Goal: Information Seeking & Learning: Learn about a topic

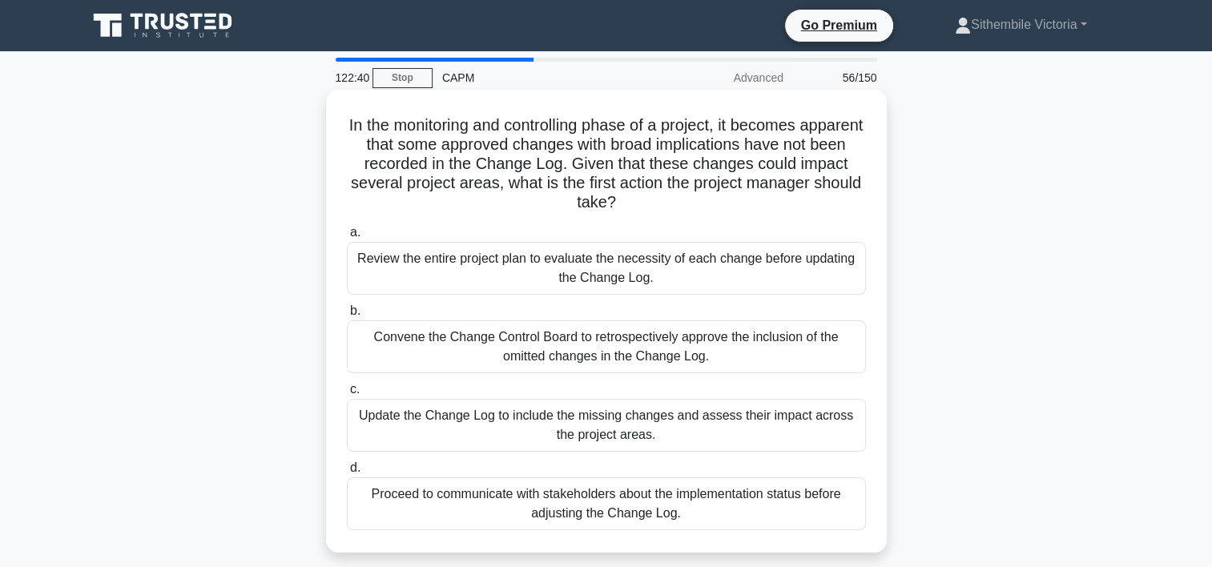
click at [609, 275] on div "Review the entire project plan to evaluate the necessity of each change before …" at bounding box center [606, 268] width 519 height 53
click at [347, 238] on input "a. Review the entire project plan to evaluate the necessity of each change befo…" at bounding box center [347, 233] width 0 height 10
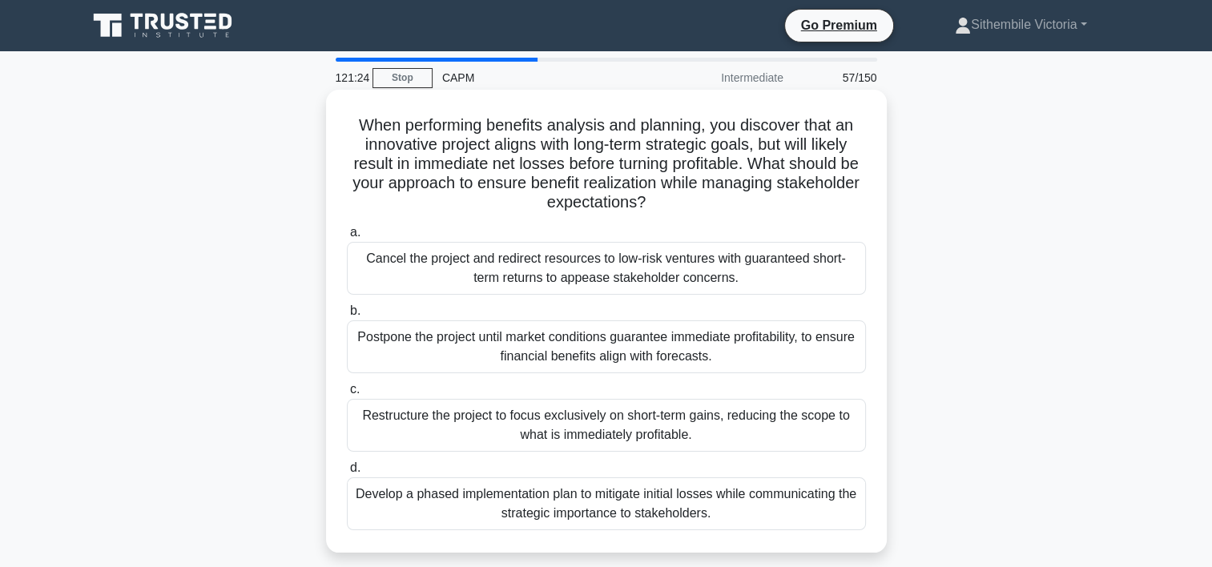
drag, startPoint x: 798, startPoint y: 178, endPoint x: 772, endPoint y: 216, distance: 46.7
click at [772, 216] on div "When performing benefits analysis and planning, you discover that an innovative…" at bounding box center [607, 321] width 548 height 450
click at [528, 500] on div "Develop a phased implementation plan to mitigate initial losses while communica…" at bounding box center [606, 504] width 519 height 53
click at [347, 474] on input "d. Develop a phased implementation plan to mitigate initial losses while commun…" at bounding box center [347, 468] width 0 height 10
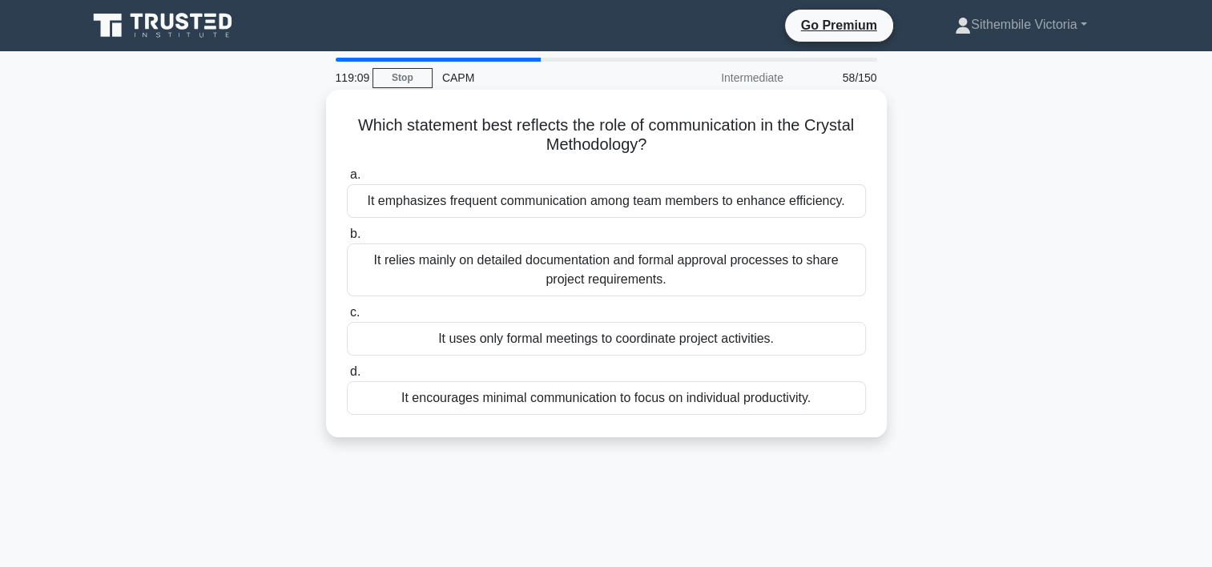
drag, startPoint x: 737, startPoint y: 344, endPoint x: 586, endPoint y: 301, distance: 157.3
click at [586, 301] on div "a. It emphasizes frequent communication among team members to enhance efficienc…" at bounding box center [606, 290] width 538 height 256
drag, startPoint x: 780, startPoint y: 212, endPoint x: 615, endPoint y: 284, distance: 179.7
click at [615, 284] on div "a. It emphasizes frequent communication among team members to enhance efficienc…" at bounding box center [606, 290] width 538 height 256
click at [639, 211] on div "It emphasizes frequent communication among team members to enhance efficiency." at bounding box center [606, 201] width 519 height 34
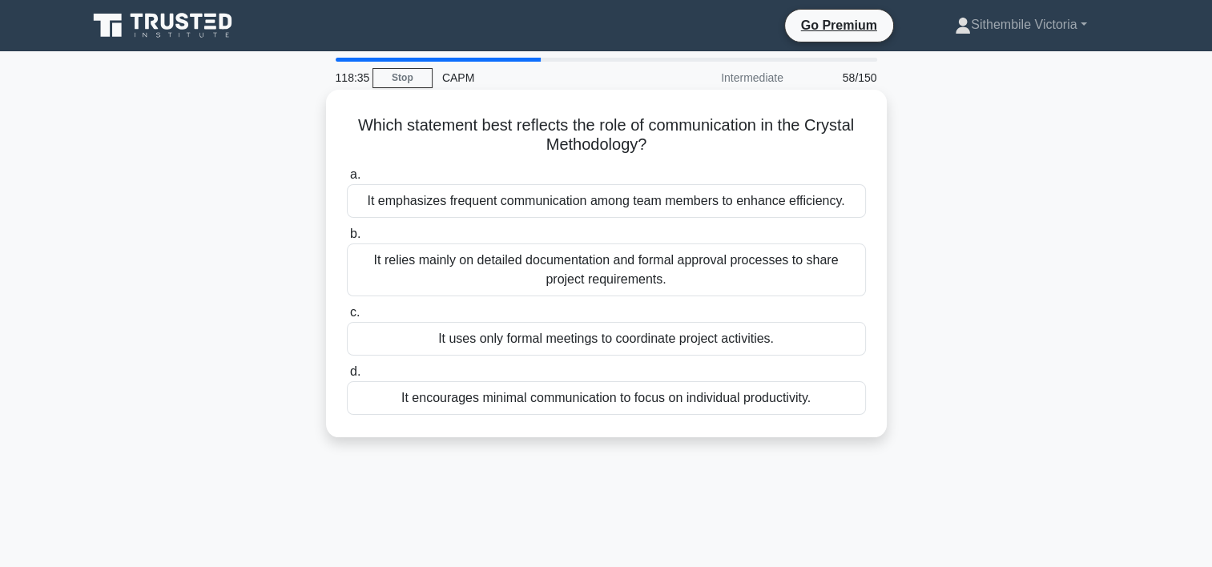
click at [347, 180] on input "a. It emphasizes frequent communication among team members to enhance efficienc…" at bounding box center [347, 175] width 0 height 10
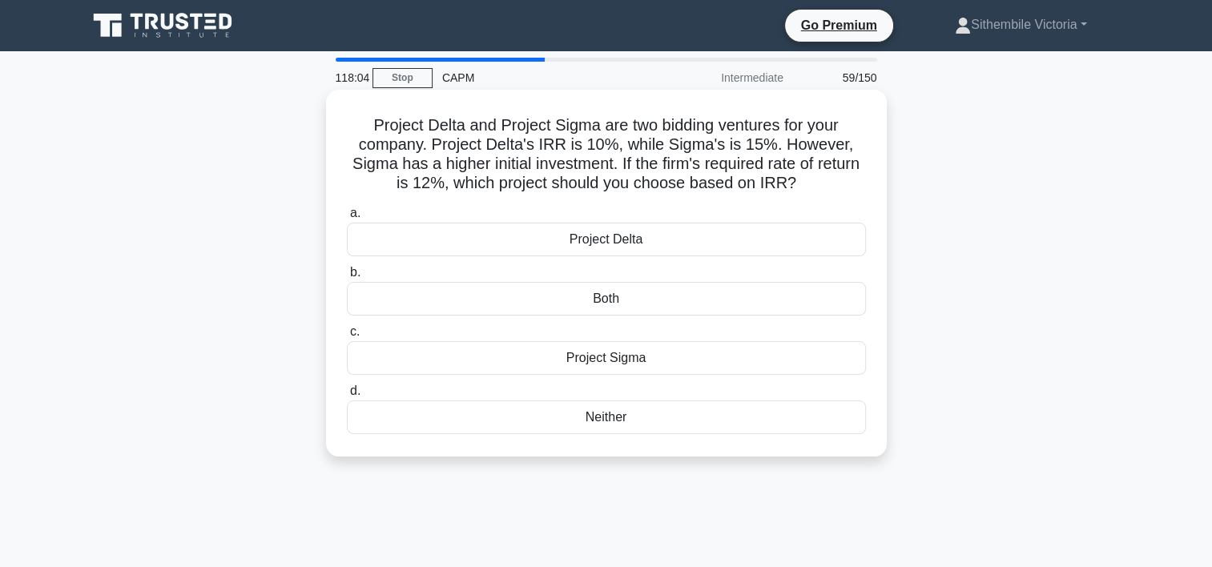
click at [629, 356] on div "Project Sigma" at bounding box center [606, 358] width 519 height 34
click at [347, 337] on input "c. Project Sigma" at bounding box center [347, 332] width 0 height 10
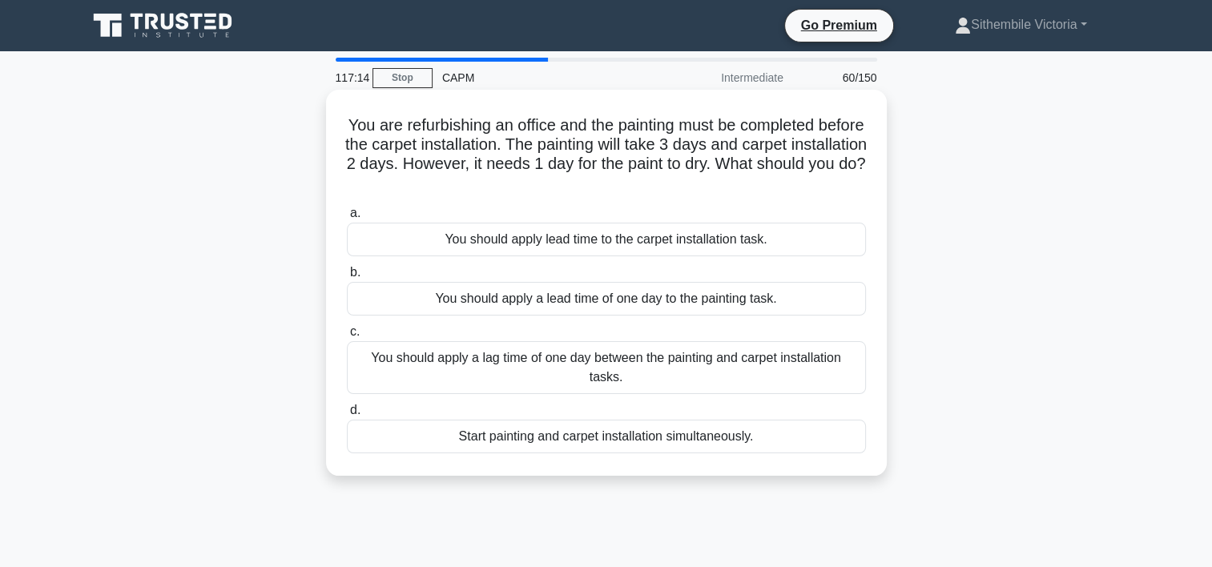
click at [571, 360] on div "You should apply a lag time of one day between the painting and carpet installa…" at bounding box center [606, 367] width 519 height 53
click at [347, 337] on input "c. You should apply a lag time of one day between the painting and carpet insta…" at bounding box center [347, 332] width 0 height 10
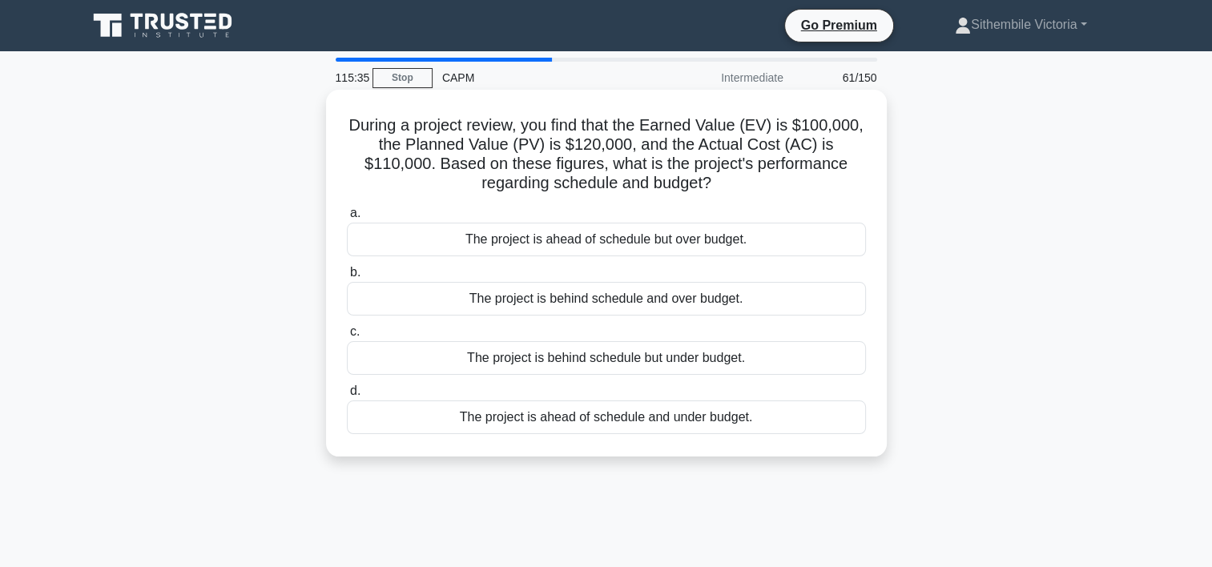
click at [591, 363] on div "The project is behind schedule but under budget." at bounding box center [606, 358] width 519 height 34
click at [347, 337] on input "c. The project is behind schedule but under budget." at bounding box center [347, 332] width 0 height 10
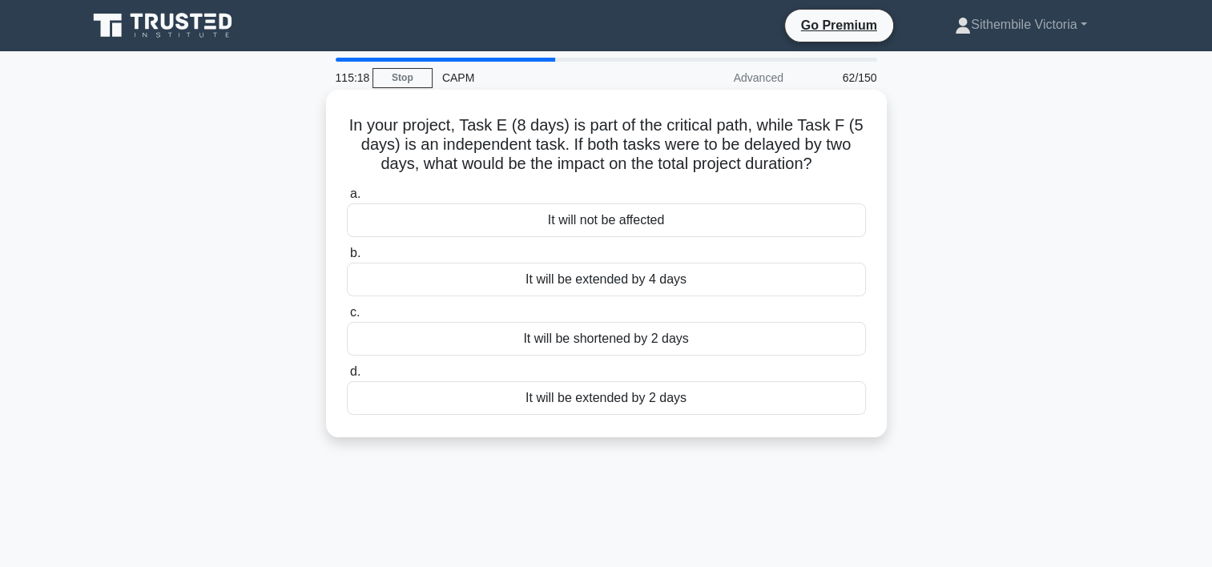
click at [623, 224] on div "It will not be affected" at bounding box center [606, 221] width 519 height 34
click at [347, 200] on input "a. It will not be affected" at bounding box center [347, 194] width 0 height 10
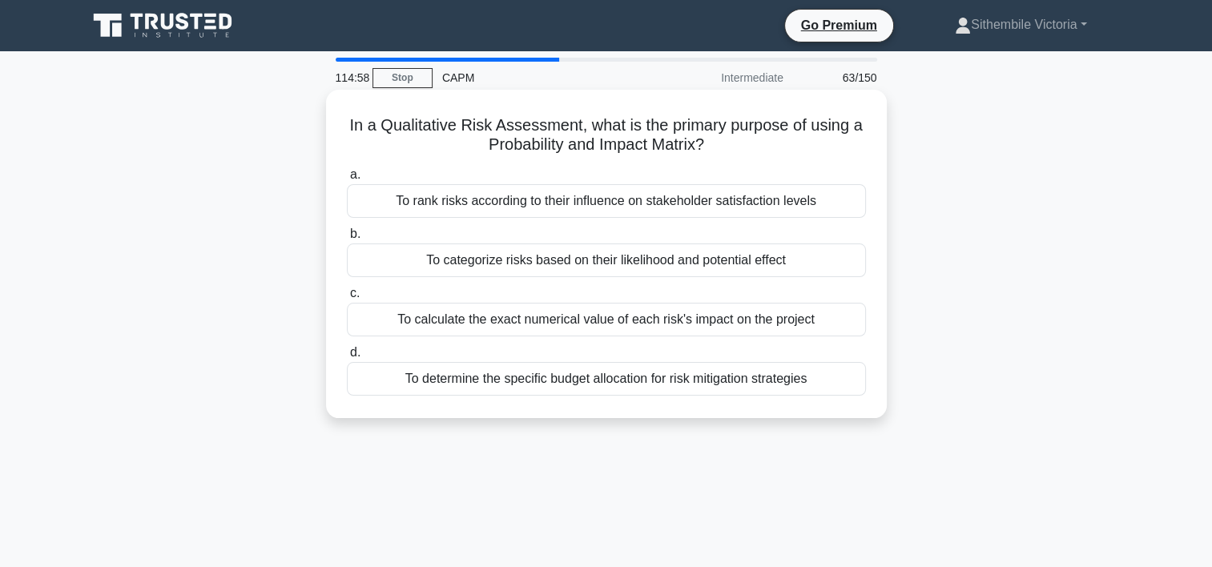
click at [600, 378] on div "To determine the specific budget allocation for risk mitigation strategies" at bounding box center [606, 379] width 519 height 34
click at [347, 358] on input "d. To determine the specific budget allocation for risk mitigation strategies" at bounding box center [347, 353] width 0 height 10
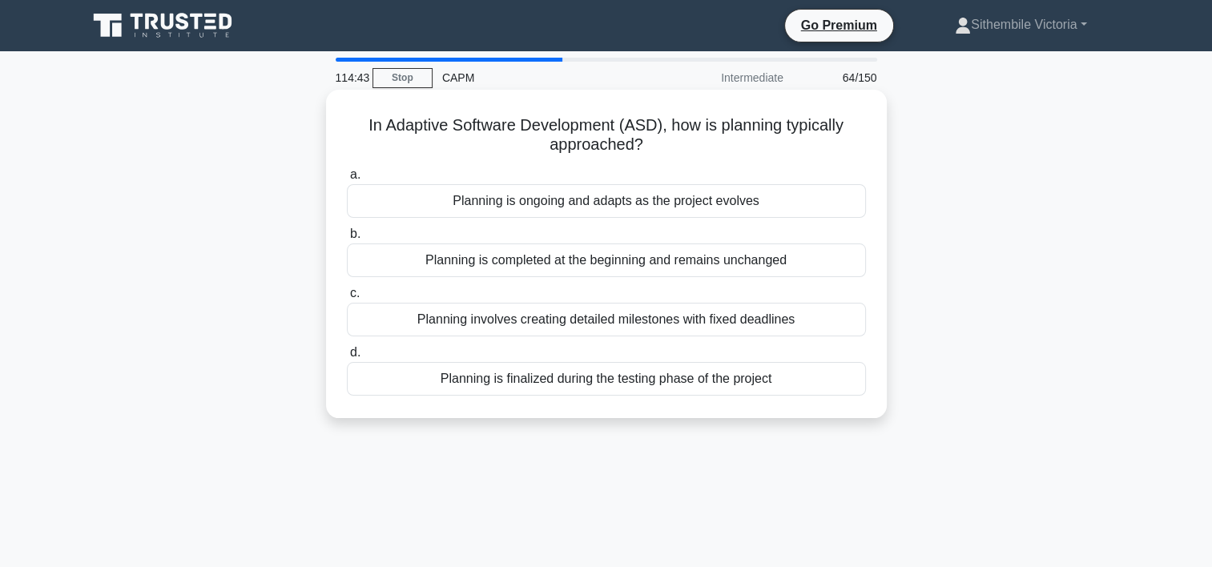
click at [584, 209] on div "Planning is ongoing and adapts as the project evolves" at bounding box center [606, 201] width 519 height 34
click at [347, 180] on input "a. Planning is ongoing and adapts as the project evolves" at bounding box center [347, 175] width 0 height 10
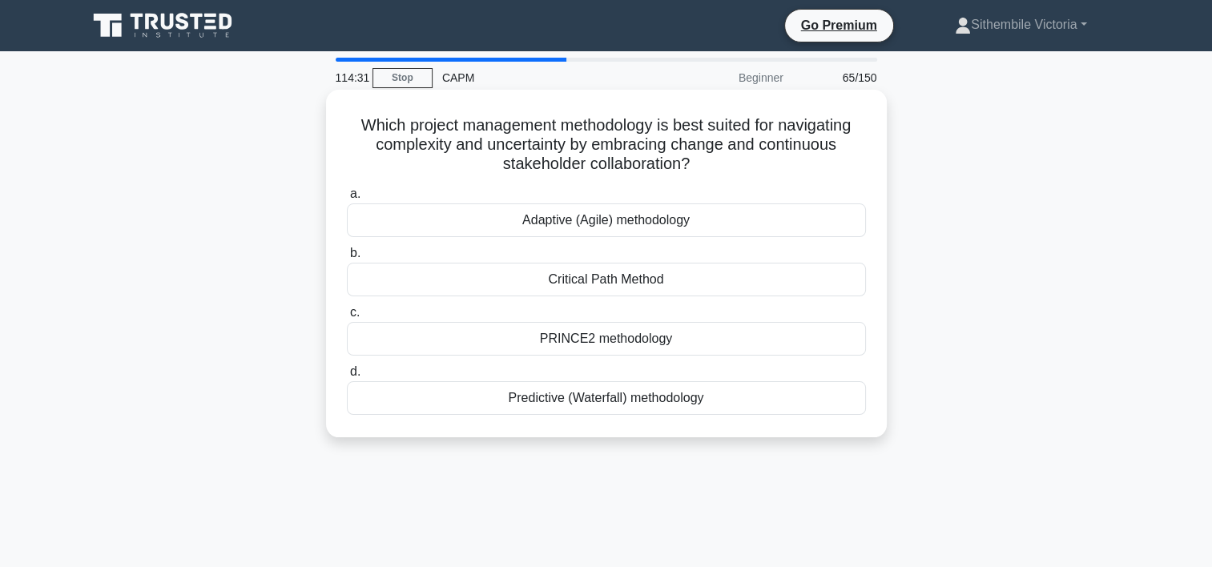
click at [637, 228] on div "Adaptive (Agile) methodology" at bounding box center [606, 221] width 519 height 34
click at [347, 200] on input "a. Adaptive (Agile) methodology" at bounding box center [347, 194] width 0 height 10
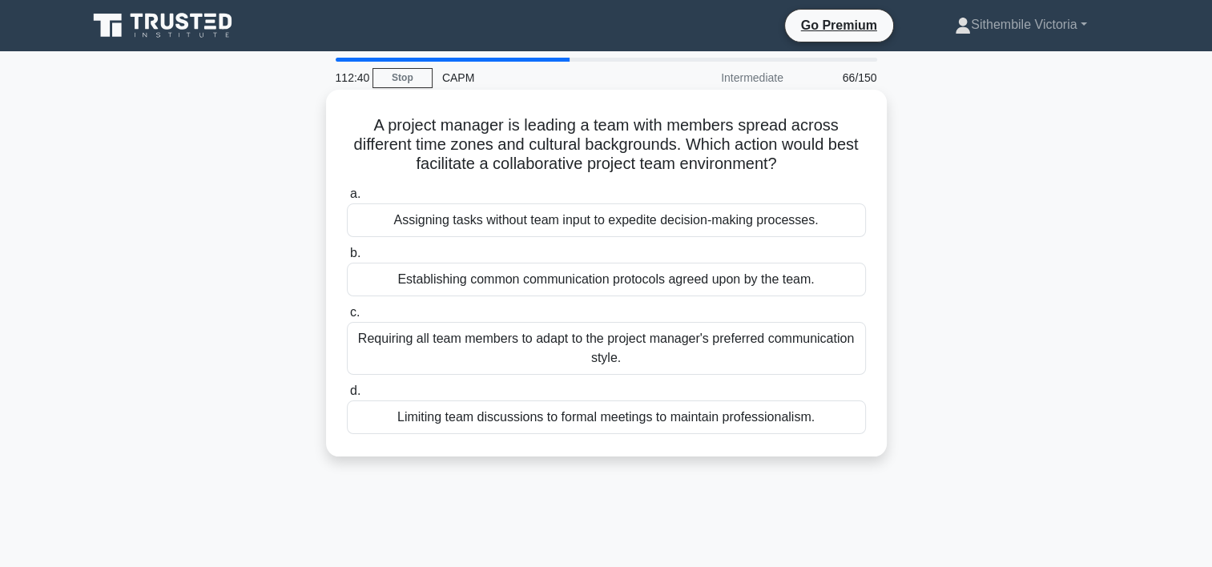
click at [596, 279] on div "Establishing common communication protocols agreed upon by the team." at bounding box center [606, 280] width 519 height 34
click at [347, 259] on input "b. Establishing common communication protocols agreed upon by the team." at bounding box center [347, 253] width 0 height 10
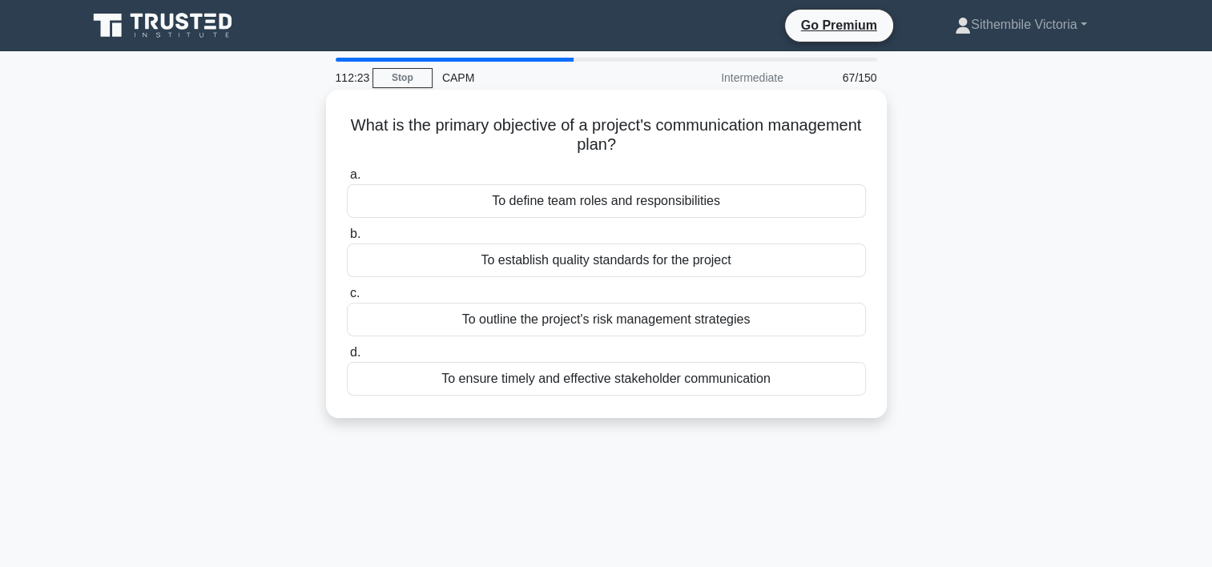
click at [604, 381] on div "To ensure timely and effective stakeholder communication" at bounding box center [606, 379] width 519 height 34
click at [347, 358] on input "d. To ensure timely and effective stakeholder communication" at bounding box center [347, 353] width 0 height 10
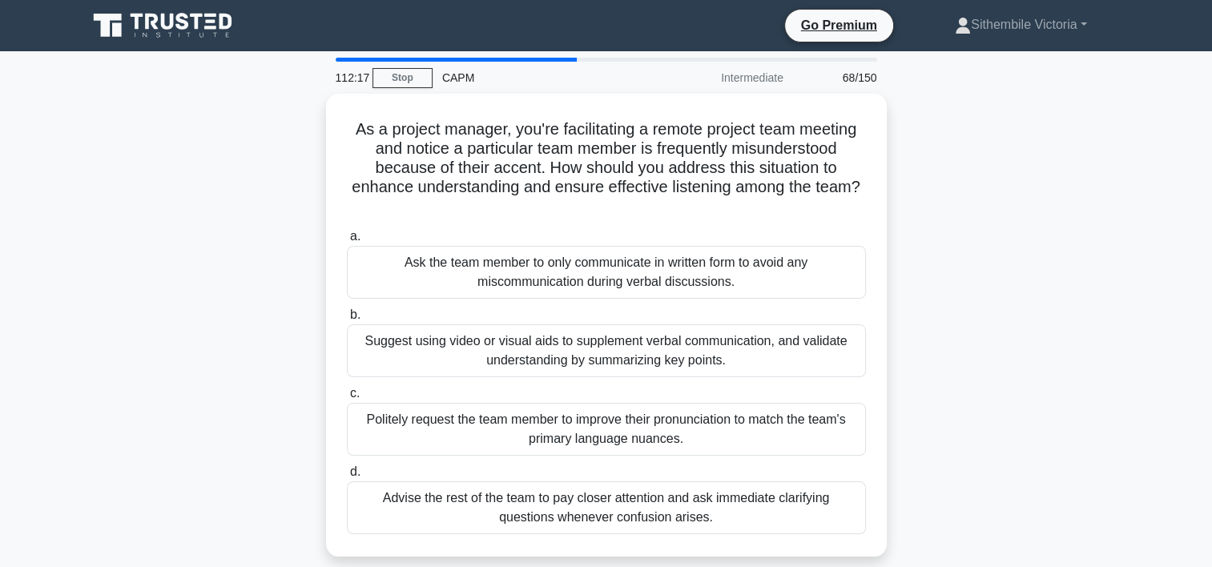
click at [562, 62] on div "CAPM" at bounding box center [543, 78] width 220 height 32
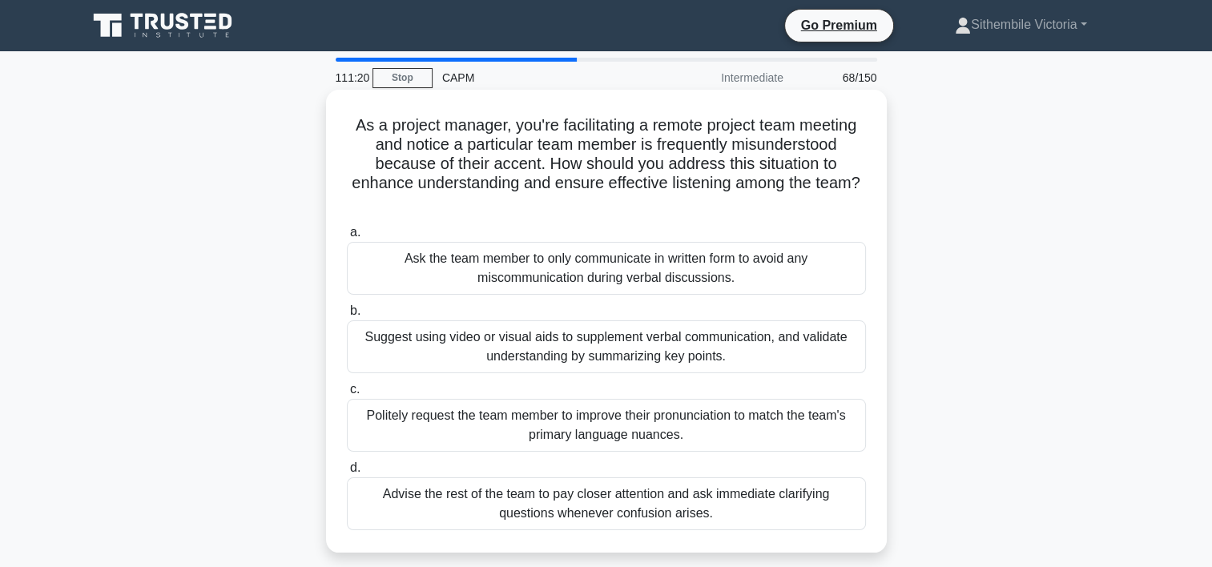
click at [617, 502] on div "Advise the rest of the team to pay closer attention and ask immediate clarifyin…" at bounding box center [606, 504] width 519 height 53
click at [347, 474] on input "d. Advise the rest of the team to pay closer attention and ask immediate clarif…" at bounding box center [347, 468] width 0 height 10
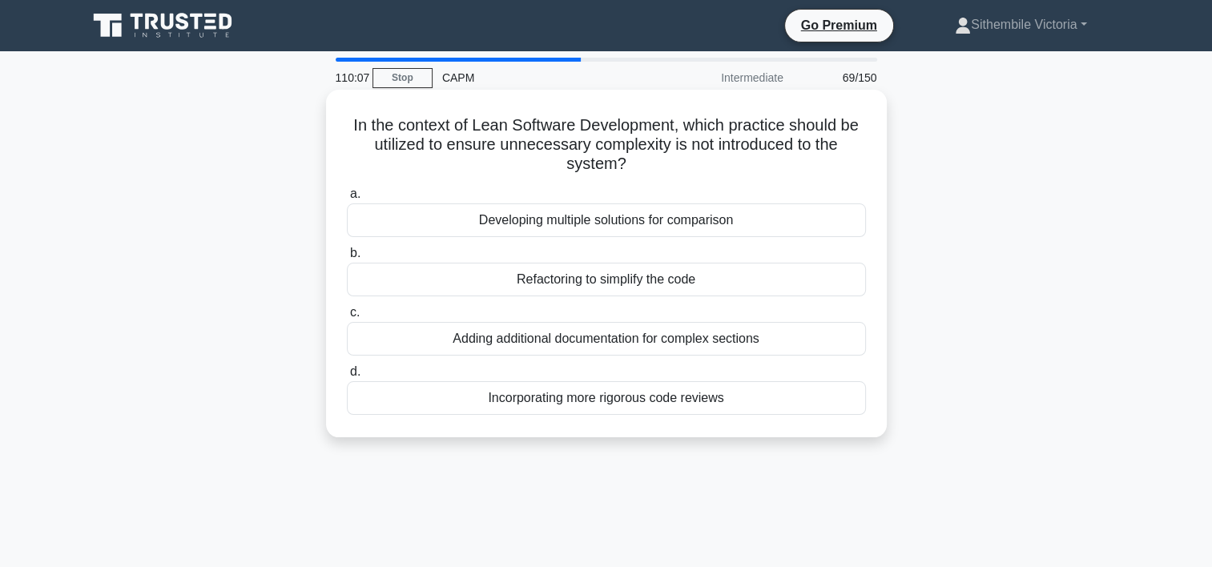
click at [631, 279] on div "Refactoring to simplify the code" at bounding box center [606, 280] width 519 height 34
click at [347, 259] on input "b. Refactoring to simplify the code" at bounding box center [347, 253] width 0 height 10
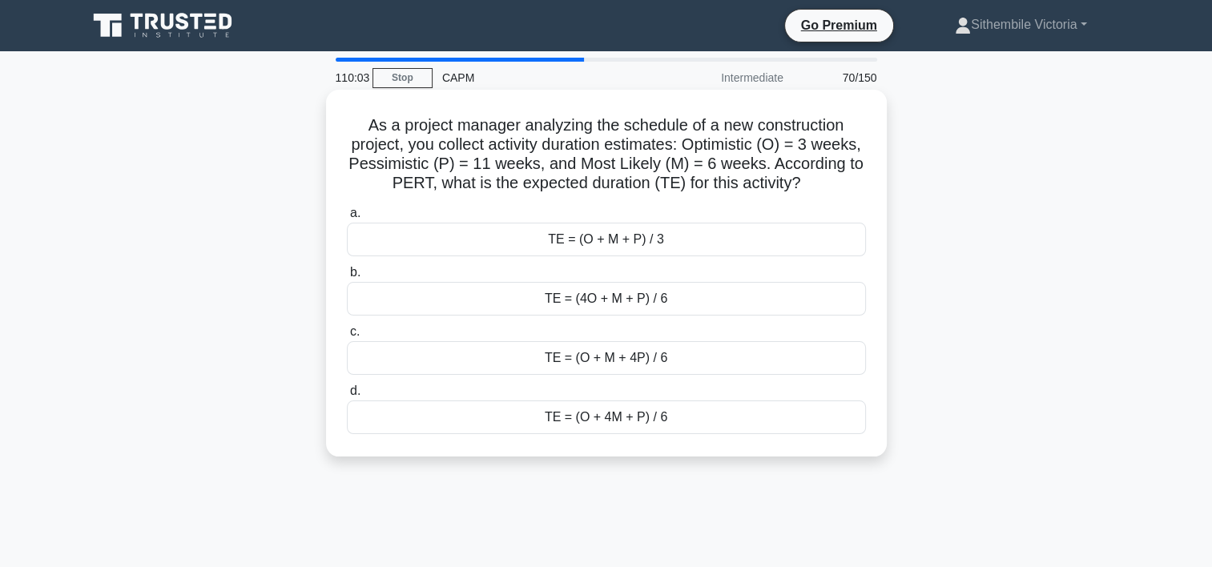
click at [610, 434] on div "TE = (O + 4M + P) / 6" at bounding box center [606, 418] width 519 height 34
click at [347, 397] on input "d. TE = (O + 4M + P) / 6" at bounding box center [347, 391] width 0 height 10
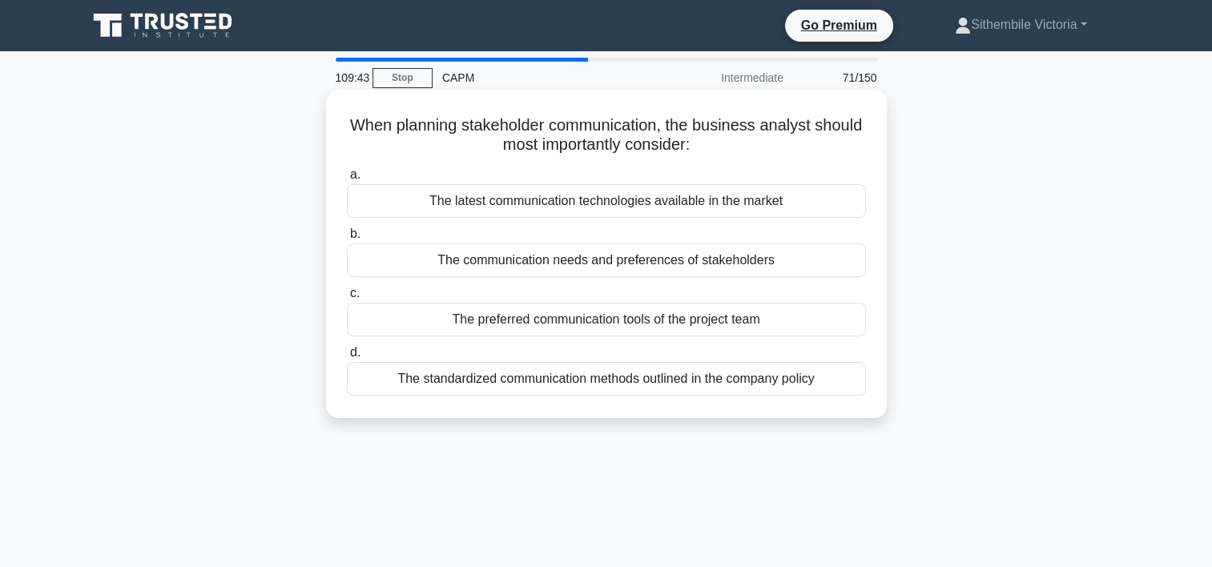
click at [620, 385] on div "The standardized communication methods outlined in the company policy" at bounding box center [606, 379] width 519 height 34
click at [347, 358] on input "d. The standardized communication methods outlined in the company policy" at bounding box center [347, 353] width 0 height 10
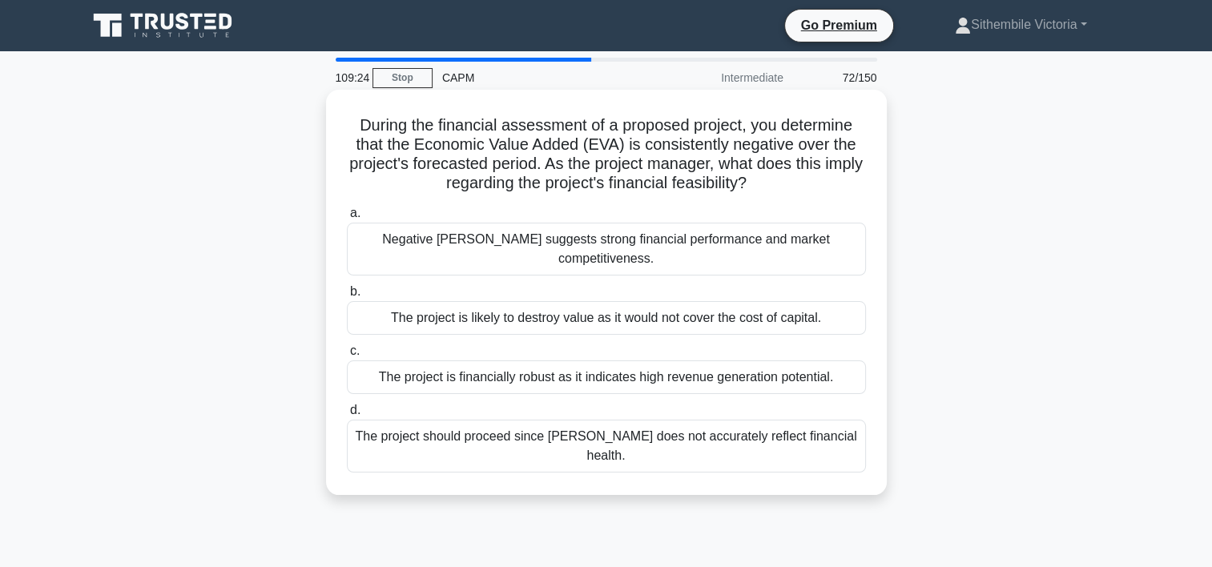
click at [527, 243] on div "Negative [PERSON_NAME] suggests strong financial performance and market competi…" at bounding box center [606, 249] width 519 height 53
click at [347, 219] on input "a. Negative [PERSON_NAME] suggests strong financial performance and market comp…" at bounding box center [347, 213] width 0 height 10
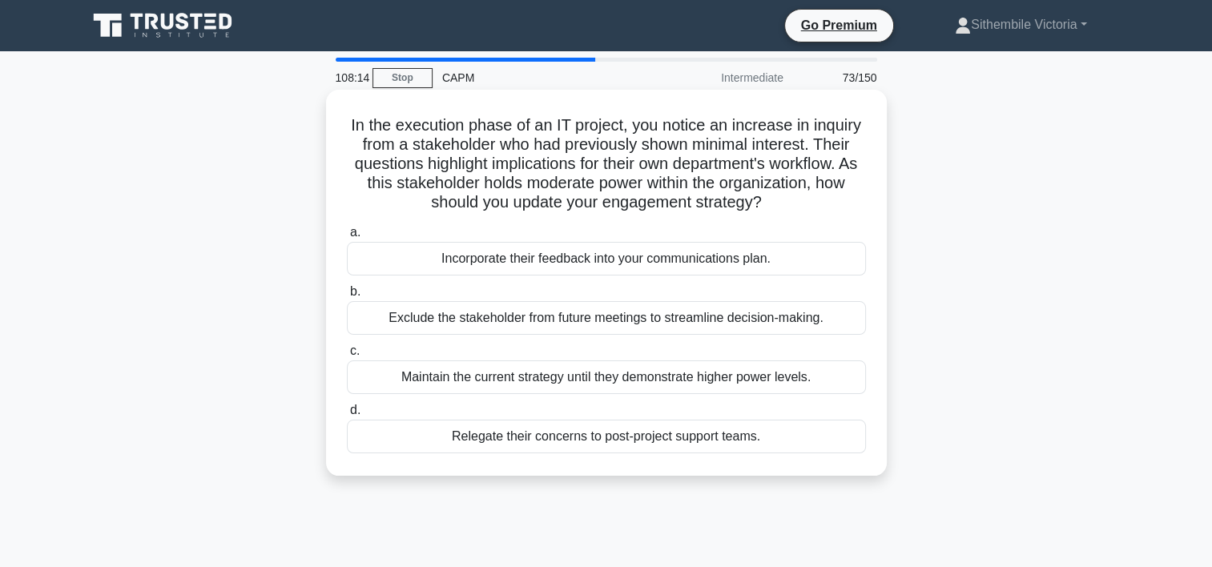
click at [648, 260] on div "Incorporate their feedback into your communications plan." at bounding box center [606, 259] width 519 height 34
click at [347, 238] on input "a. Incorporate their feedback into your communications plan." at bounding box center [347, 233] width 0 height 10
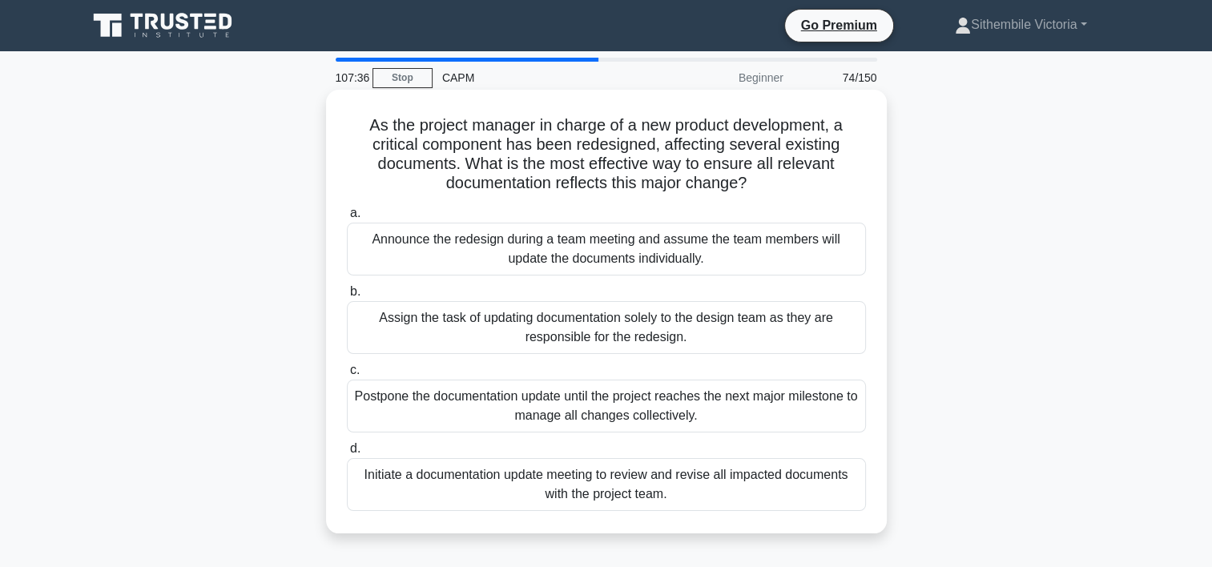
drag, startPoint x: 681, startPoint y: 481, endPoint x: 506, endPoint y: 478, distance: 175.5
click at [506, 478] on div "Initiate a documentation update meeting to review and revise all impacted docum…" at bounding box center [606, 484] width 519 height 53
click at [347, 454] on input "d. Initiate a documentation update meeting to review and revise all impacted do…" at bounding box center [347, 449] width 0 height 10
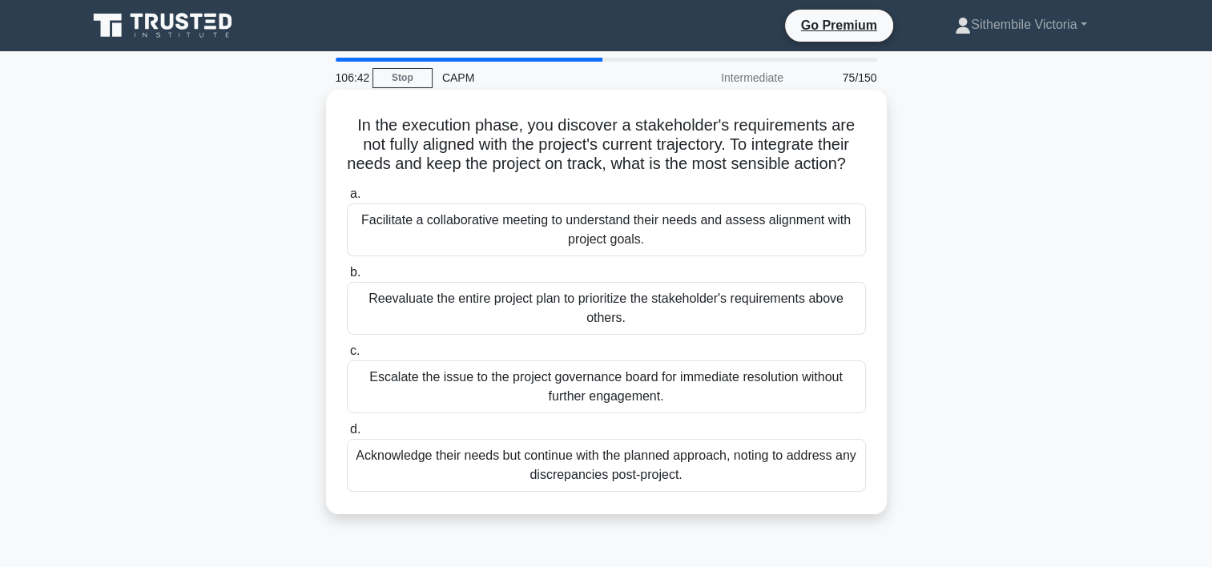
click at [575, 253] on div "Facilitate a collaborative meeting to understand their needs and assess alignme…" at bounding box center [606, 230] width 519 height 53
click at [347, 200] on input "a. Facilitate a collaborative meeting to understand their needs and assess alig…" at bounding box center [347, 194] width 0 height 10
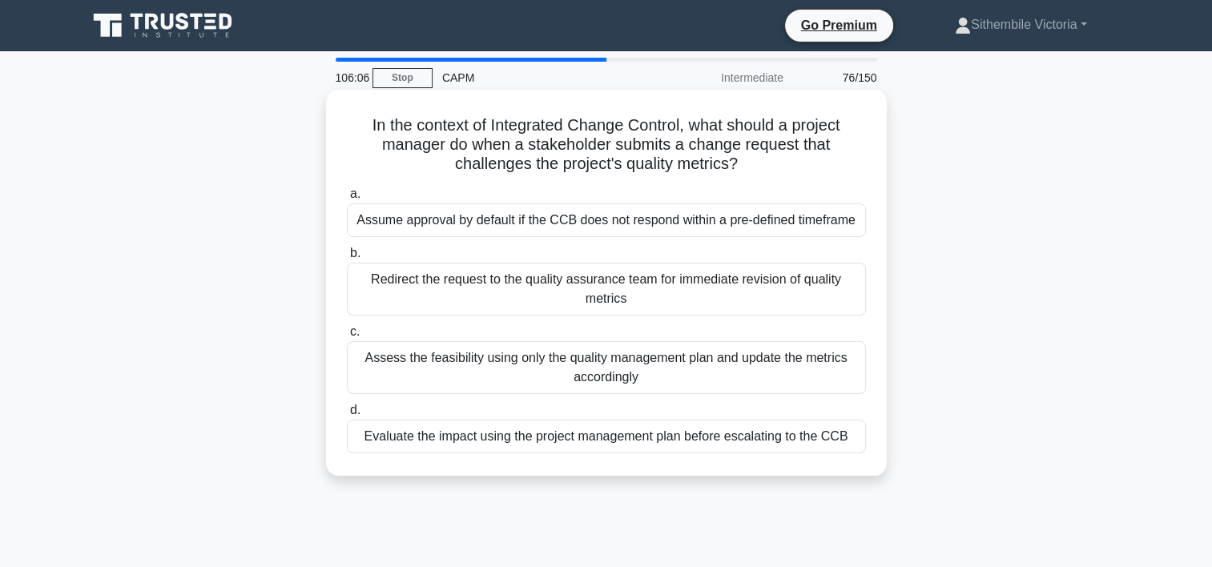
click at [570, 446] on div "Evaluate the impact using the project management plan before escalating to the …" at bounding box center [606, 437] width 519 height 34
click at [347, 416] on input "d. Evaluate the impact using the project management plan before escalating to t…" at bounding box center [347, 410] width 0 height 10
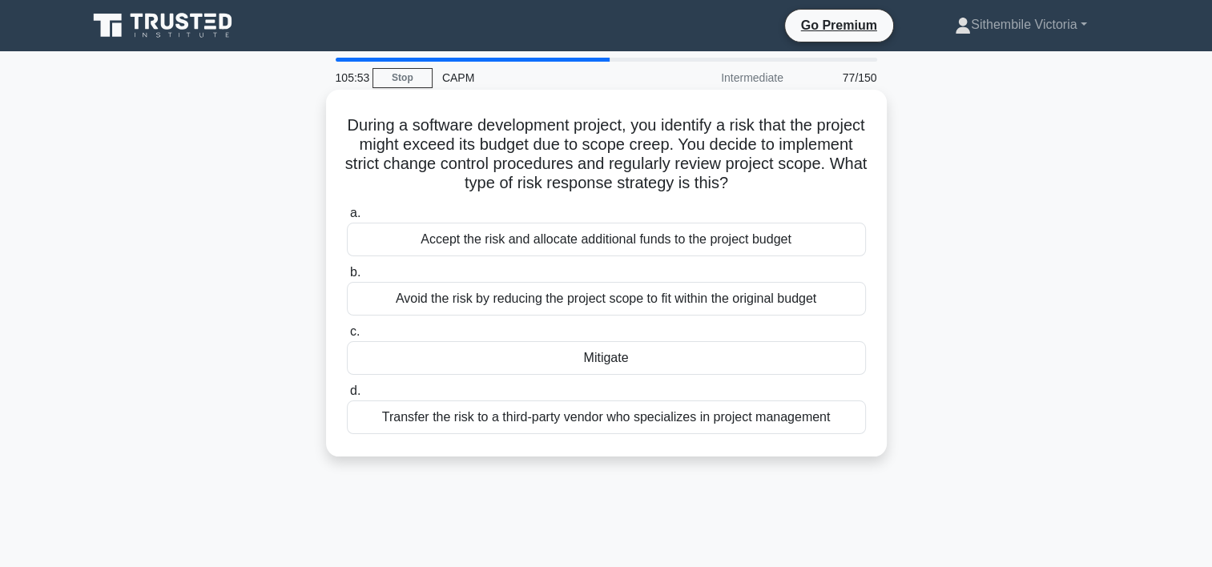
click at [611, 359] on div "Mitigate" at bounding box center [606, 358] width 519 height 34
click at [347, 337] on input "c. Mitigate" at bounding box center [347, 332] width 0 height 10
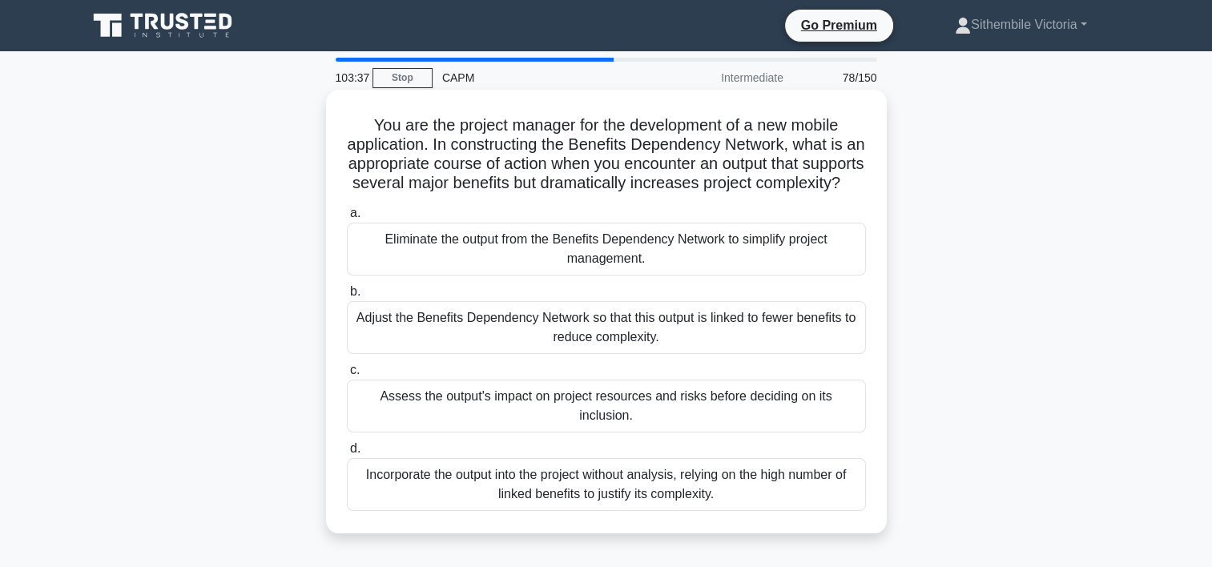
click at [452, 433] on div "Assess the output's impact on project resources and risks before deciding on it…" at bounding box center [606, 406] width 519 height 53
click at [347, 376] on input "c. Assess the output's impact on project resources and risks before deciding on…" at bounding box center [347, 370] width 0 height 10
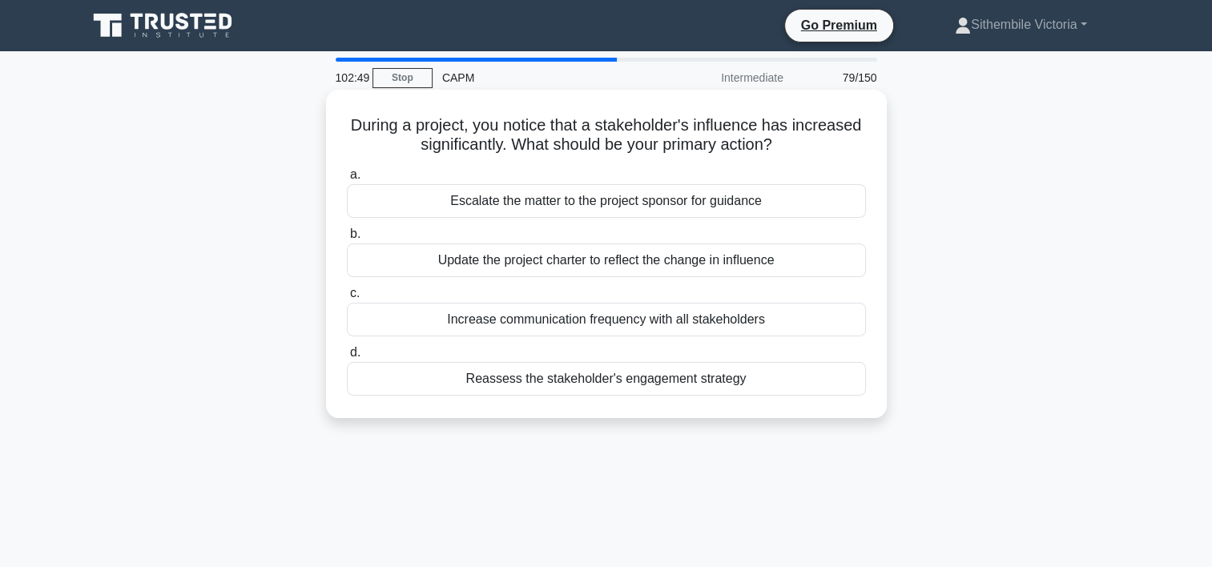
click at [583, 266] on div "Update the project charter to reflect the change in influence" at bounding box center [606, 261] width 519 height 34
click at [347, 240] on input "b. Update the project charter to reflect the change in influence" at bounding box center [347, 234] width 0 height 10
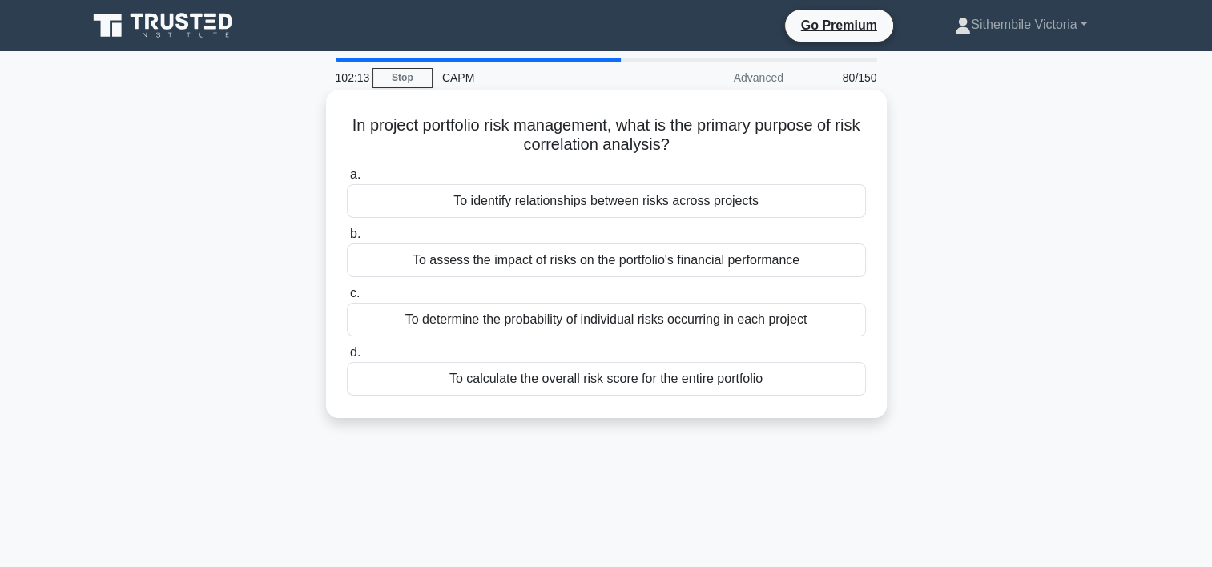
click at [703, 385] on div "To calculate the overall risk score for the entire portfolio" at bounding box center [606, 379] width 519 height 34
click at [347, 358] on input "d. To calculate the overall risk score for the entire portfolio" at bounding box center [347, 353] width 0 height 10
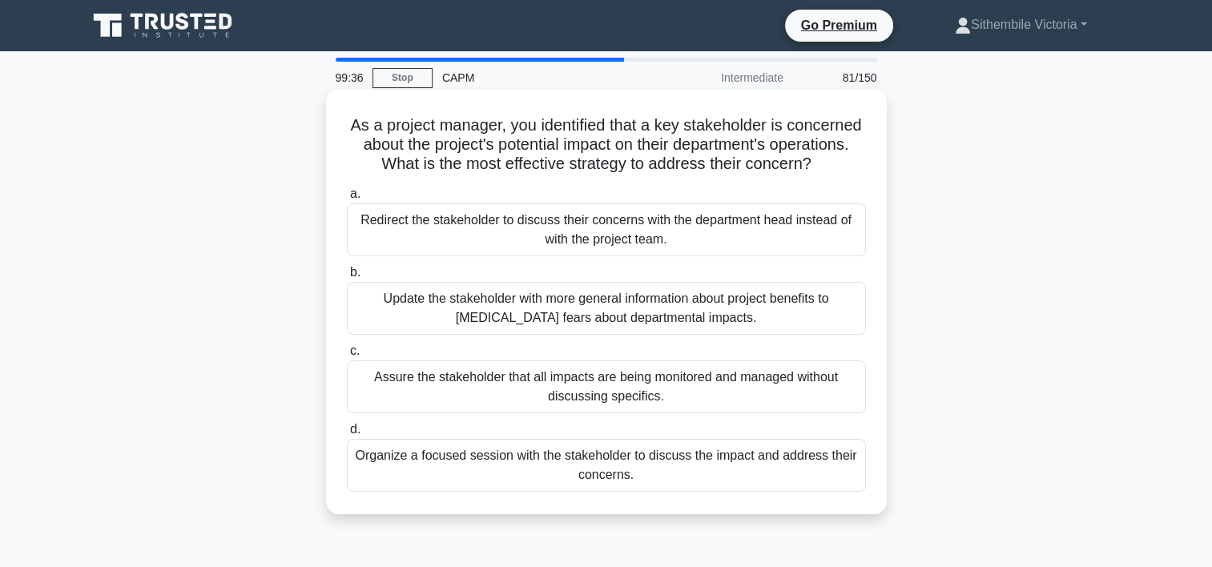
click at [708, 400] on div "Assure the stakeholder that all impacts are being monitored and managed without…" at bounding box center [606, 387] width 519 height 53
click at [347, 357] on input "c. Assure the stakeholder that all impacts are being monitored and managed with…" at bounding box center [347, 351] width 0 height 10
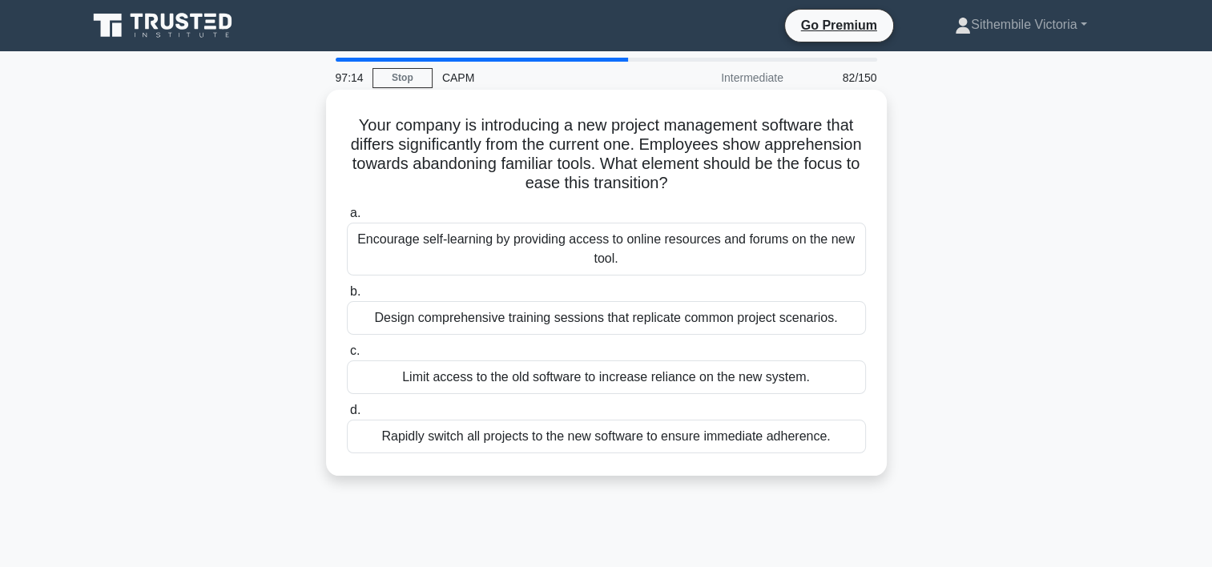
drag, startPoint x: 705, startPoint y: 390, endPoint x: 506, endPoint y: 351, distance: 202.6
click at [506, 351] on label "c. Limit access to the old software to increase reliance on the new system." at bounding box center [606, 367] width 519 height 53
drag, startPoint x: 506, startPoint y: 351, endPoint x: 472, endPoint y: 353, distance: 34.5
click at [472, 353] on label "c. Limit access to the old software to increase reliance on the new system." at bounding box center [606, 367] width 519 height 53
click at [347, 353] on input "c. Limit access to the old software to increase reliance on the new system." at bounding box center [347, 351] width 0 height 10
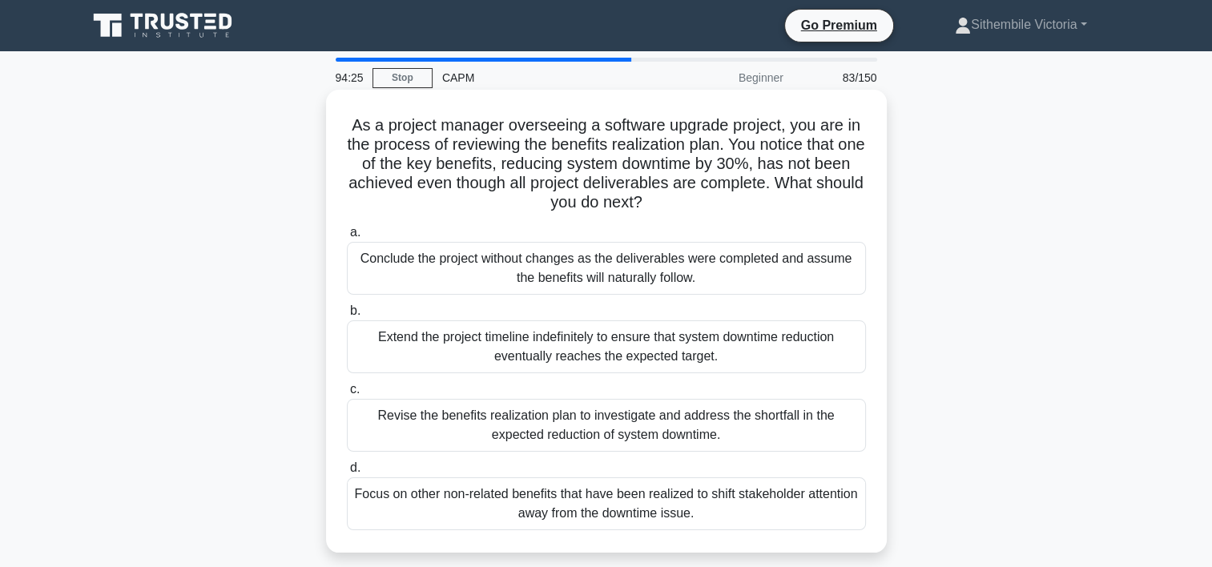
click at [426, 426] on div "Revise the benefits realization plan to investigate and address the shortfall i…" at bounding box center [606, 425] width 519 height 53
click at [347, 395] on input "c. Revise the benefits realization plan to investigate and address the shortfal…" at bounding box center [347, 390] width 0 height 10
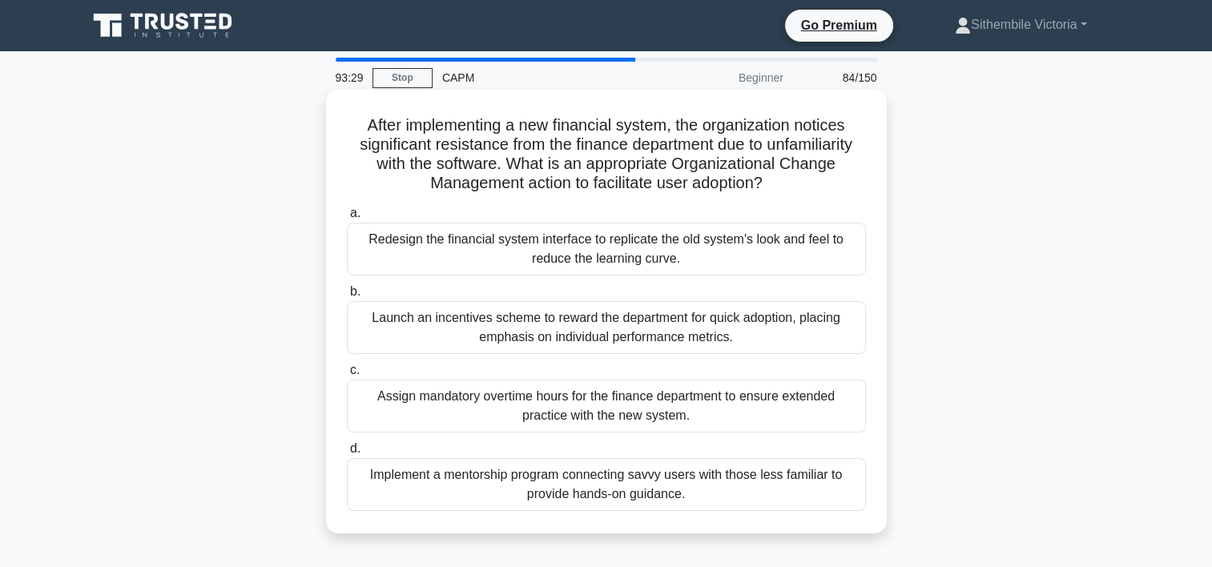
click at [618, 502] on div "Implement a mentorship program connecting savvy users with those less familiar …" at bounding box center [606, 484] width 519 height 53
click at [347, 454] on input "d. Implement a mentorship program connecting savvy users with those less famili…" at bounding box center [347, 449] width 0 height 10
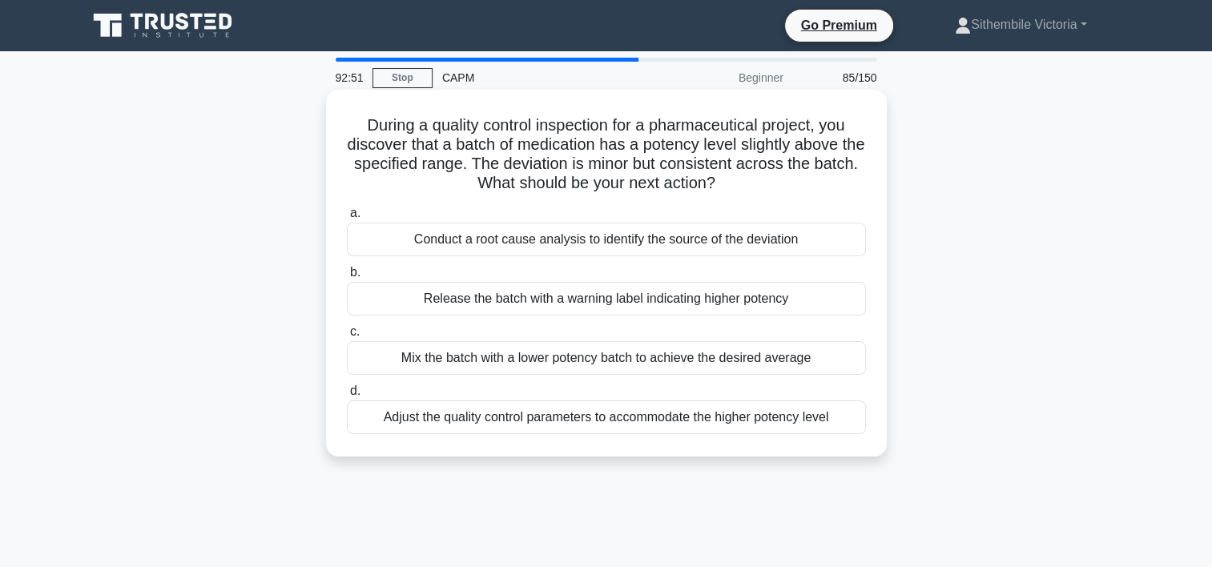
click at [631, 237] on div "Conduct a root cause analysis to identify the source of the deviation" at bounding box center [606, 240] width 519 height 34
click at [347, 219] on input "a. Conduct a root cause analysis to identify the source of the deviation" at bounding box center [347, 213] width 0 height 10
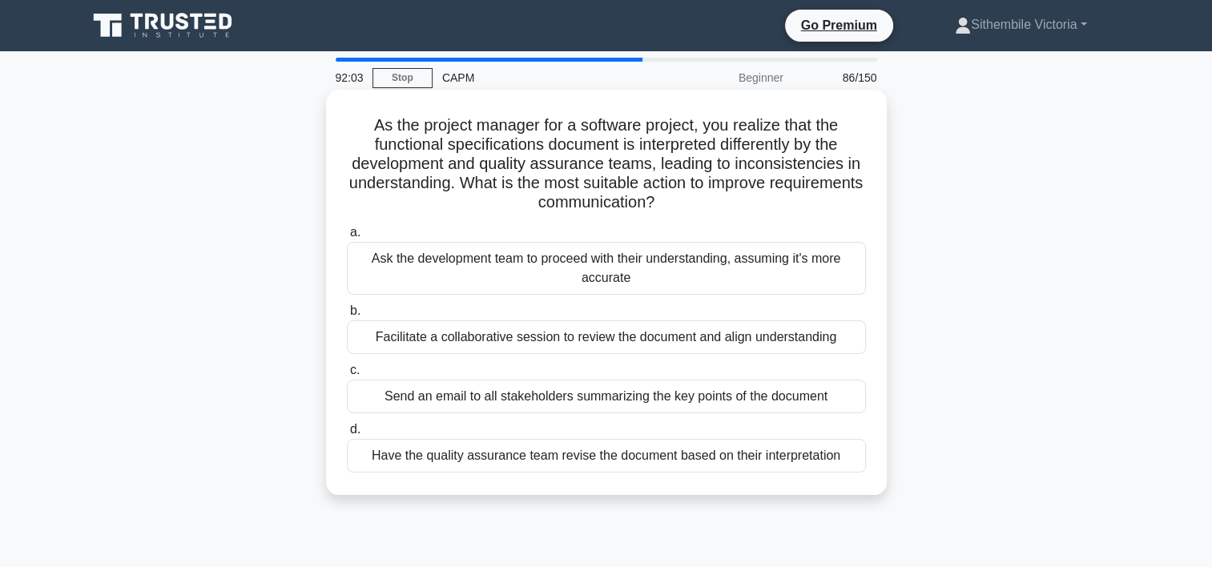
click at [546, 332] on div "Facilitate a collaborative session to review the document and align understandi…" at bounding box center [606, 338] width 519 height 34
click at [347, 317] on input "b. Facilitate a collaborative session to review the document and align understa…" at bounding box center [347, 311] width 0 height 10
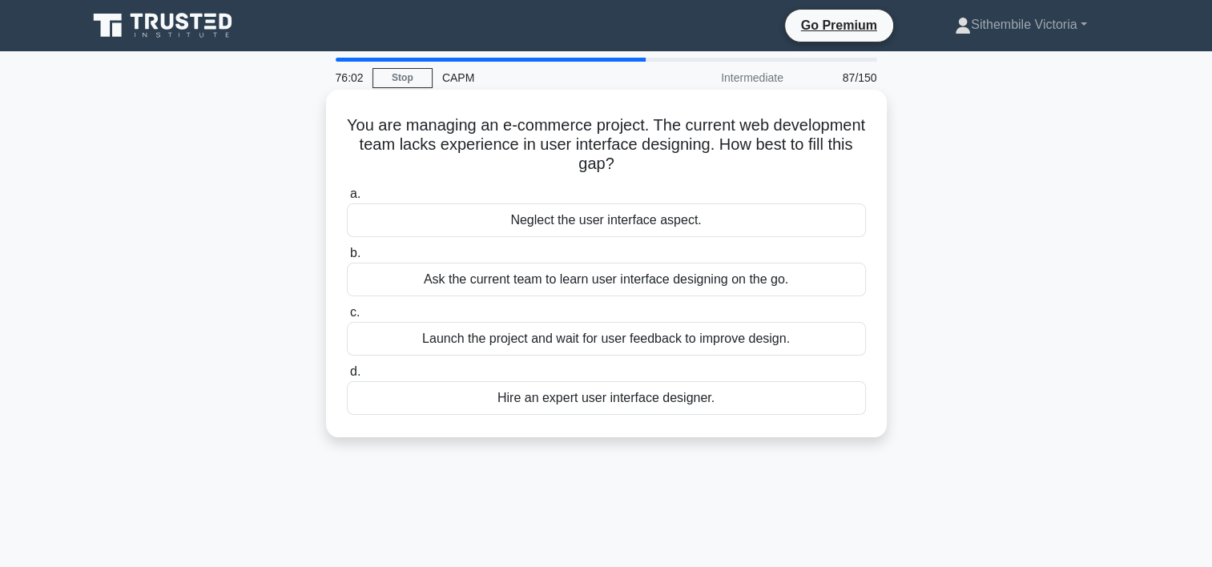
click at [535, 282] on div "Ask the current team to learn user interface designing on the go." at bounding box center [606, 280] width 519 height 34
click at [347, 259] on input "b. Ask the current team to learn user interface designing on the go." at bounding box center [347, 253] width 0 height 10
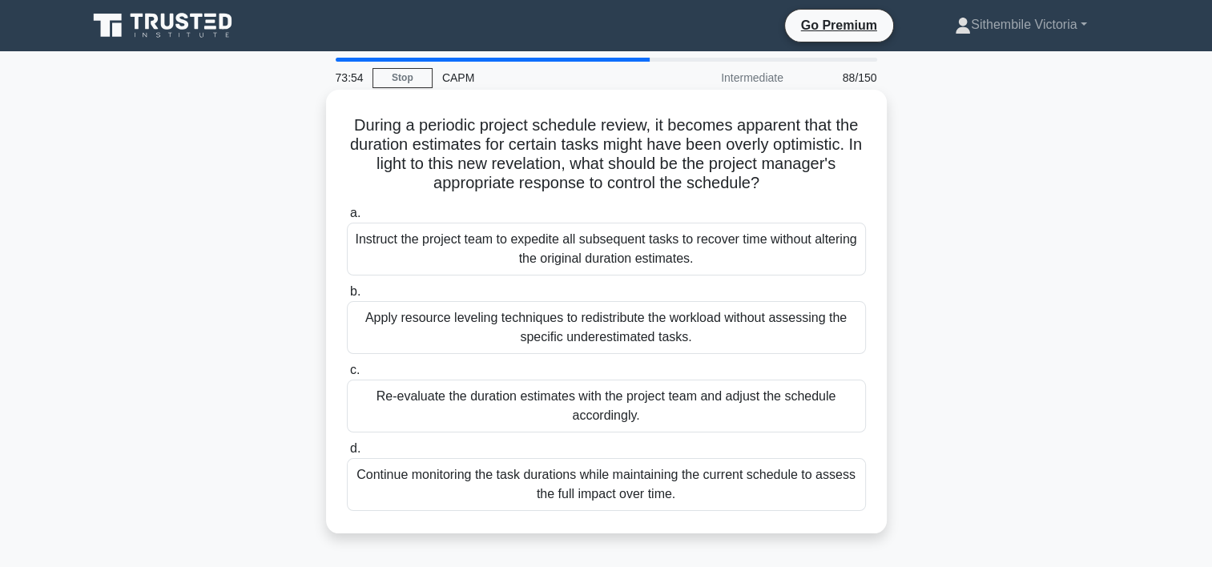
click at [433, 410] on div "Re-evaluate the duration estimates with the project team and adjust the schedul…" at bounding box center [606, 406] width 519 height 53
click at [347, 376] on input "c. Re-evaluate the duration estimates with the project team and adjust the sche…" at bounding box center [347, 370] width 0 height 10
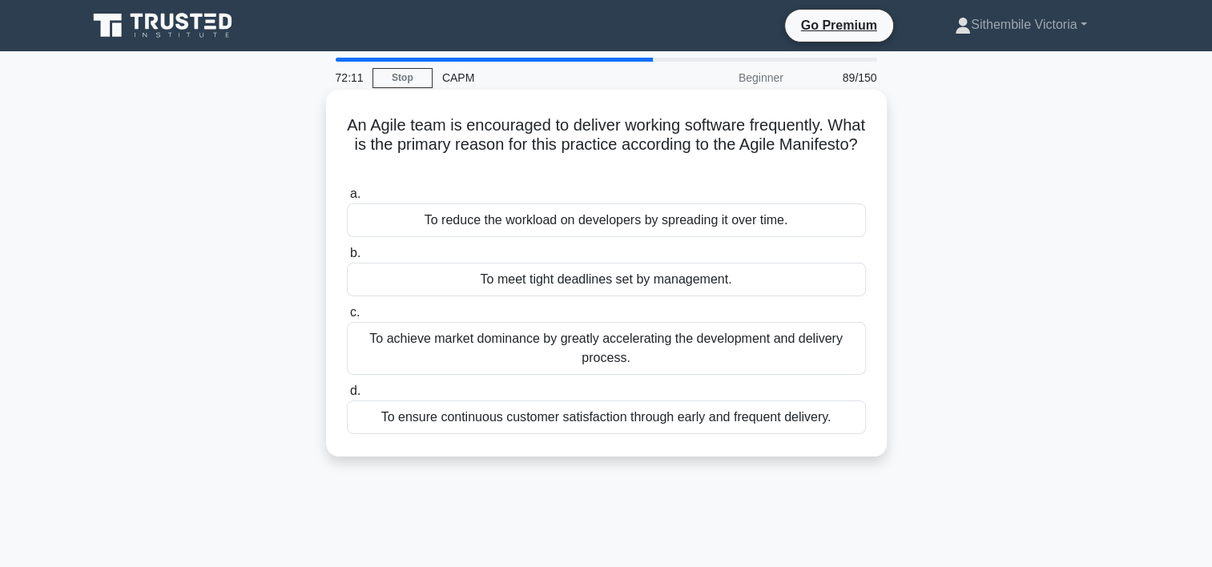
click at [678, 346] on div "To achieve market dominance by greatly accelerating the development and deliver…" at bounding box center [606, 348] width 519 height 53
click at [347, 318] on input "c. To achieve market dominance by greatly accelerating the development and deli…" at bounding box center [347, 313] width 0 height 10
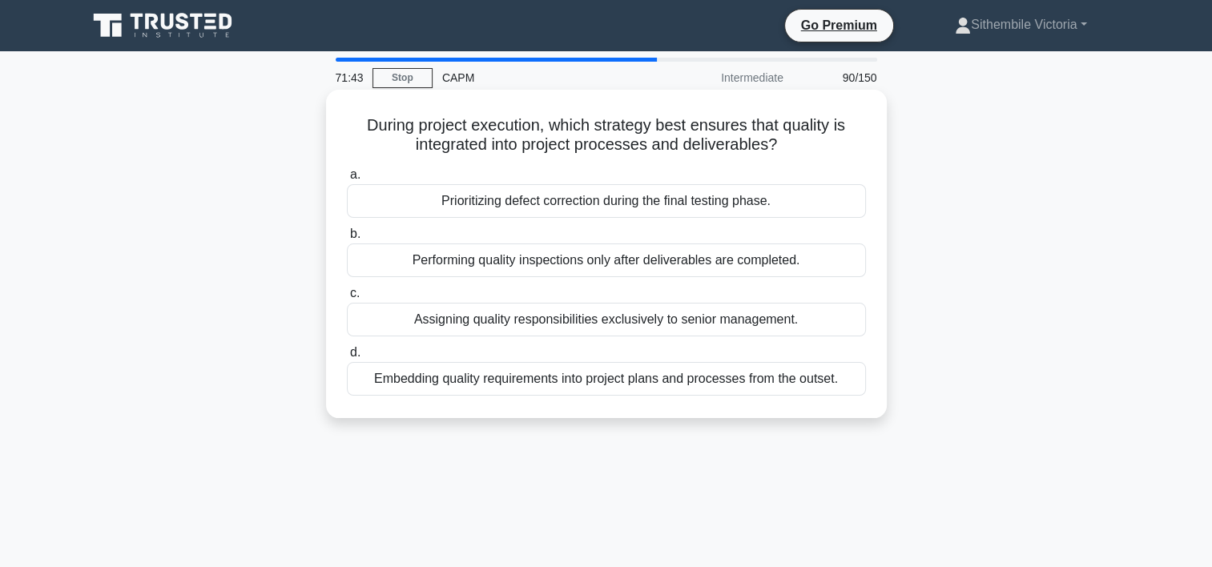
click at [591, 384] on div "Embedding quality requirements into project plans and processes from the outset." at bounding box center [606, 379] width 519 height 34
click at [347, 358] on input "d. Embedding quality requirements into project plans and processes from the out…" at bounding box center [347, 353] width 0 height 10
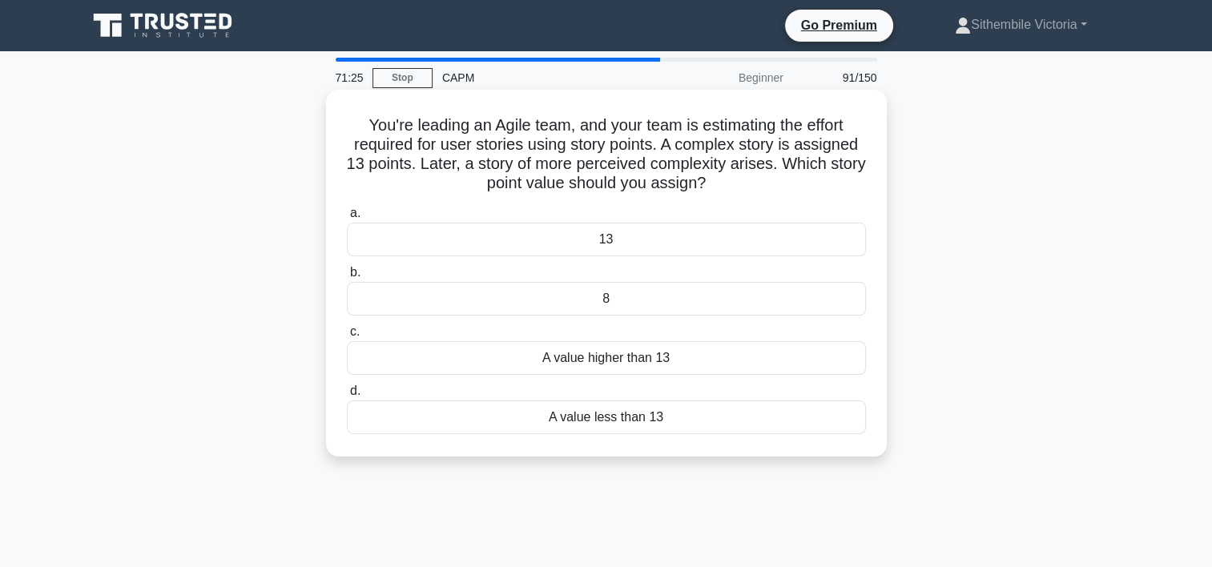
click at [635, 246] on div "13" at bounding box center [606, 240] width 519 height 34
click at [347, 219] on input "a. 13" at bounding box center [347, 213] width 0 height 10
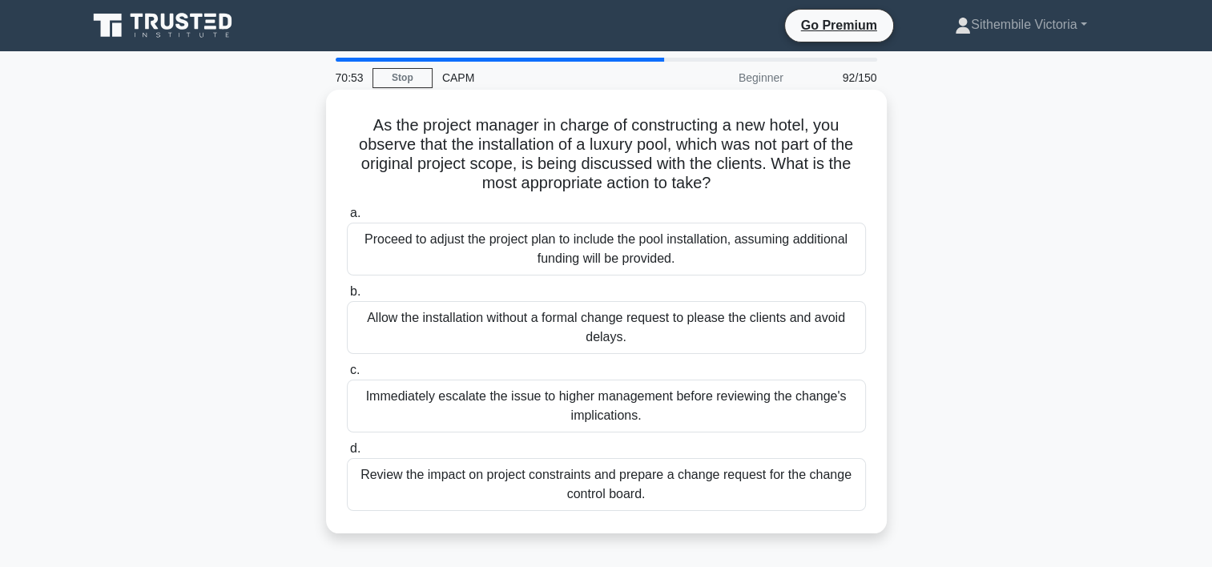
click at [512, 481] on div "Review the impact on project constraints and prepare a change request for the c…" at bounding box center [606, 484] width 519 height 53
click at [347, 454] on input "d. Review the impact on project constraints and prepare a change request for th…" at bounding box center [347, 449] width 0 height 10
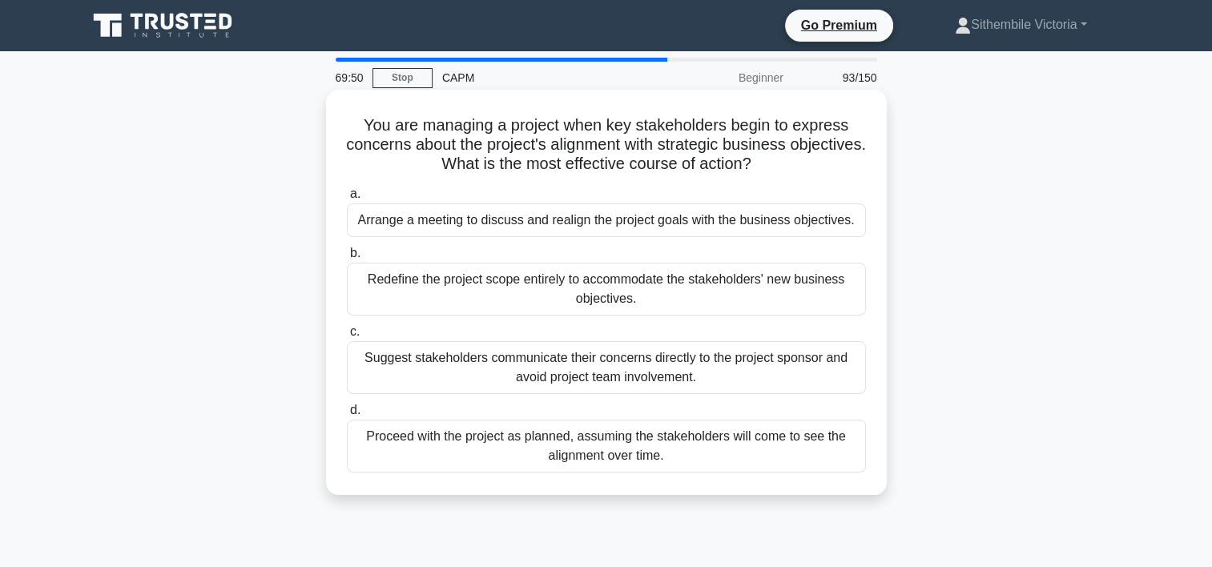
click at [495, 230] on div "Arrange a meeting to discuss and realign the project goals with the business ob…" at bounding box center [606, 221] width 519 height 34
click at [347, 200] on input "a. Arrange a meeting to discuss and realign the project goals with the business…" at bounding box center [347, 194] width 0 height 10
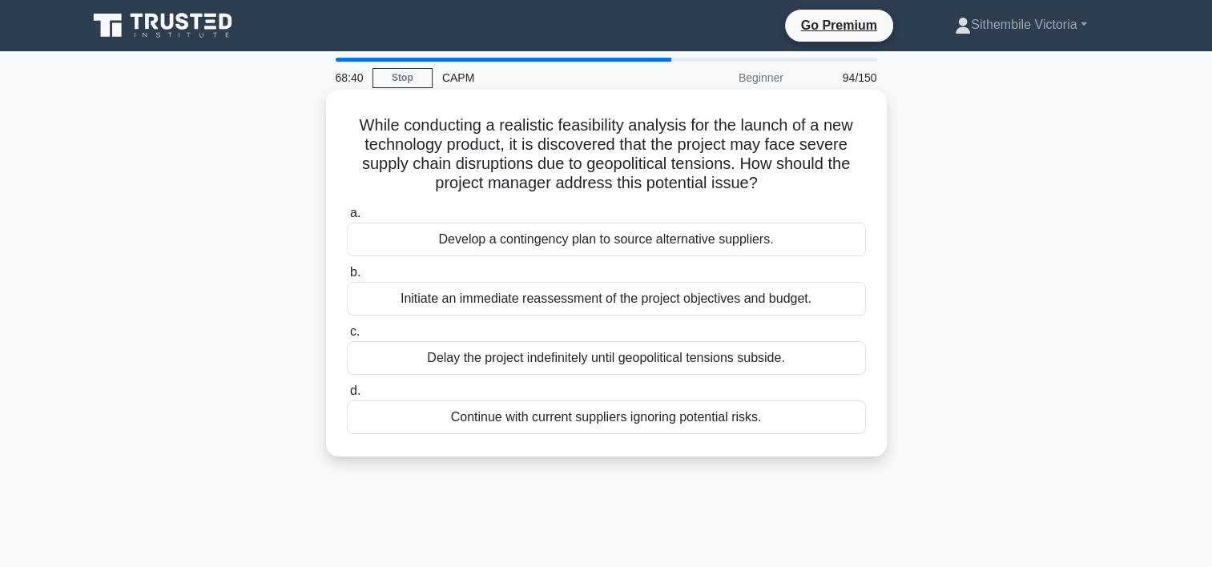
click at [593, 301] on div "Initiate an immediate reassessment of the project objectives and budget." at bounding box center [606, 299] width 519 height 34
click at [347, 278] on input "b. Initiate an immediate reassessment of the project objectives and budget." at bounding box center [347, 273] width 0 height 10
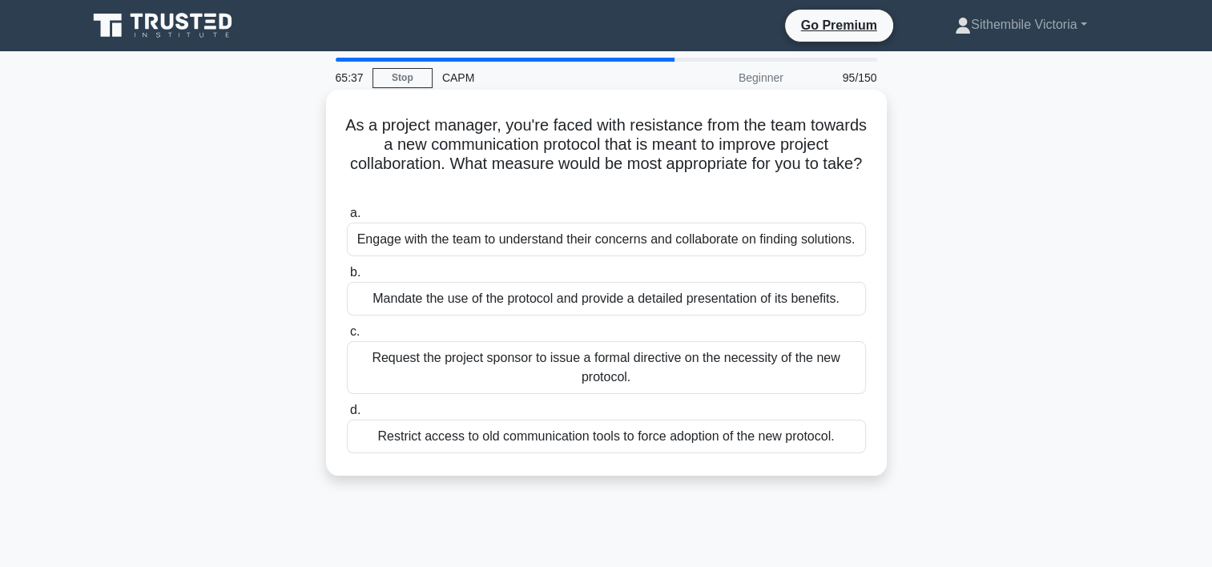
click at [621, 242] on div "Engage with the team to understand their concerns and collaborate on finding so…" at bounding box center [606, 240] width 519 height 34
click at [347, 219] on input "a. Engage with the team to understand their concerns and collaborate on finding…" at bounding box center [347, 213] width 0 height 10
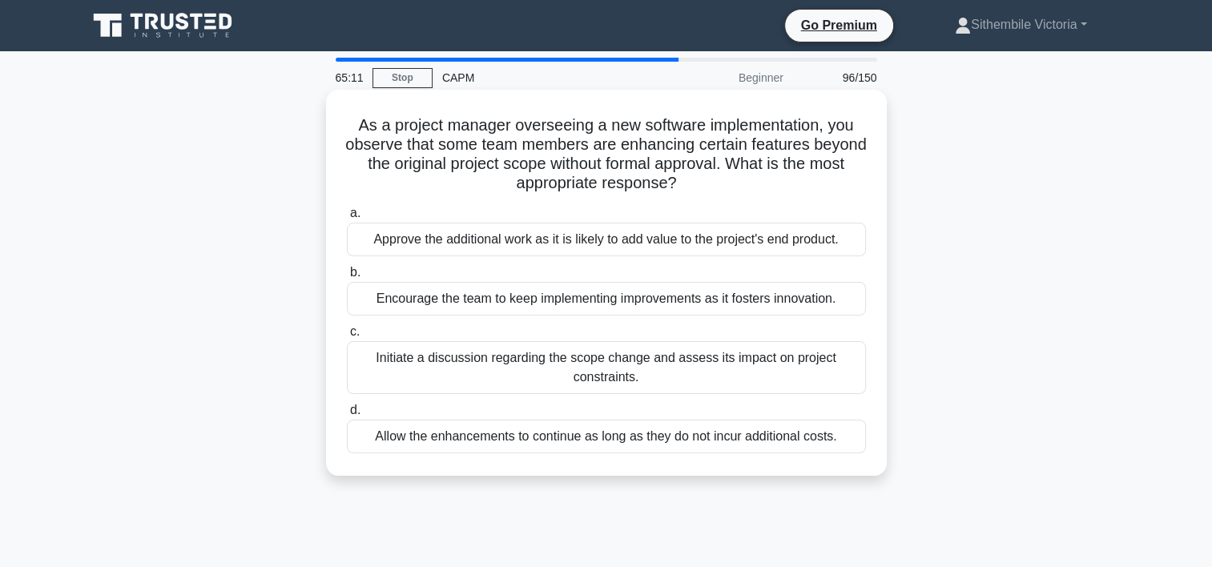
click at [599, 372] on div "Initiate a discussion regarding the scope change and assess its impact on proje…" at bounding box center [606, 367] width 519 height 53
click at [347, 337] on input "c. Initiate a discussion regarding the scope change and assess its impact on pr…" at bounding box center [347, 332] width 0 height 10
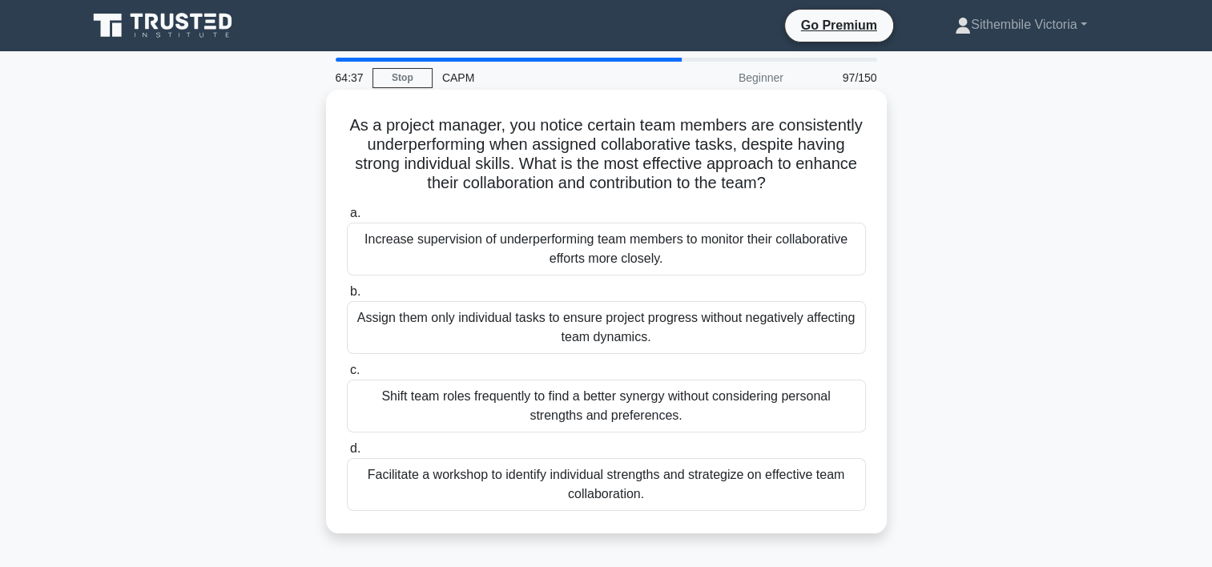
drag, startPoint x: 775, startPoint y: 509, endPoint x: 494, endPoint y: 272, distance: 367.9
click at [494, 272] on div "a. Increase supervision of underperforming team members to monitor their collab…" at bounding box center [606, 357] width 538 height 314
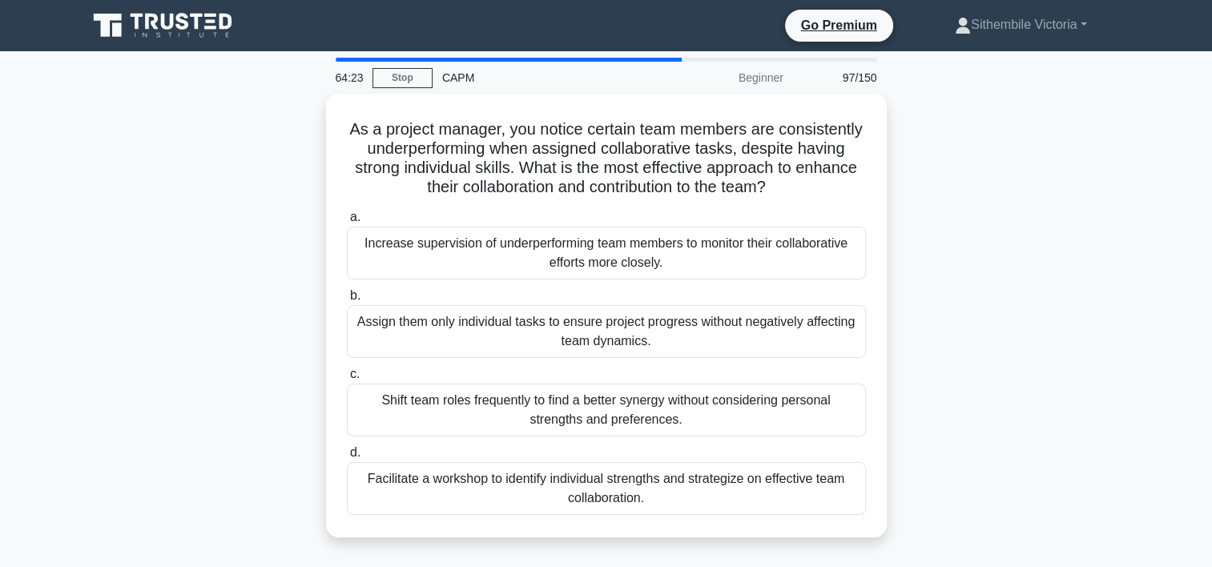
click at [931, 430] on div "As a project manager, you notice certain team members are consistently underper…" at bounding box center [607, 325] width 1058 height 463
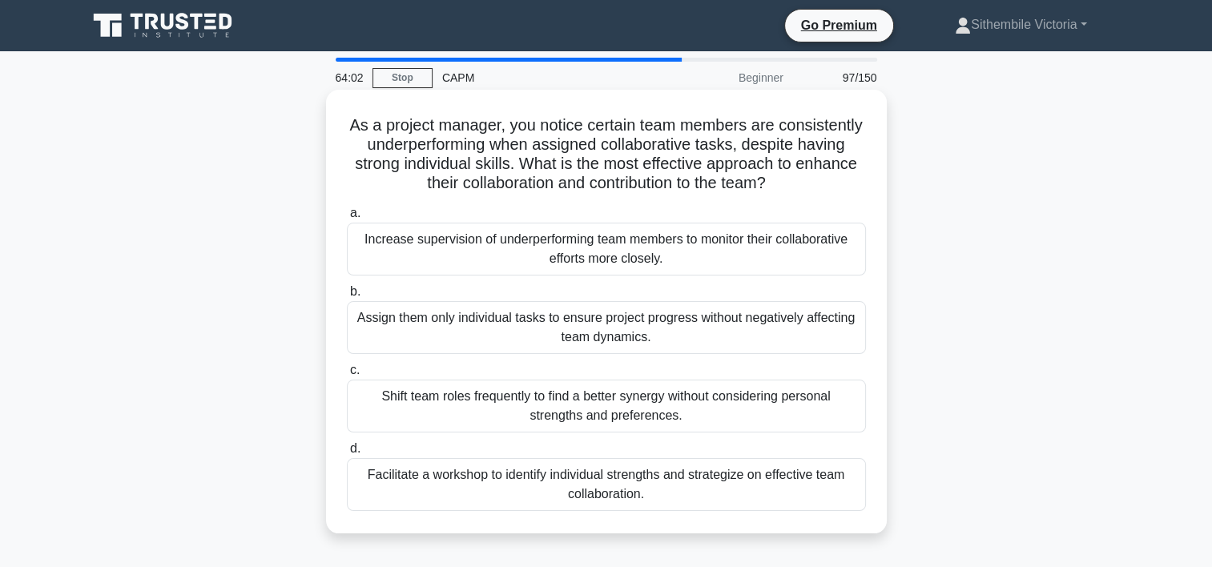
click at [612, 496] on div "Facilitate a workshop to identify individual strengths and strategize on effect…" at bounding box center [606, 484] width 519 height 53
click at [347, 454] on input "d. Facilitate a workshop to identify individual strengths and strategize on eff…" at bounding box center [347, 449] width 0 height 10
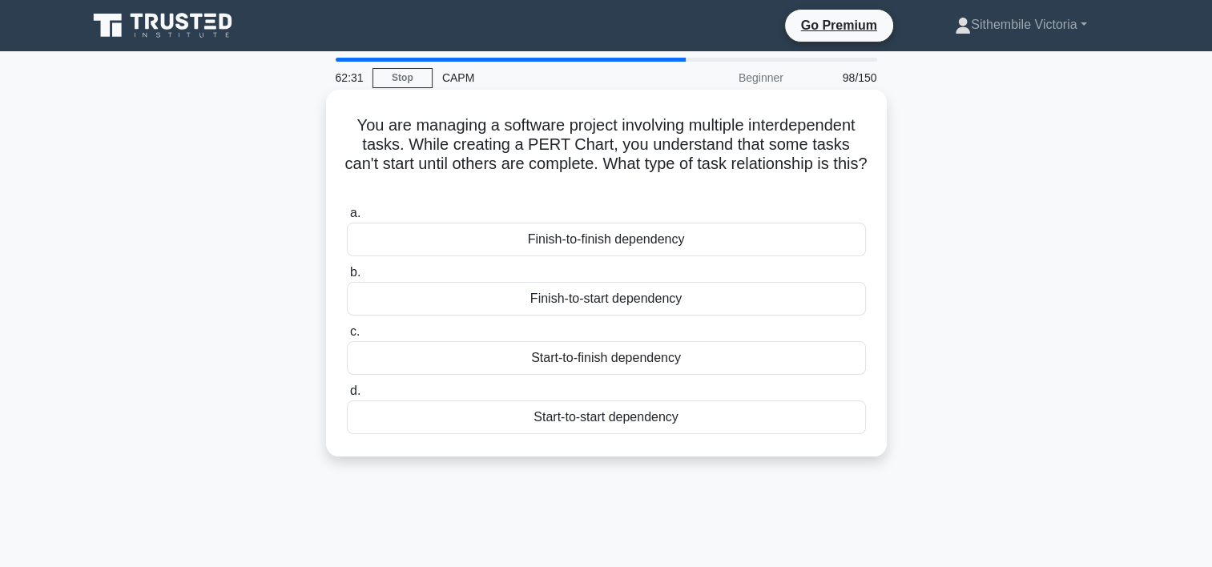
click at [584, 240] on div "Finish-to-finish dependency" at bounding box center [606, 240] width 519 height 34
click at [347, 219] on input "a. Finish-to-finish dependency" at bounding box center [347, 213] width 0 height 10
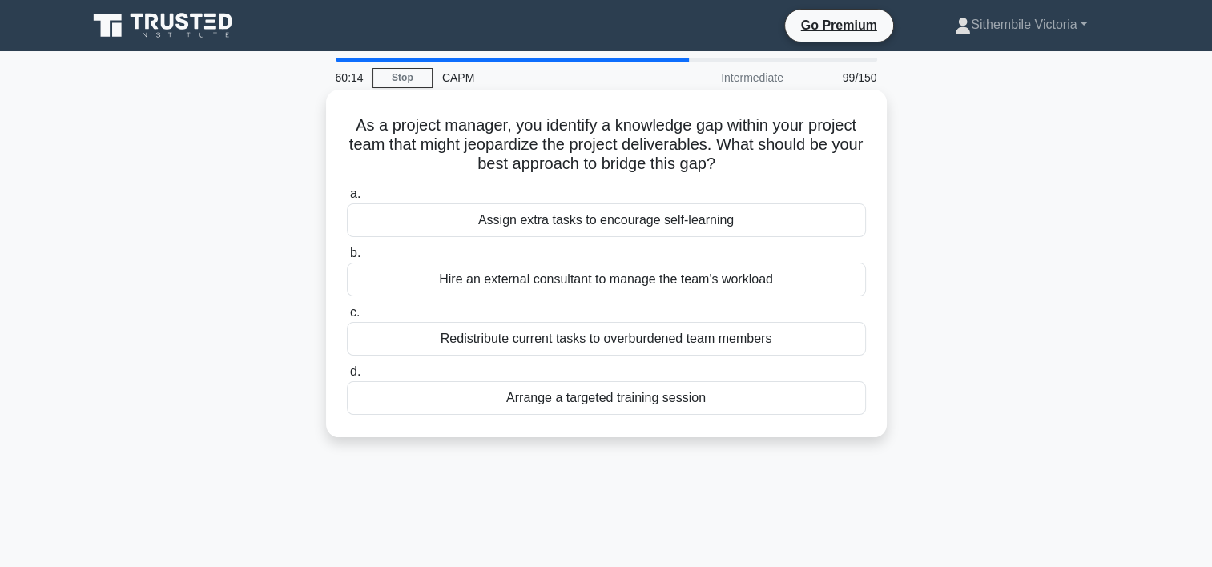
click at [551, 403] on div "Arrange a targeted training session" at bounding box center [606, 398] width 519 height 34
click at [347, 377] on input "d. Arrange a targeted training session" at bounding box center [347, 372] width 0 height 10
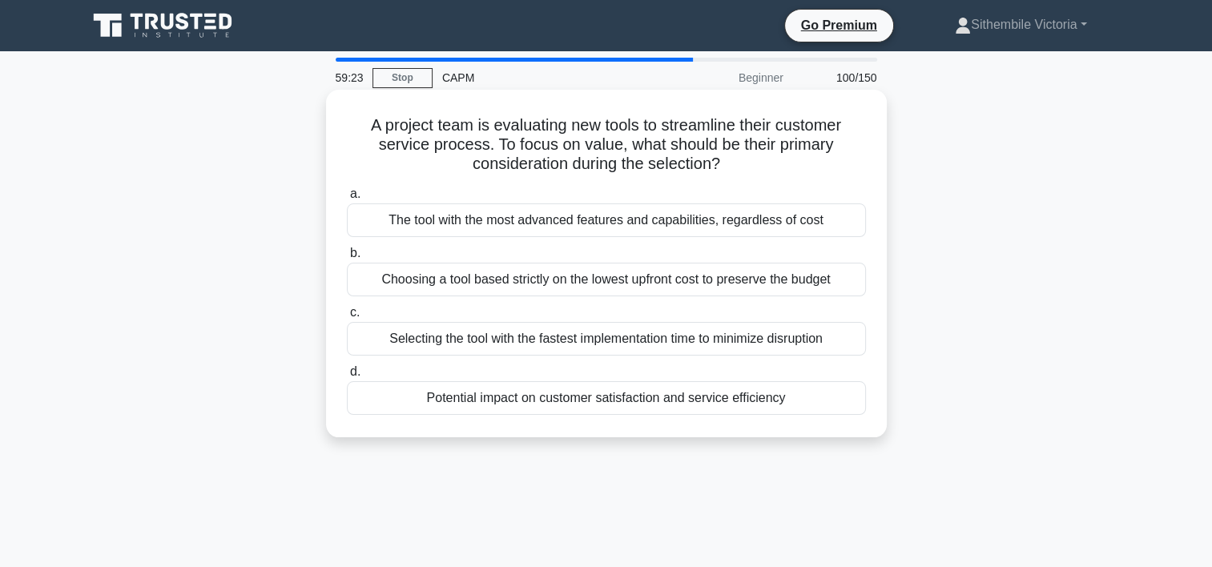
click at [590, 400] on div "Potential impact on customer satisfaction and service efficiency" at bounding box center [606, 398] width 519 height 34
click at [347, 377] on input "d. Potential impact on customer satisfaction and service efficiency" at bounding box center [347, 372] width 0 height 10
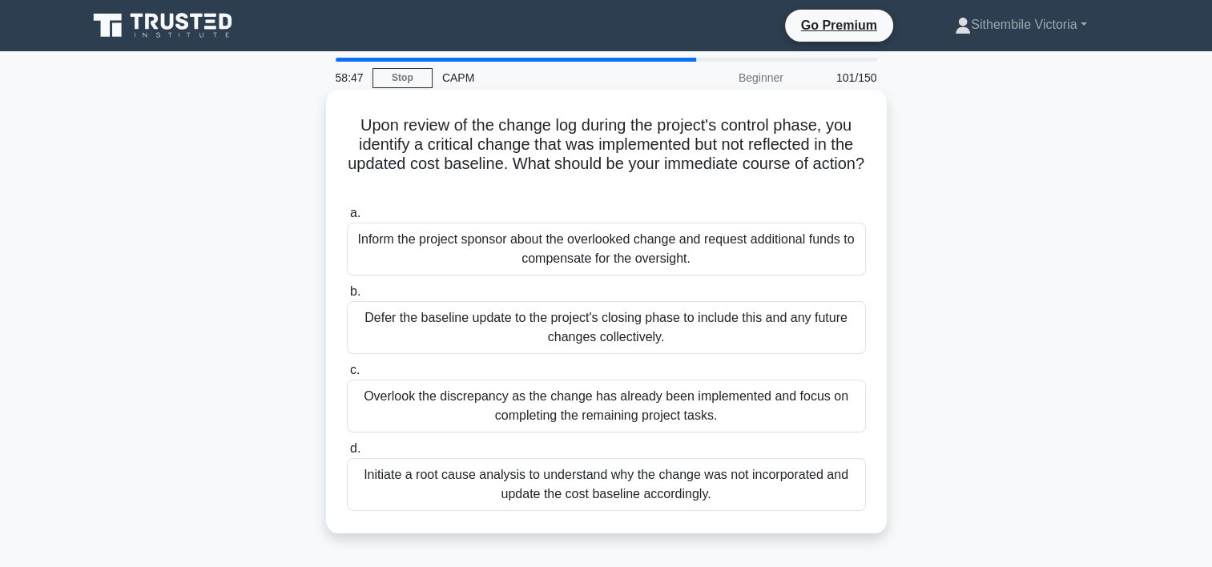
click at [483, 478] on div "Initiate a root cause analysis to understand why the change was not incorporate…" at bounding box center [606, 484] width 519 height 53
click at [347, 454] on input "d. Initiate a root cause analysis to understand why the change was not incorpor…" at bounding box center [347, 449] width 0 height 10
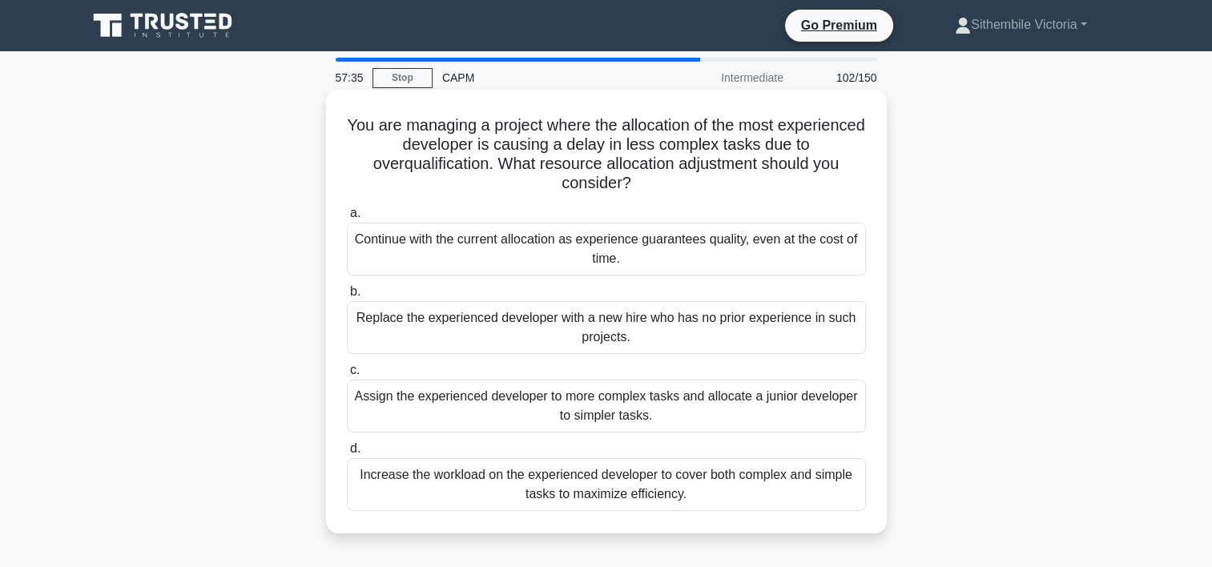
click at [500, 416] on div "Assign the experienced developer to more complex tasks and allocate a junior de…" at bounding box center [606, 406] width 519 height 53
click at [347, 376] on input "c. Assign the experienced developer to more complex tasks and allocate a junior…" at bounding box center [347, 370] width 0 height 10
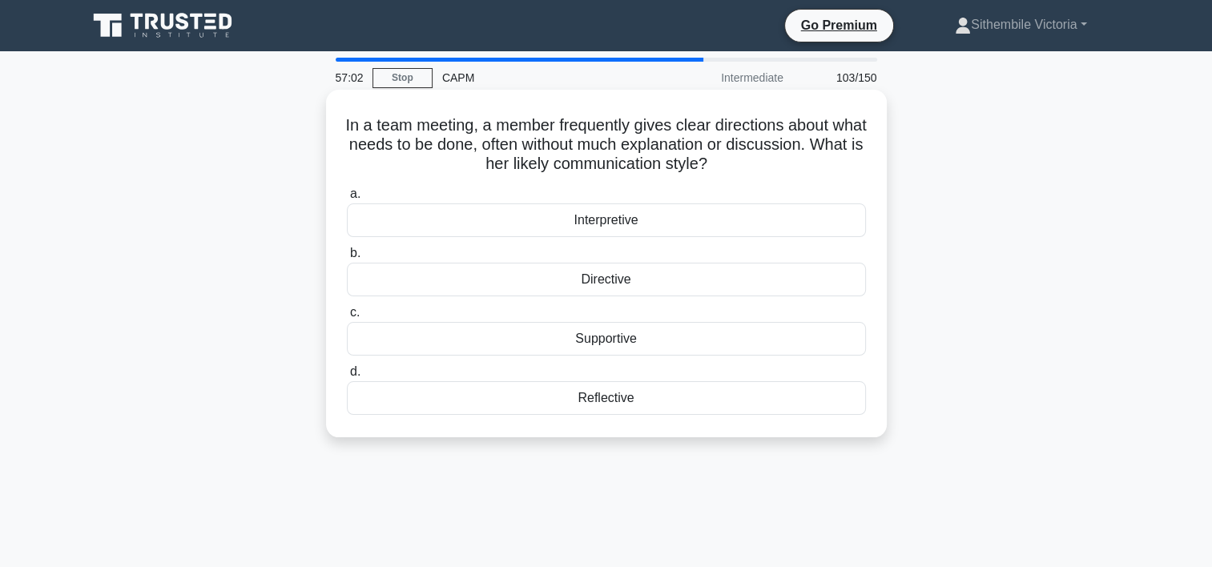
click at [606, 288] on div "Directive" at bounding box center [606, 280] width 519 height 34
click at [347, 259] on input "b. Directive" at bounding box center [347, 253] width 0 height 10
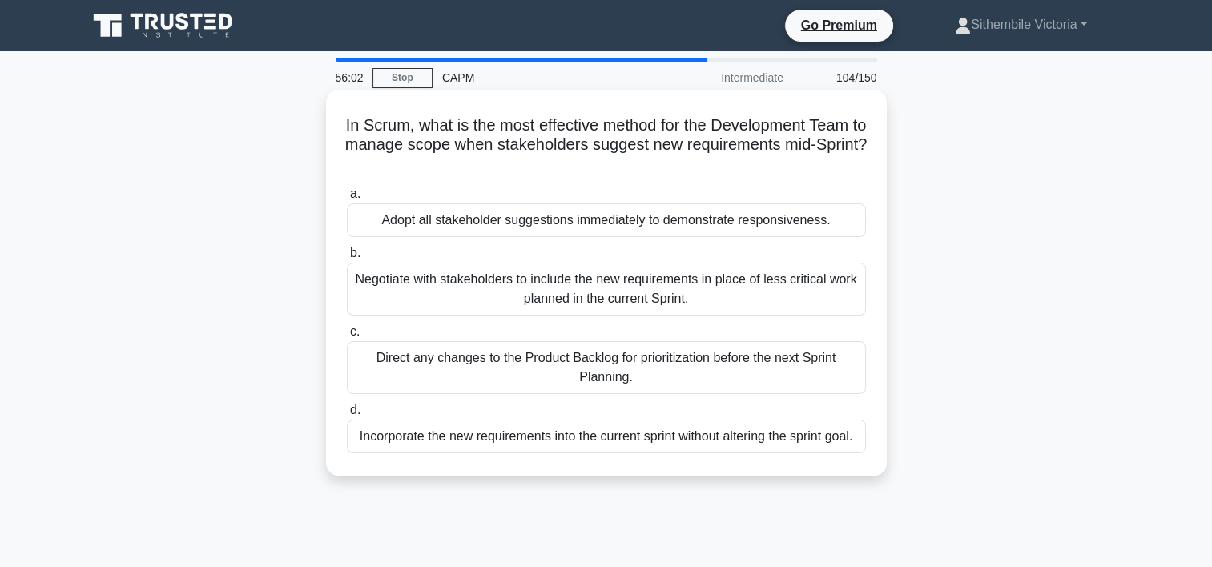
click at [503, 362] on div "Direct any changes to the Product Backlog for prioritization before the next Sp…" at bounding box center [606, 367] width 519 height 53
click at [347, 337] on input "c. Direct any changes to the Product Backlog for prioritization before the next…" at bounding box center [347, 332] width 0 height 10
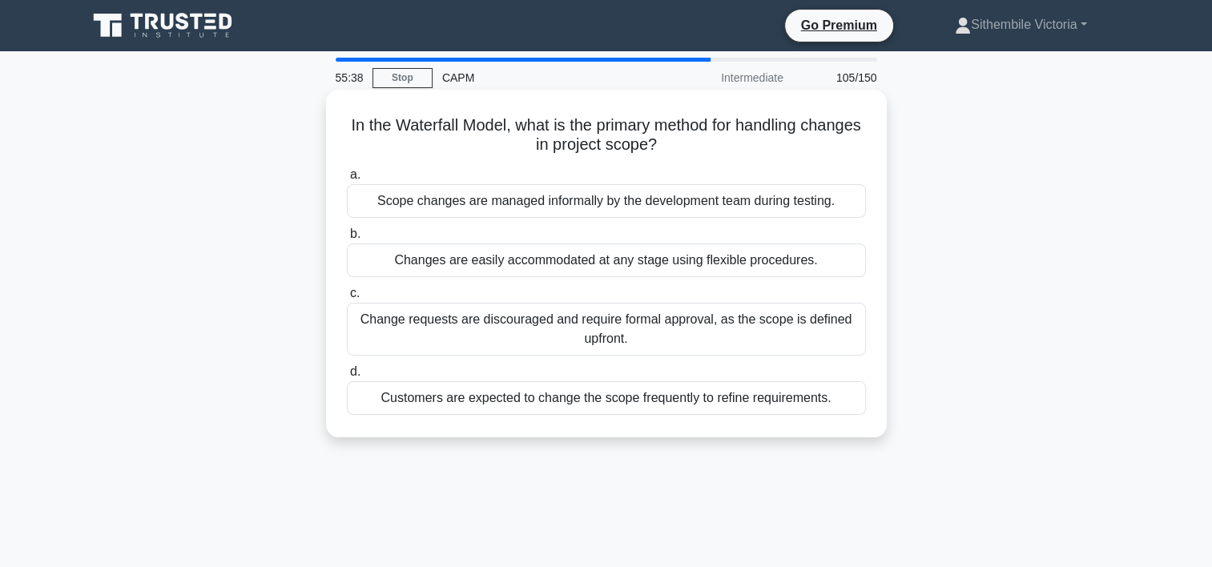
click at [516, 321] on div "Change requests are discouraged and require formal approval, as the scope is de…" at bounding box center [606, 329] width 519 height 53
click at [347, 299] on input "c. Change requests are discouraged and require formal approval, as the scope is…" at bounding box center [347, 293] width 0 height 10
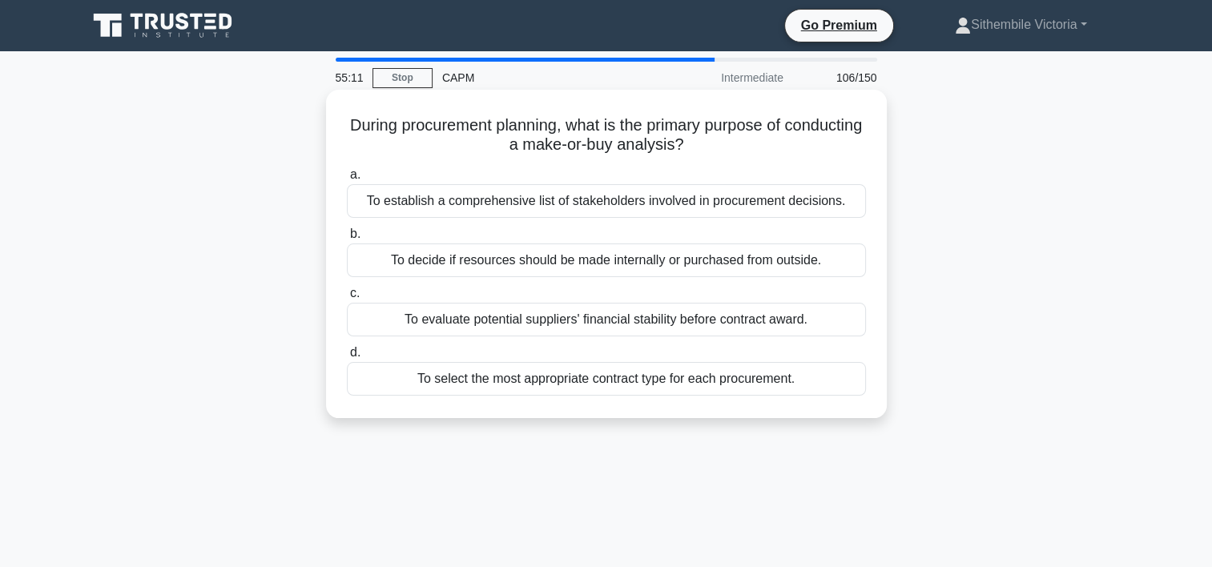
click at [671, 383] on div "To select the most appropriate contract type for each procurement." at bounding box center [606, 379] width 519 height 34
click at [347, 358] on input "d. To select the most appropriate contract type for each procurement." at bounding box center [347, 353] width 0 height 10
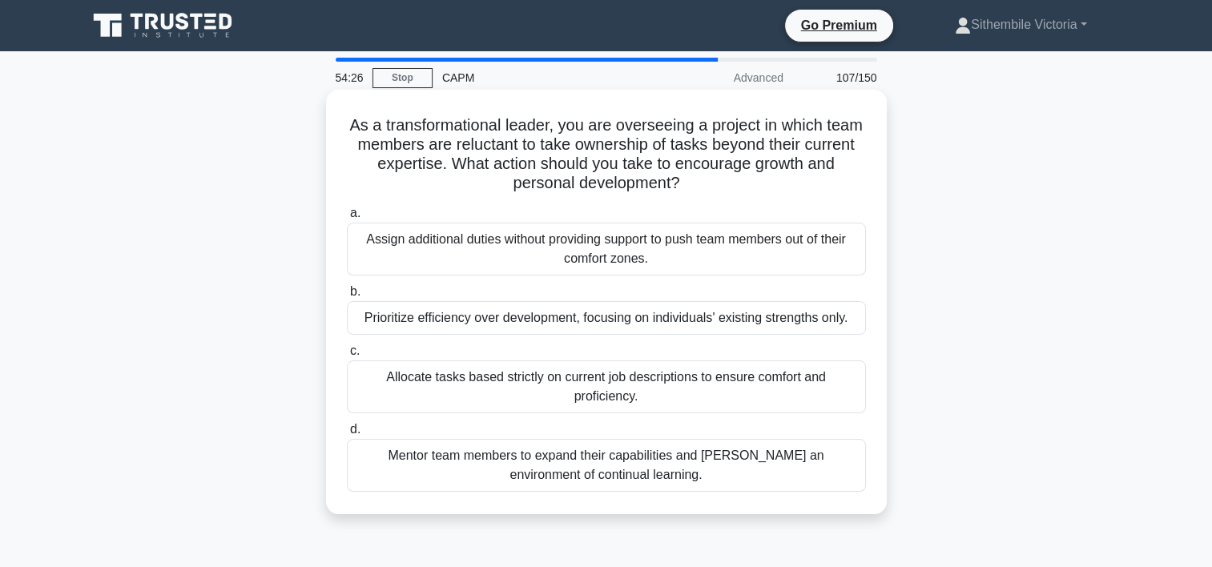
click at [538, 459] on div "Mentor team members to expand their capabilities and [PERSON_NAME] an environme…" at bounding box center [606, 465] width 519 height 53
click at [347, 435] on input "d. Mentor team members to expand their capabilities and [PERSON_NAME] an enviro…" at bounding box center [347, 430] width 0 height 10
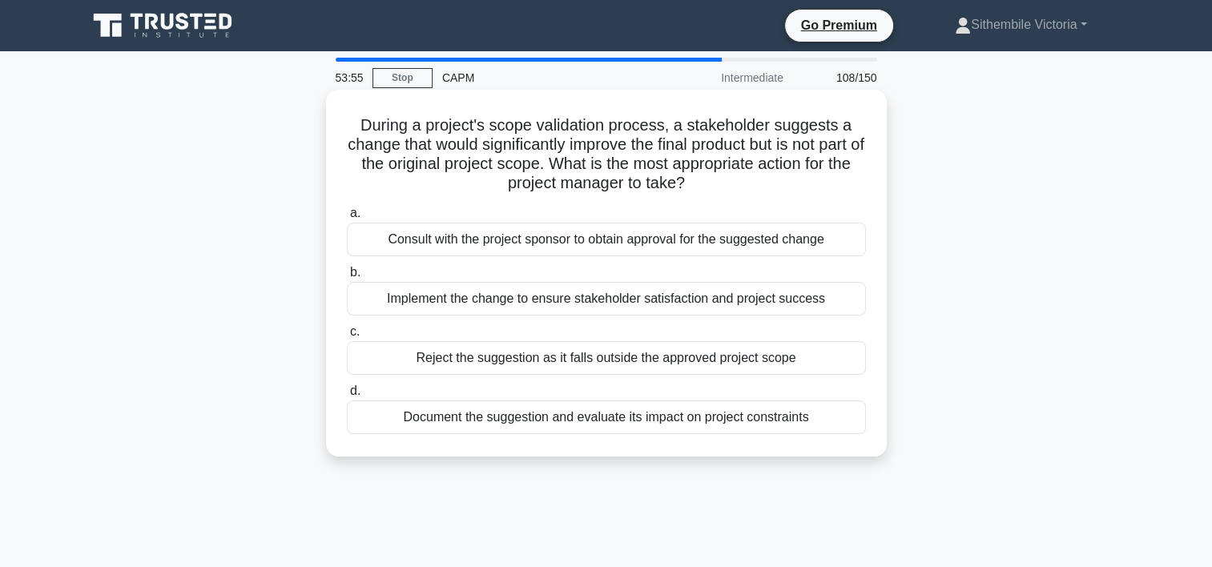
click at [528, 417] on div "Document the suggestion and evaluate its impact on project constraints" at bounding box center [606, 418] width 519 height 34
click at [347, 397] on input "d. Document the suggestion and evaluate its impact on project constraints" at bounding box center [347, 391] width 0 height 10
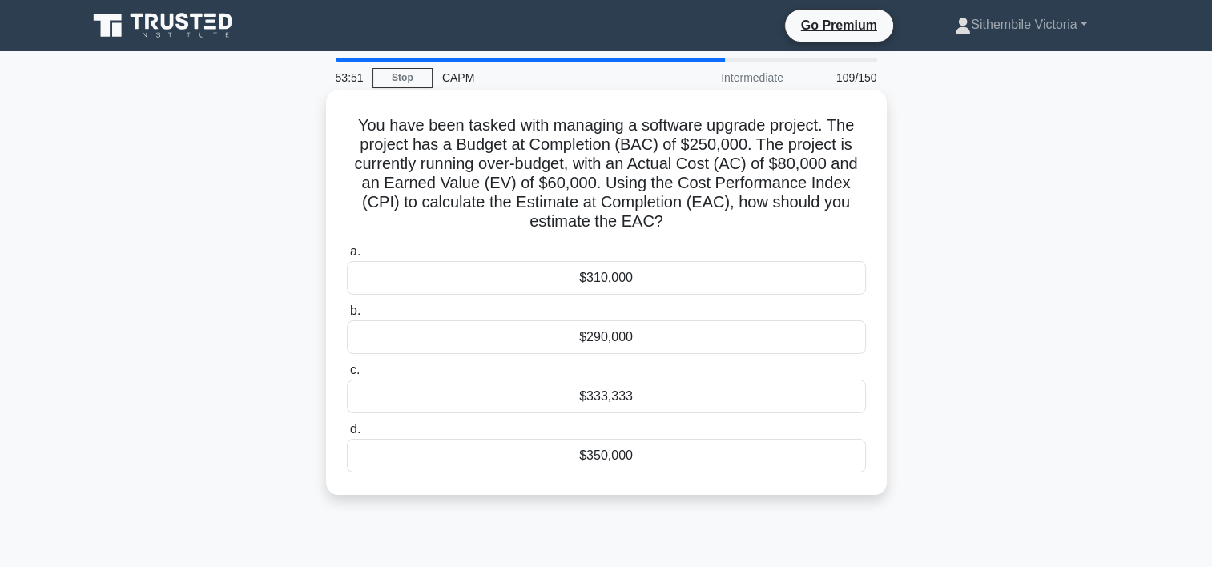
click at [627, 397] on div "$333,333" at bounding box center [606, 397] width 519 height 34
click at [347, 376] on input "c. $333,333" at bounding box center [347, 370] width 0 height 10
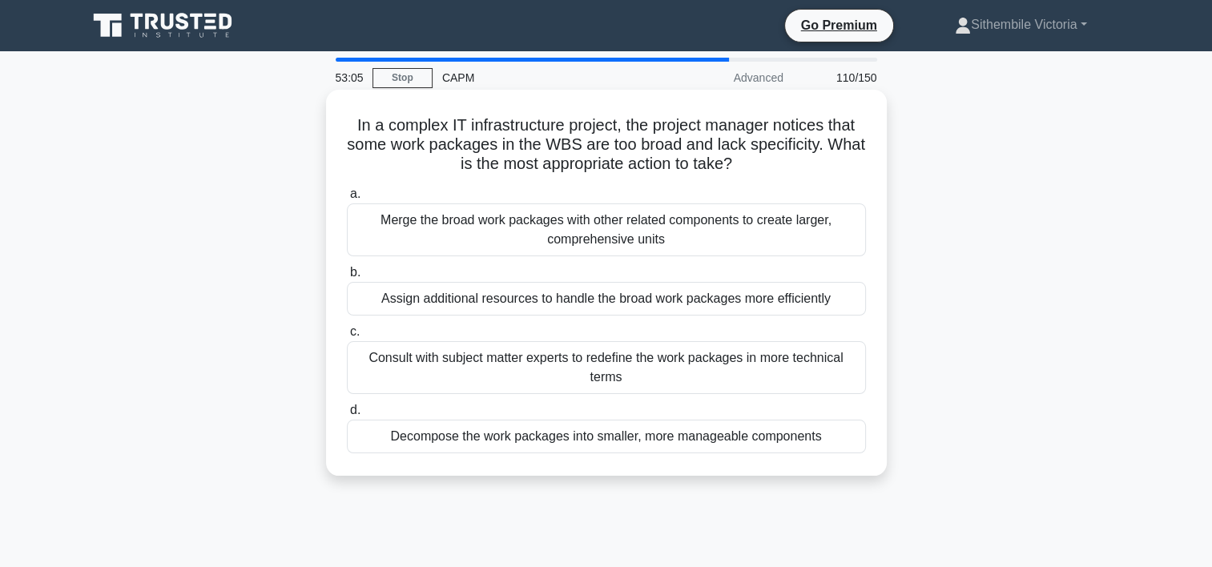
click at [515, 438] on div "Decompose the work packages into smaller, more manageable components" at bounding box center [606, 437] width 519 height 34
click at [347, 416] on input "d. Decompose the work packages into smaller, more manageable components" at bounding box center [347, 410] width 0 height 10
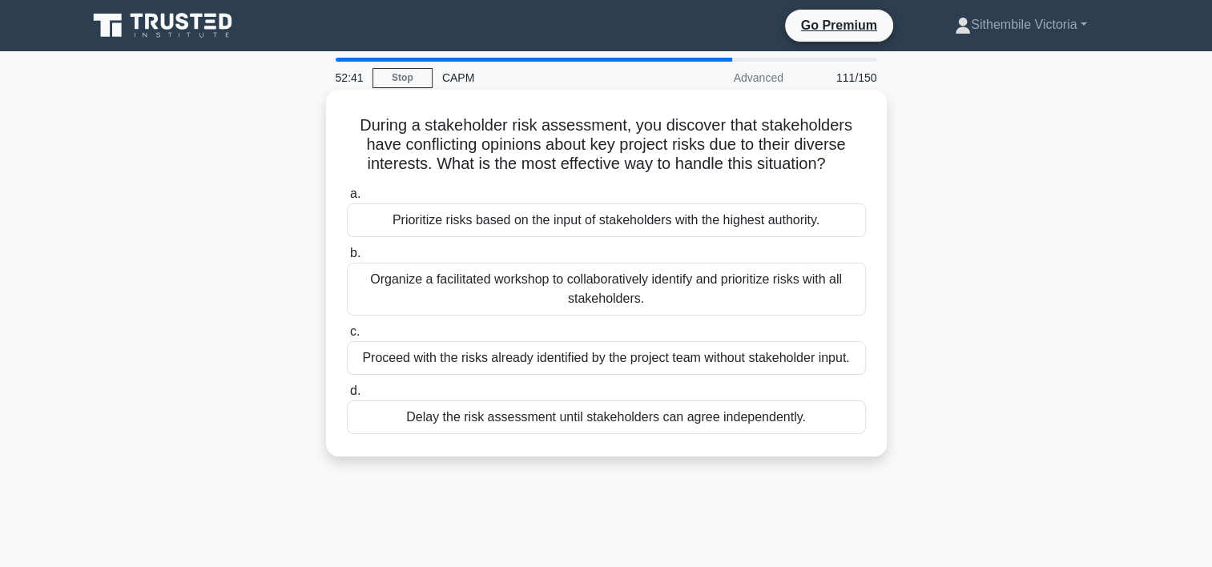
click at [562, 296] on div "Organize a facilitated workshop to collaboratively identify and prioritize risk…" at bounding box center [606, 289] width 519 height 53
click at [347, 259] on input "b. Organize a facilitated workshop to collaboratively identify and prioritize r…" at bounding box center [347, 253] width 0 height 10
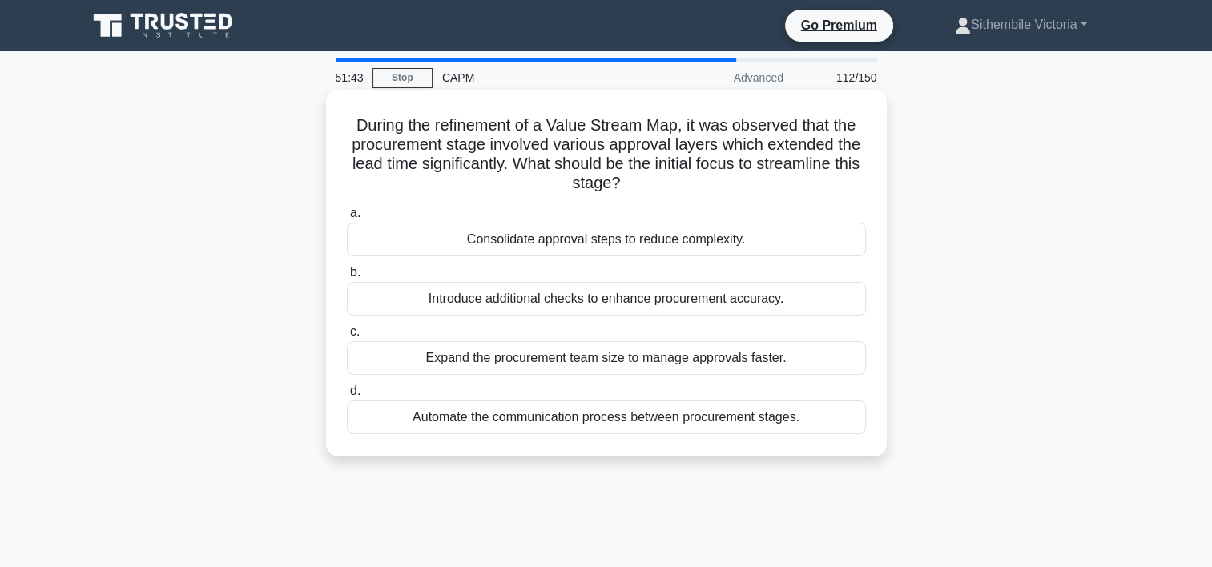
click at [652, 242] on div "Consolidate approval steps to reduce complexity." at bounding box center [606, 240] width 519 height 34
click at [347, 219] on input "a. Consolidate approval steps to reduce complexity." at bounding box center [347, 213] width 0 height 10
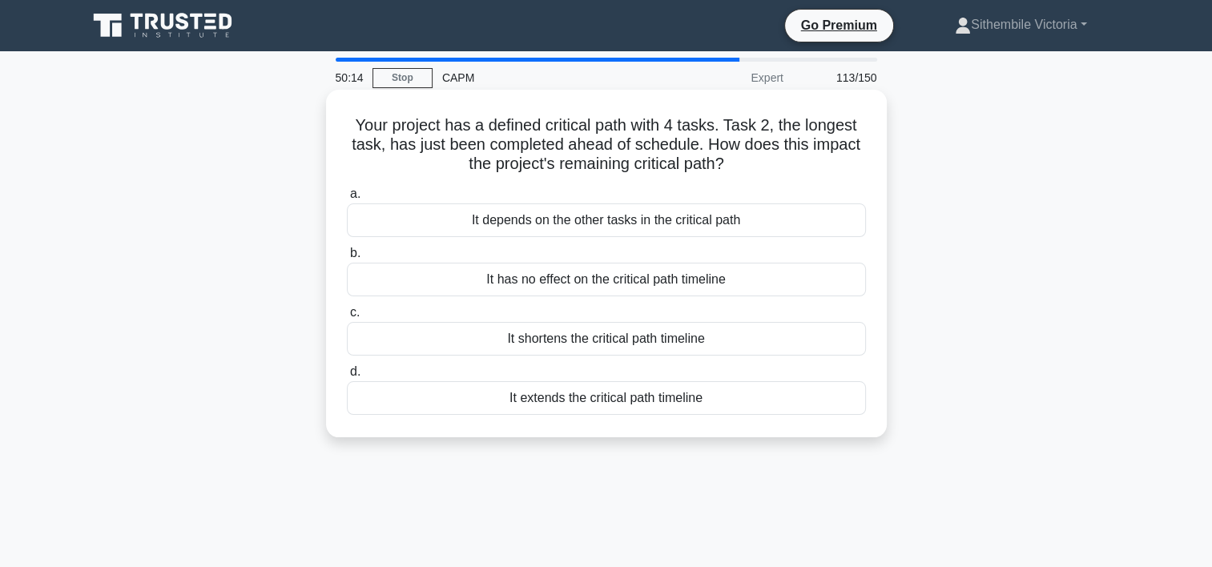
click at [680, 285] on div "It has no effect on the critical path timeline" at bounding box center [606, 280] width 519 height 34
click at [347, 259] on input "b. It has no effect on the critical path timeline" at bounding box center [347, 253] width 0 height 10
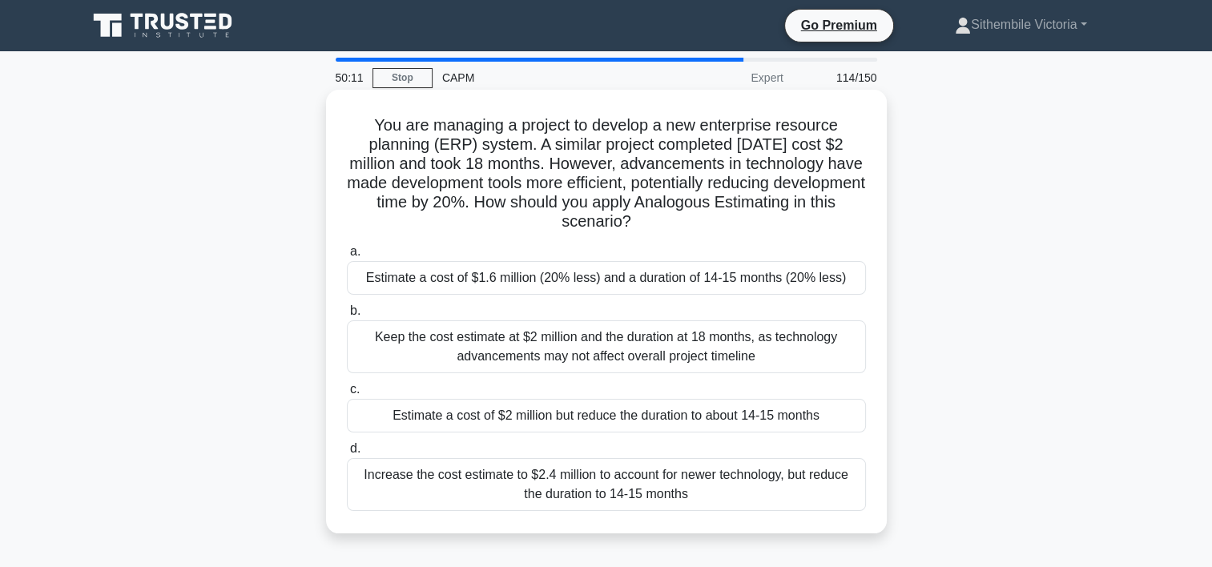
click at [503, 421] on div "Estimate a cost of $2 million but reduce the duration to about 14-15 months" at bounding box center [606, 416] width 519 height 34
click at [347, 395] on input "c. Estimate a cost of $2 million but reduce the duration to about 14-15 months" at bounding box center [347, 390] width 0 height 10
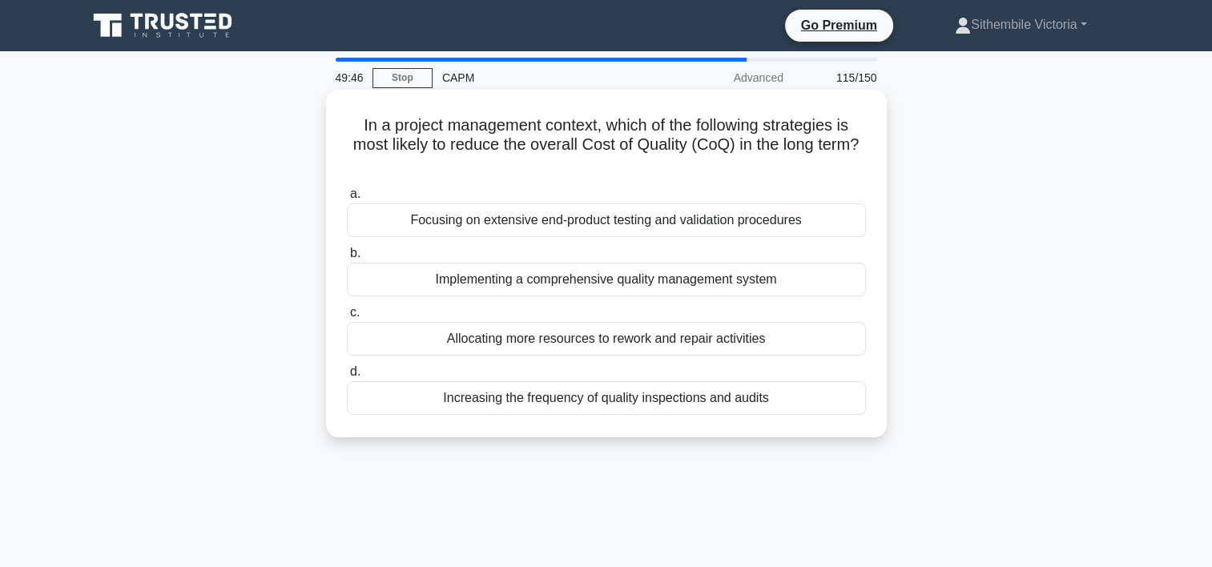
click at [647, 279] on div "Implementing a comprehensive quality management system" at bounding box center [606, 280] width 519 height 34
click at [347, 259] on input "b. Implementing a comprehensive quality management system" at bounding box center [347, 253] width 0 height 10
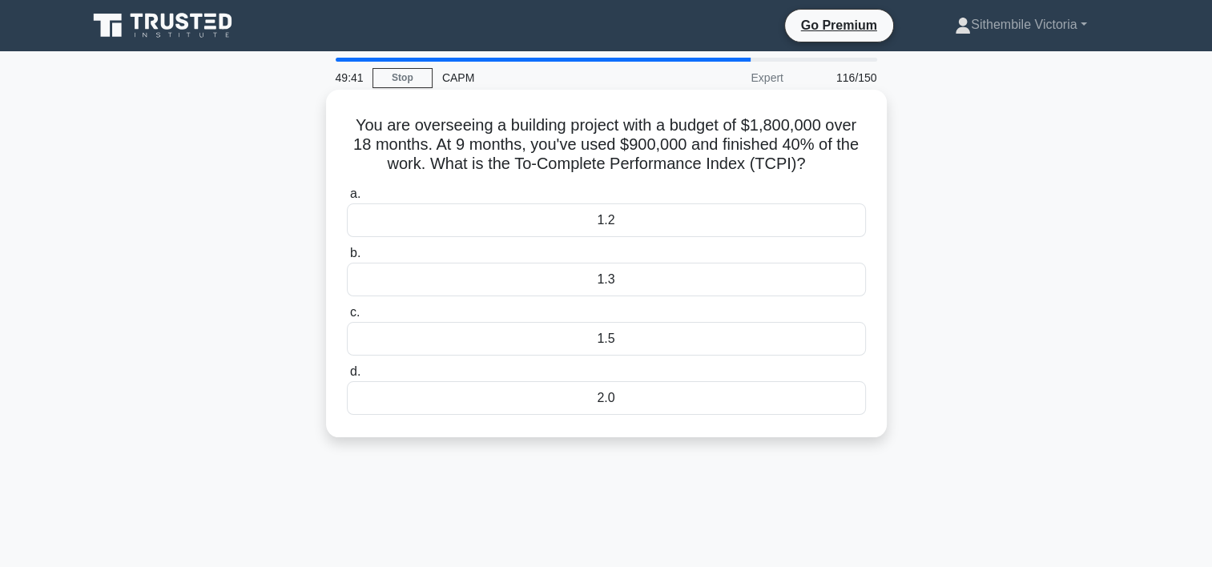
click at [609, 283] on div "1.3" at bounding box center [606, 280] width 519 height 34
click at [347, 259] on input "b. 1.3" at bounding box center [347, 253] width 0 height 10
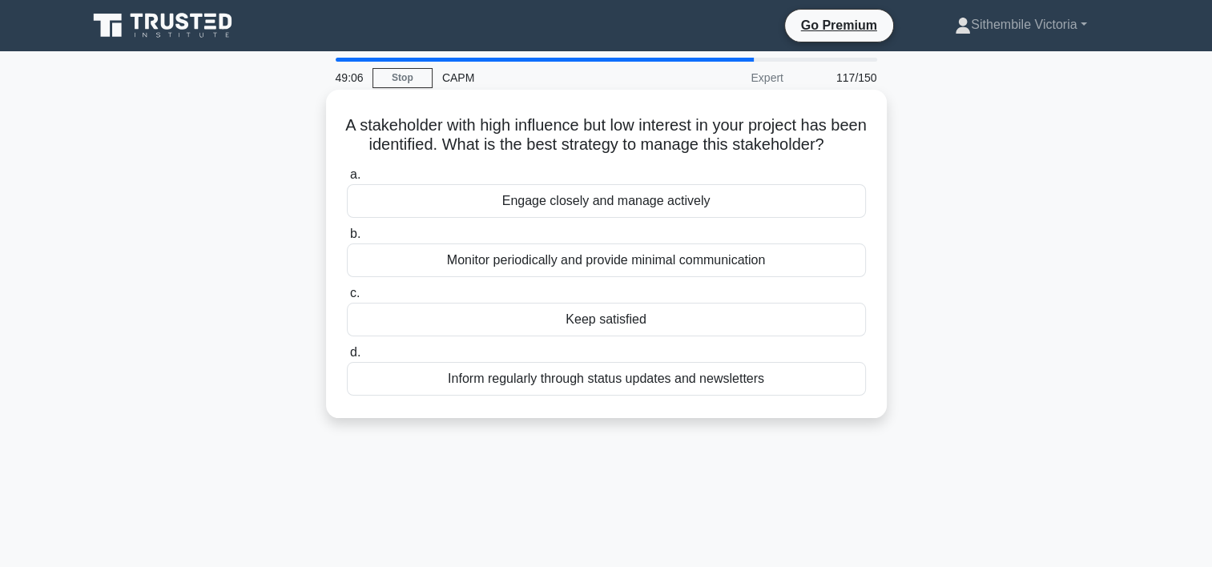
click at [631, 218] on div "Engage closely and manage actively" at bounding box center [606, 201] width 519 height 34
click at [347, 180] on input "a. Engage closely and manage actively" at bounding box center [347, 175] width 0 height 10
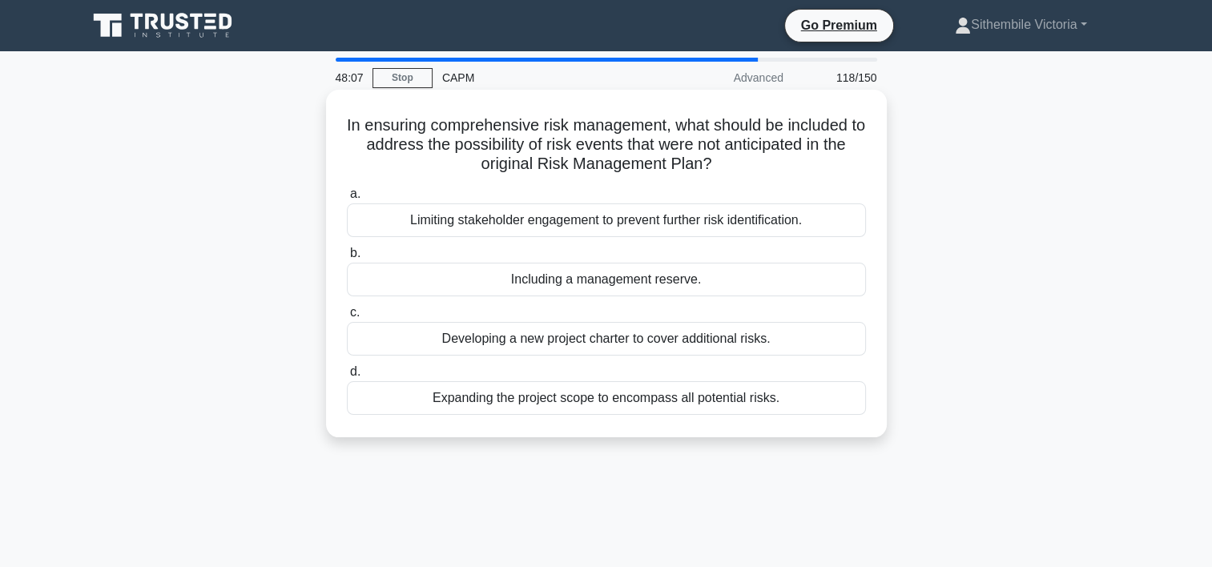
click at [584, 284] on div "Including a management reserve." at bounding box center [606, 280] width 519 height 34
click at [347, 259] on input "b. Including a management reserve." at bounding box center [347, 253] width 0 height 10
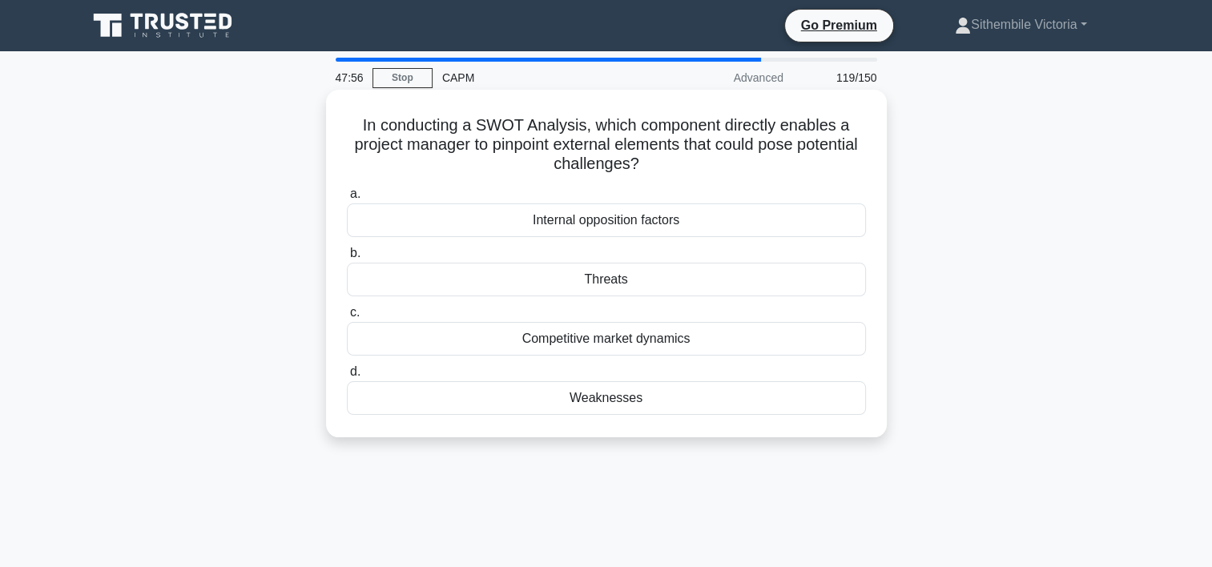
click at [619, 285] on div "Threats" at bounding box center [606, 280] width 519 height 34
click at [347, 259] on input "b. Threats" at bounding box center [347, 253] width 0 height 10
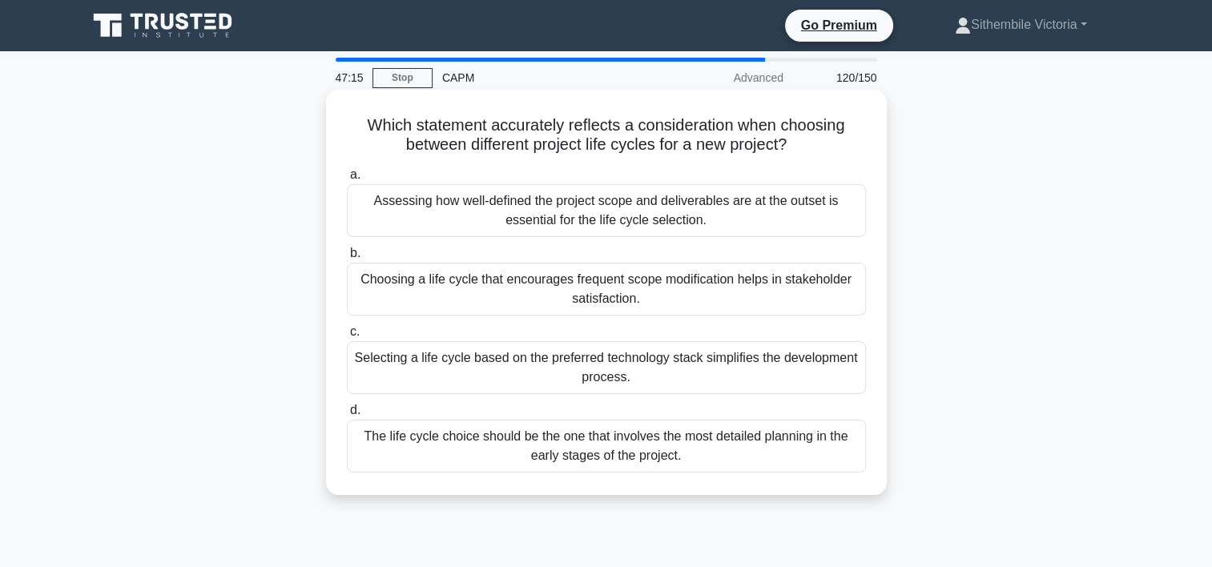
click at [754, 215] on div "Assessing how well-defined the project scope and deliverables are at the outset…" at bounding box center [606, 210] width 519 height 53
click at [347, 180] on input "a. Assessing how well-defined the project scope and deliverables are at the out…" at bounding box center [347, 175] width 0 height 10
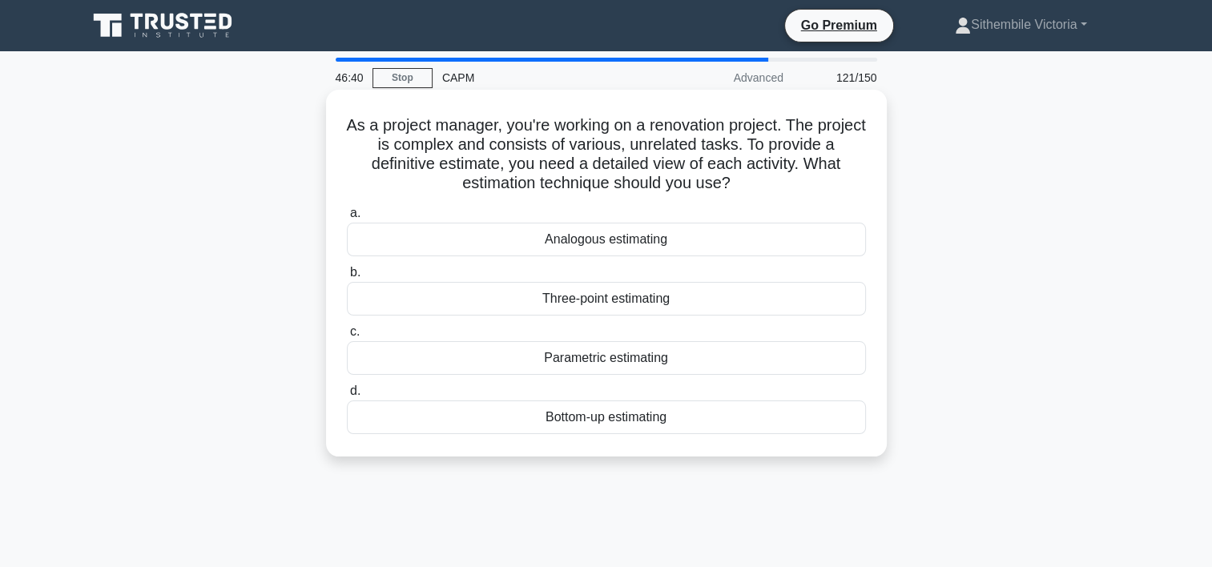
click at [619, 243] on div "Analogous estimating" at bounding box center [606, 240] width 519 height 34
click at [347, 219] on input "a. Analogous estimating" at bounding box center [347, 213] width 0 height 10
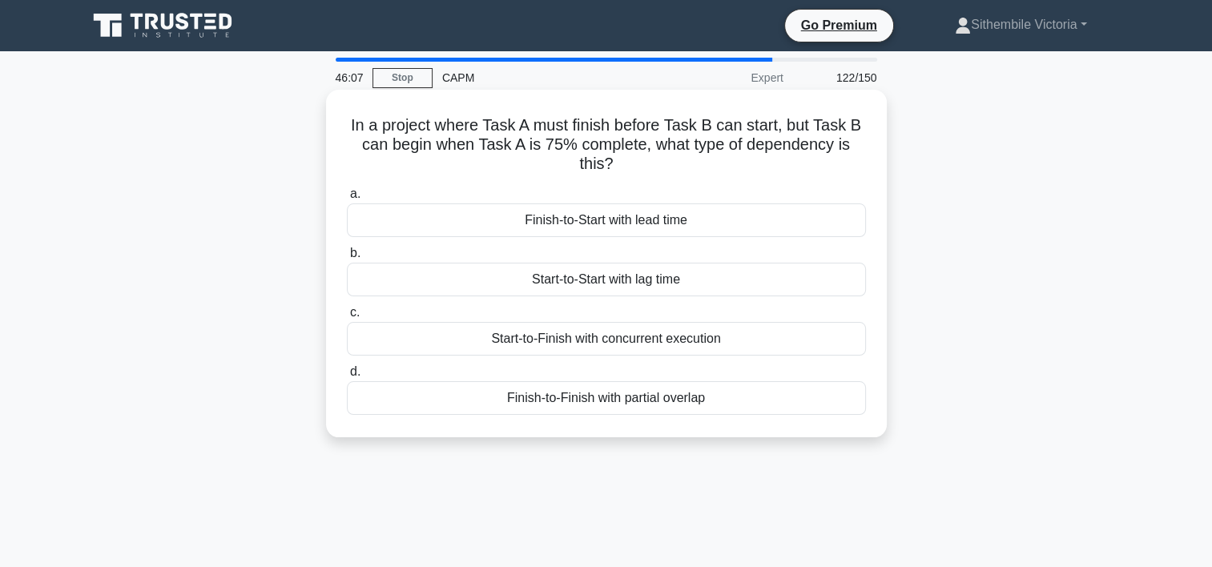
click at [621, 222] on div "Finish-to-Start with lead time" at bounding box center [606, 221] width 519 height 34
click at [347, 200] on input "a. Finish-to-Start with lead time" at bounding box center [347, 194] width 0 height 10
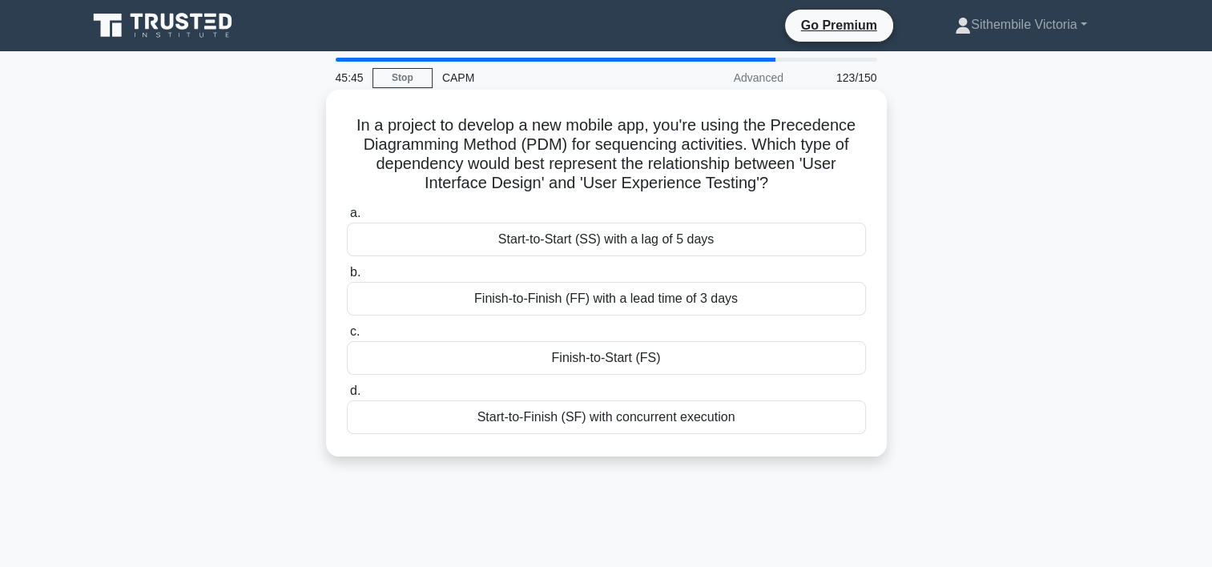
click at [573, 422] on div "Start-to-Finish (SF) with concurrent execution" at bounding box center [606, 418] width 519 height 34
click at [347, 397] on input "d. Start-to-Finish (SF) with concurrent execution" at bounding box center [347, 391] width 0 height 10
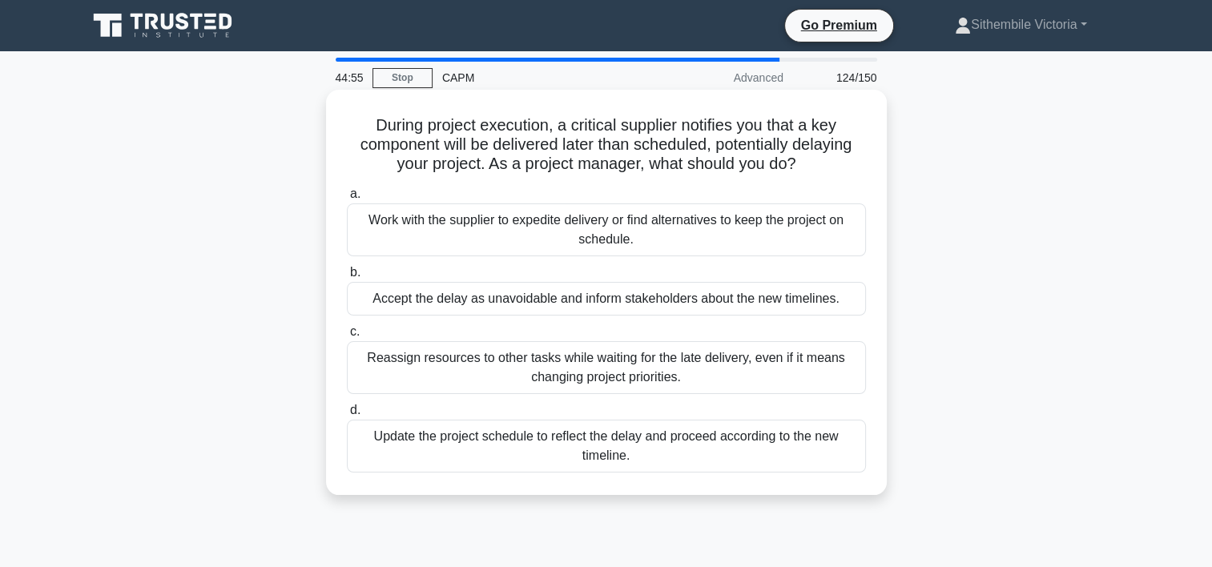
click at [613, 449] on div "Update the project schedule to reflect the delay and proceed according to the n…" at bounding box center [606, 446] width 519 height 53
click at [347, 416] on input "d. Update the project schedule to reflect the delay and proceed according to th…" at bounding box center [347, 410] width 0 height 10
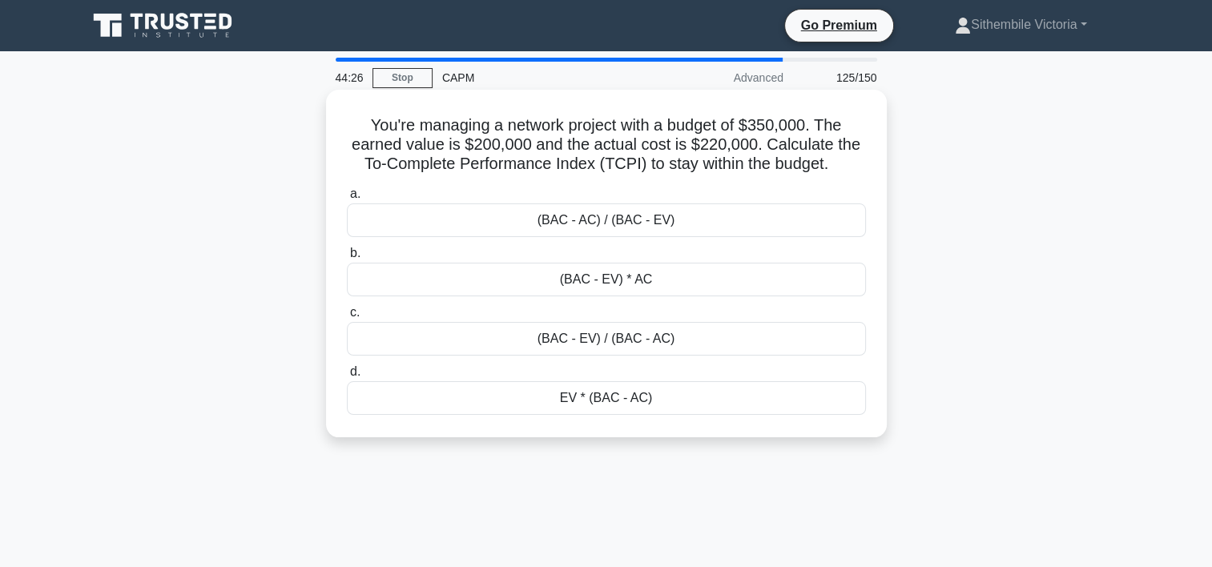
click at [616, 343] on div "(BAC - EV) / (BAC - AC)" at bounding box center [606, 339] width 519 height 34
click at [347, 318] on input "c. (BAC - EV) / (BAC - AC)" at bounding box center [347, 313] width 0 height 10
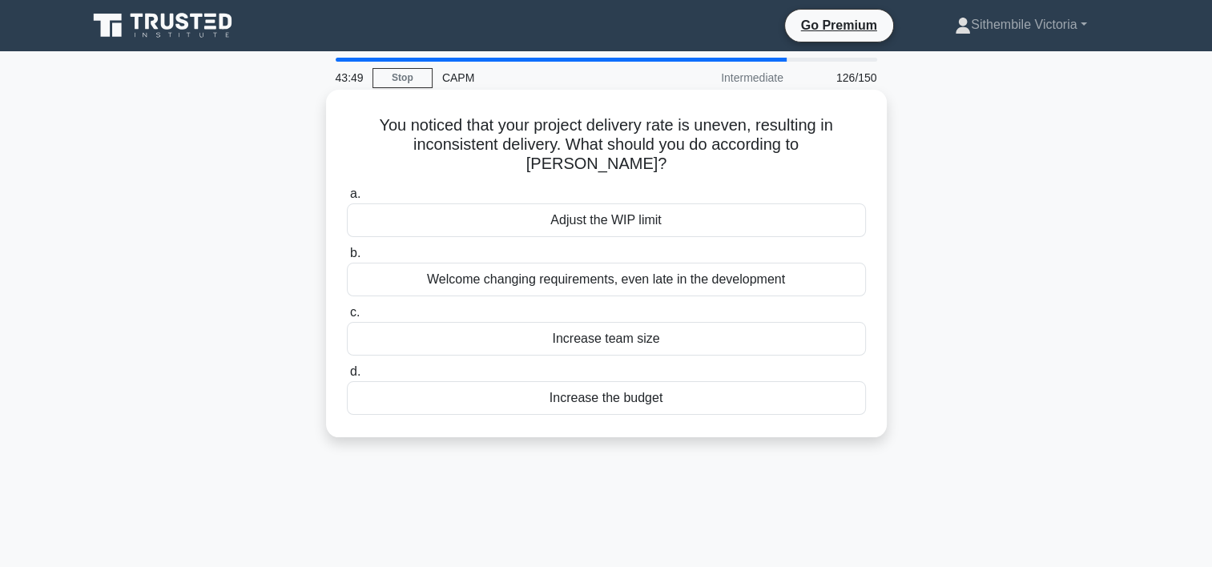
click at [610, 204] on div "Adjust the WIP limit" at bounding box center [606, 221] width 519 height 34
click at [347, 200] on input "a. Adjust the WIP limit" at bounding box center [347, 194] width 0 height 10
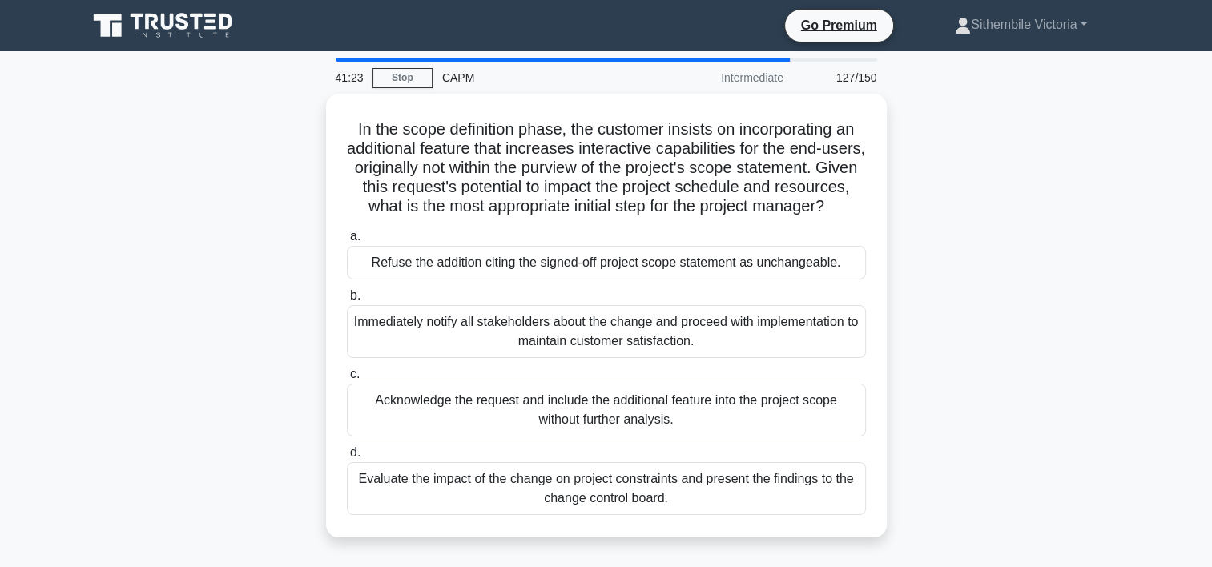
drag, startPoint x: 471, startPoint y: 506, endPoint x: 420, endPoint y: 503, distance: 51.4
click at [420, 503] on div "Evaluate the impact of the change on project constraints and present the findin…" at bounding box center [606, 488] width 519 height 53
click at [347, 458] on input "d. Evaluate the impact of the change on project constraints and present the fin…" at bounding box center [347, 453] width 0 height 10
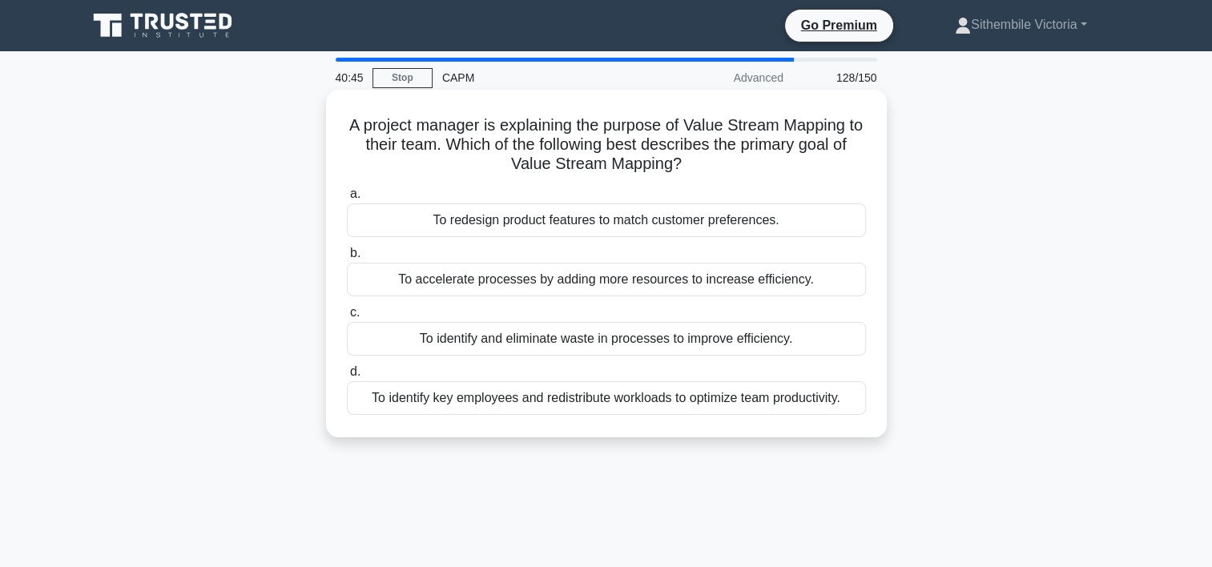
click at [506, 341] on div "To identify and eliminate waste in processes to improve efficiency." at bounding box center [606, 339] width 519 height 34
click at [347, 318] on input "c. To identify and eliminate waste in processes to improve efficiency." at bounding box center [347, 313] width 0 height 10
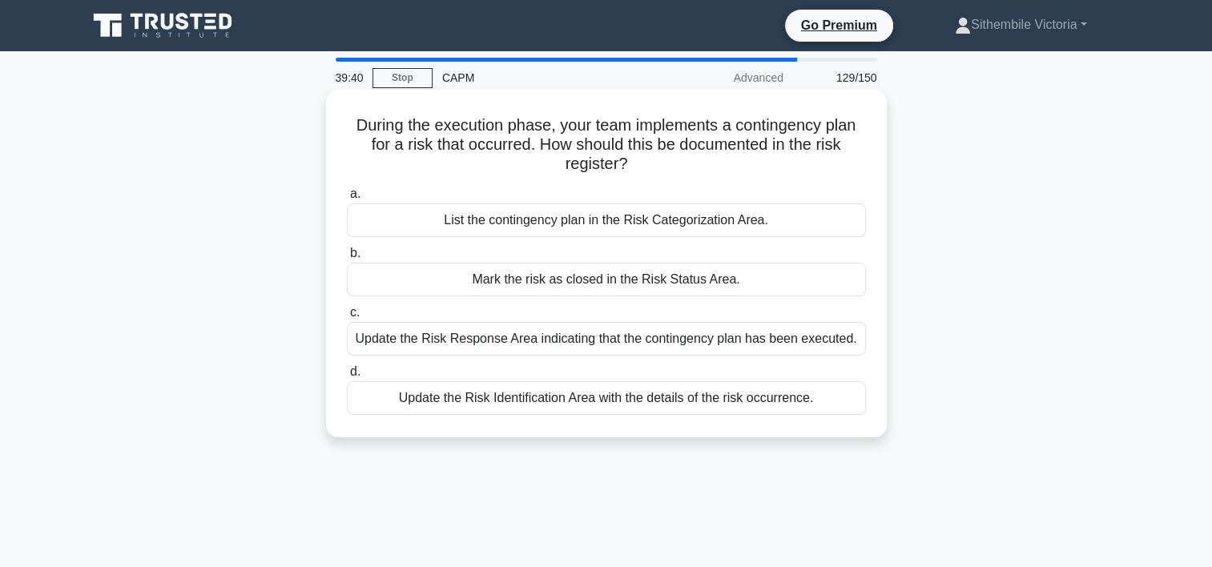
click at [614, 224] on div "List the contingency plan in the Risk Categorization Area." at bounding box center [606, 221] width 519 height 34
click at [347, 200] on input "a. List the contingency plan in the Risk Categorization Area." at bounding box center [347, 194] width 0 height 10
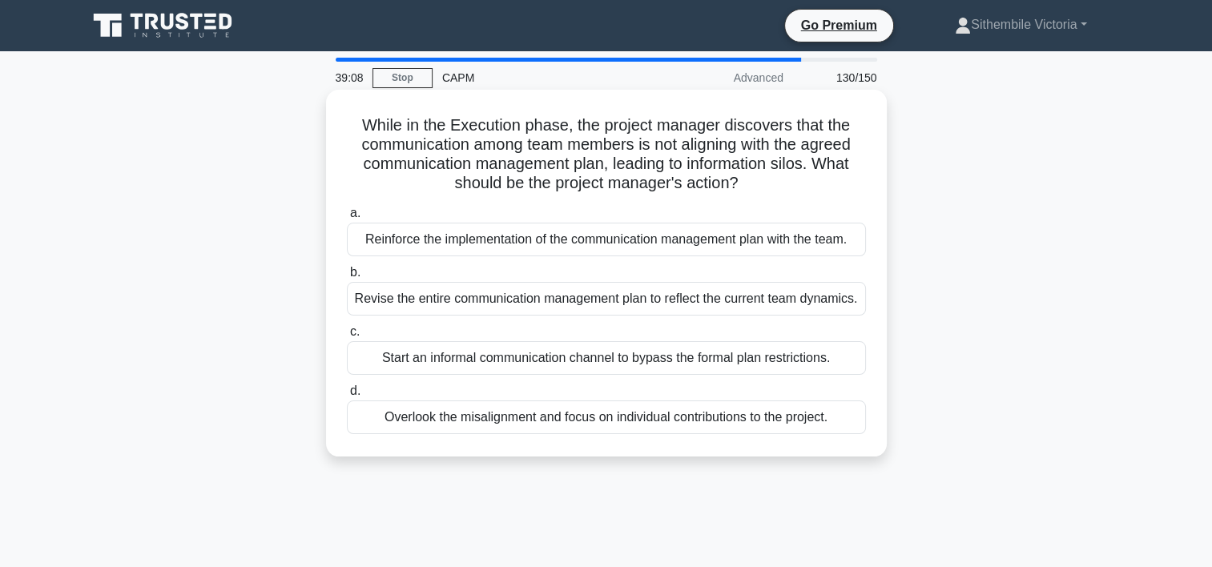
click at [465, 305] on div "Revise the entire communication management plan to reflect the current team dyn…" at bounding box center [606, 299] width 519 height 34
click at [347, 278] on input "b. Revise the entire communication management plan to reflect the current team …" at bounding box center [347, 273] width 0 height 10
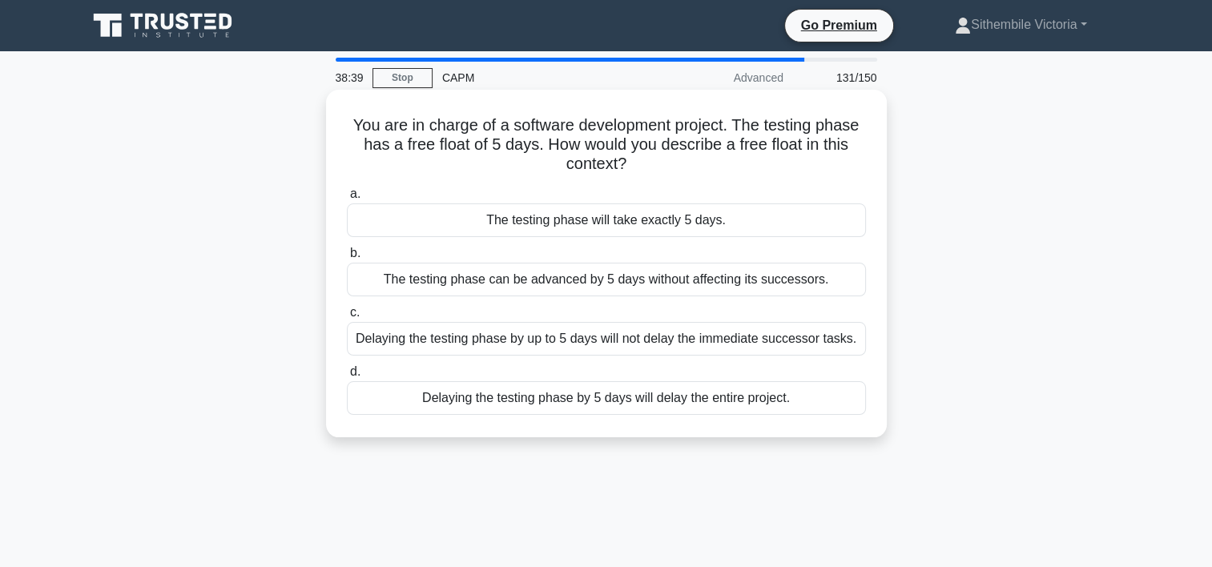
click at [525, 397] on div "Delaying the testing phase by 5 days will delay the entire project." at bounding box center [606, 398] width 519 height 34
click at [347, 377] on input "d. Delaying the testing phase by 5 days will delay the entire project." at bounding box center [347, 372] width 0 height 10
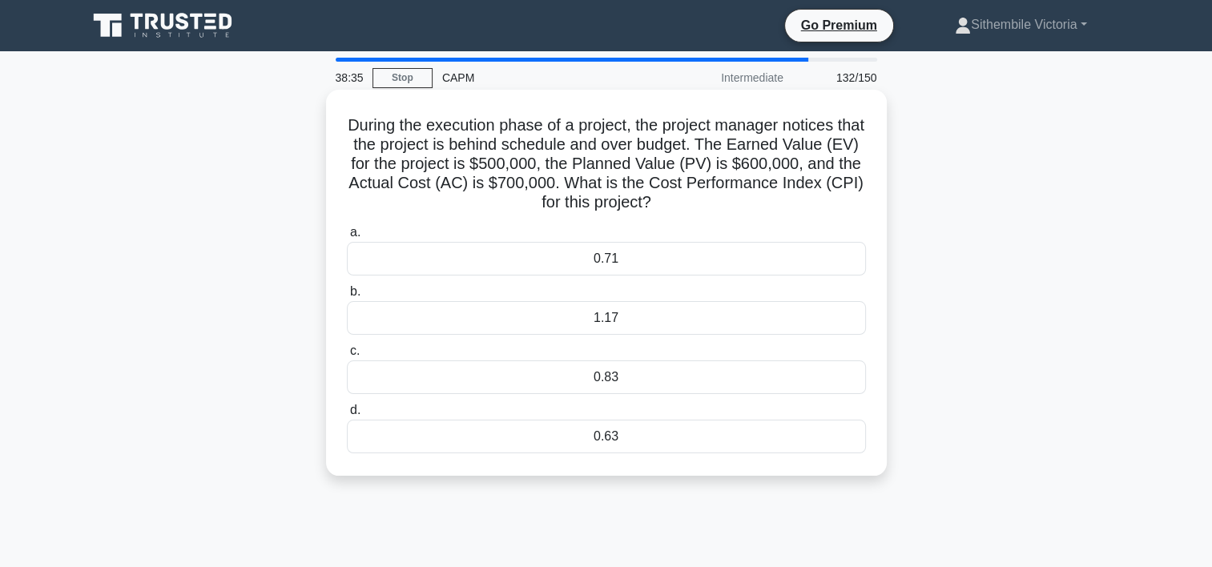
click at [599, 377] on div "0.83" at bounding box center [606, 378] width 519 height 34
drag, startPoint x: 599, startPoint y: 377, endPoint x: 530, endPoint y: 387, distance: 69.6
click at [530, 387] on div "0.83" at bounding box center [606, 378] width 519 height 34
click at [347, 357] on input "c. 0.83" at bounding box center [347, 351] width 0 height 10
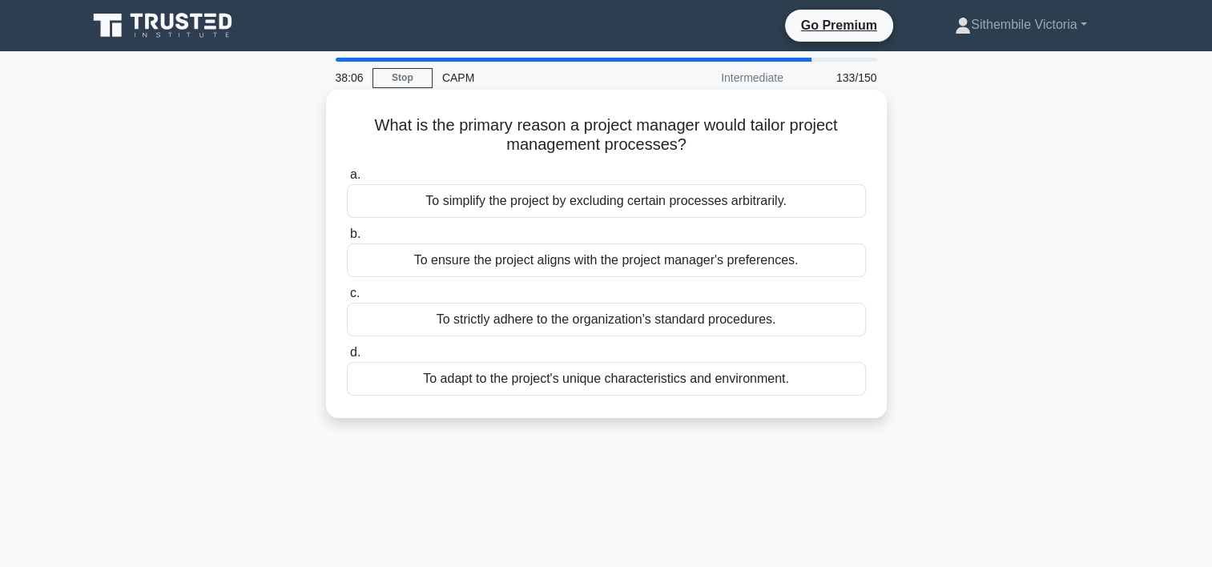
click at [531, 384] on div "To adapt to the project's unique characteristics and environment." at bounding box center [606, 379] width 519 height 34
click at [347, 358] on input "d. To adapt to the project's unique characteristics and environment." at bounding box center [347, 353] width 0 height 10
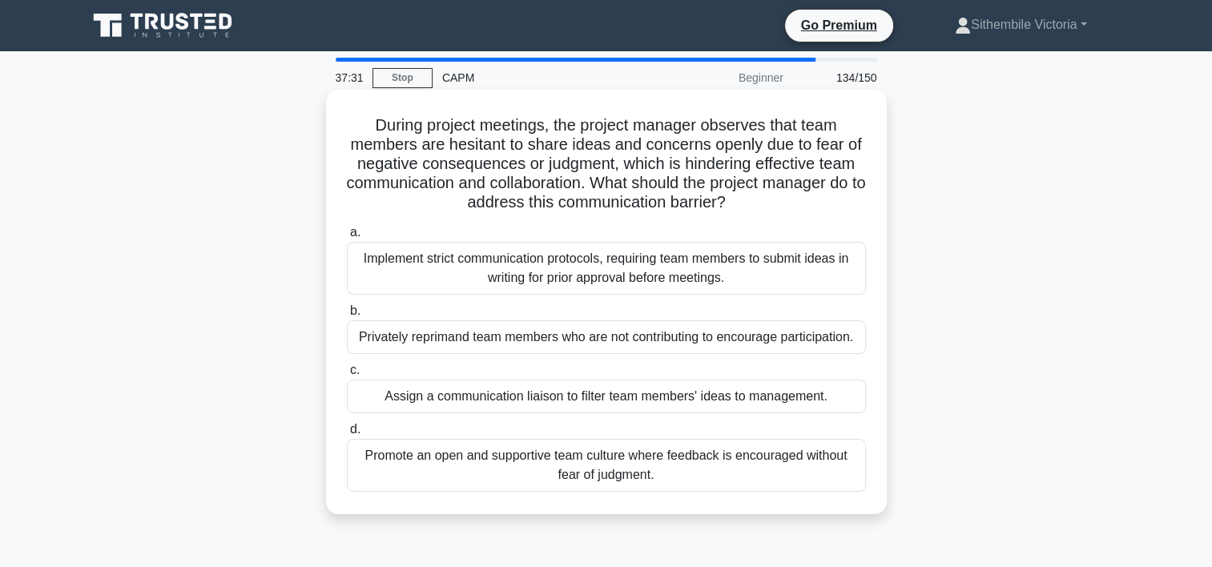
click at [578, 472] on div "Promote an open and supportive team culture where feedback is encouraged withou…" at bounding box center [606, 465] width 519 height 53
click at [347, 435] on input "d. Promote an open and supportive team culture where feedback is encouraged wit…" at bounding box center [347, 430] width 0 height 10
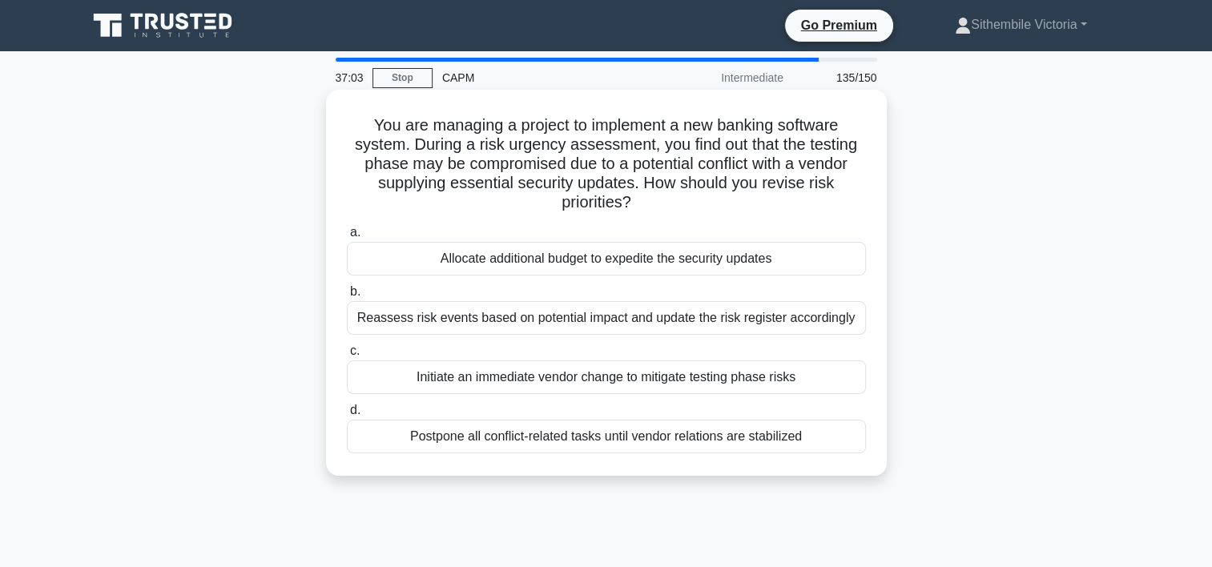
click at [559, 318] on div "Reassess risk events based on potential impact and update the risk register acc…" at bounding box center [606, 318] width 519 height 34
click at [347, 297] on input "b. Reassess risk events based on potential impact and update the risk register …" at bounding box center [347, 292] width 0 height 10
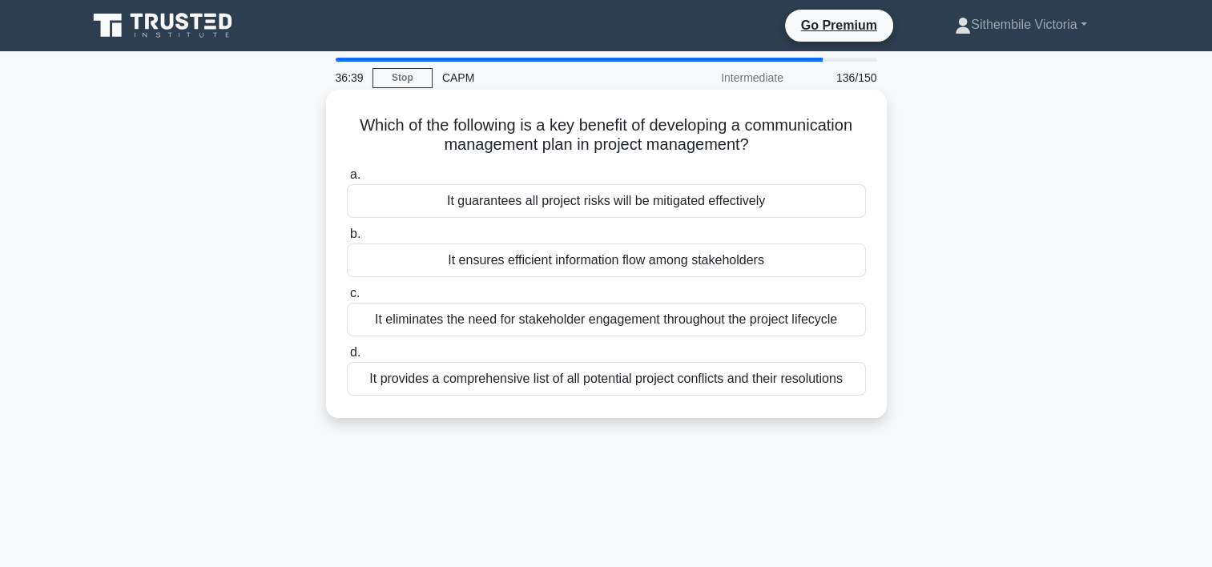
click at [561, 265] on div "It ensures efficient information flow among stakeholders" at bounding box center [606, 261] width 519 height 34
click at [347, 240] on input "b. It ensures efficient information flow among stakeholders" at bounding box center [347, 234] width 0 height 10
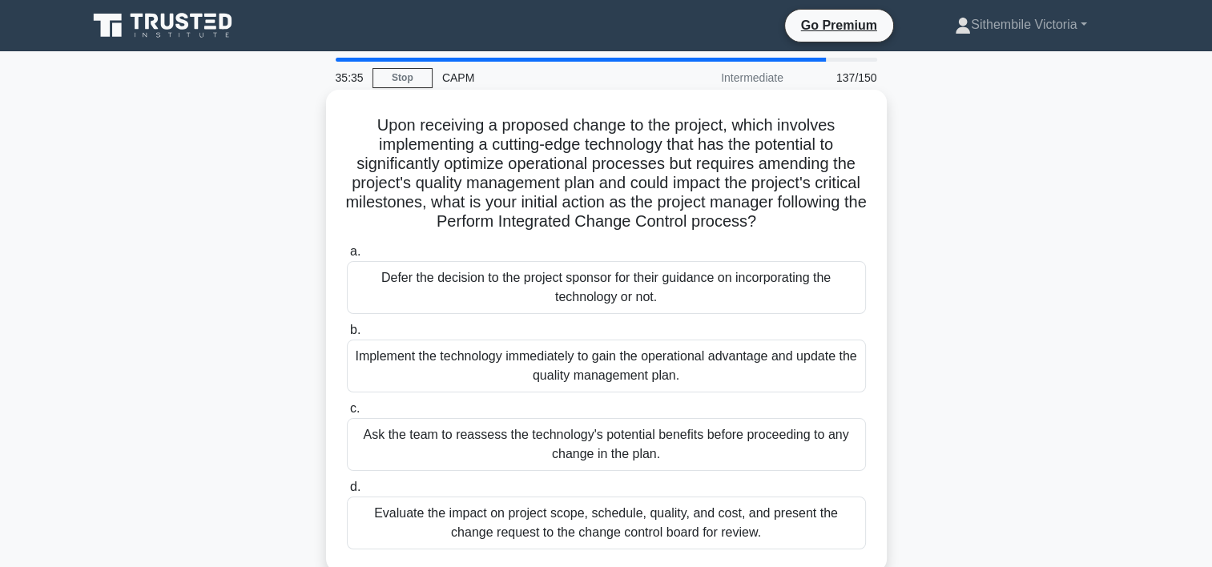
drag, startPoint x: 674, startPoint y: 530, endPoint x: 535, endPoint y: 529, distance: 138.6
click at [535, 529] on div "Evaluate the impact on project scope, schedule, quality, and cost, and present …" at bounding box center [606, 523] width 519 height 53
click at [347, 493] on input "d. Evaluate the impact on project scope, schedule, quality, and cost, and prese…" at bounding box center [347, 487] width 0 height 10
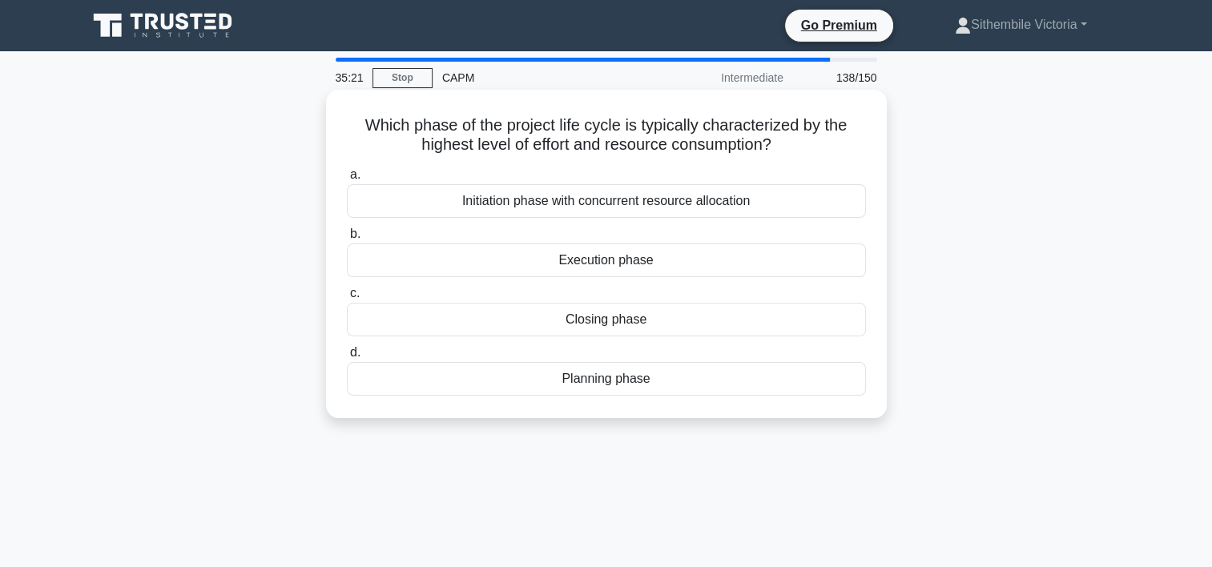
click at [593, 204] on div "Initiation phase with concurrent resource allocation" at bounding box center [606, 201] width 519 height 34
click at [347, 180] on input "a. Initiation phase with concurrent resource allocation" at bounding box center [347, 175] width 0 height 10
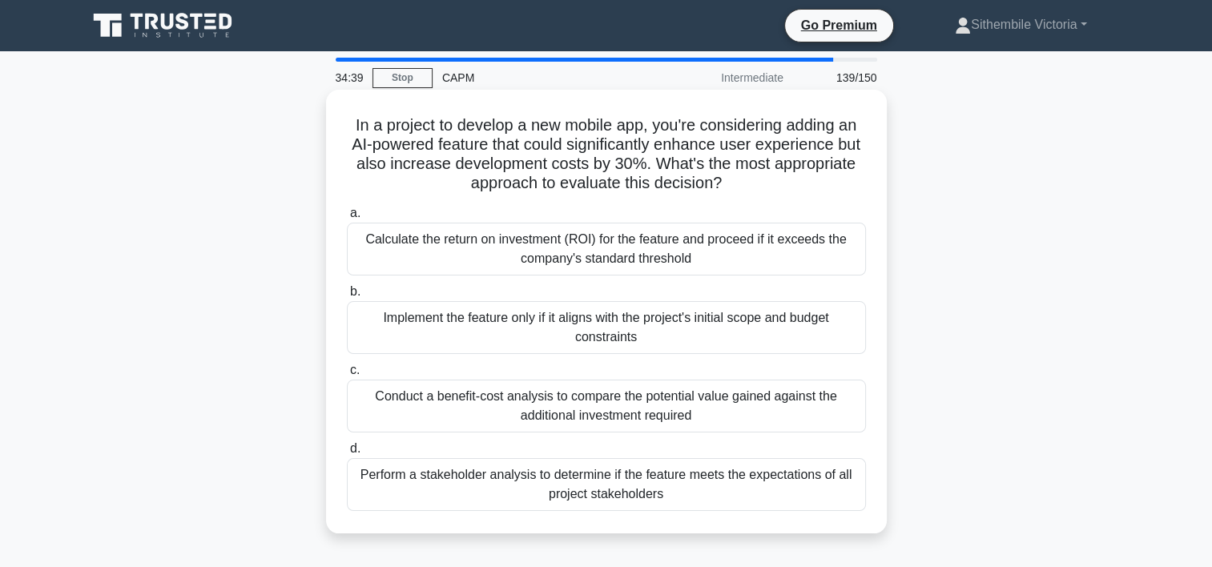
click at [581, 483] on div "Perform a stakeholder analysis to determine if the feature meets the expectatio…" at bounding box center [606, 484] width 519 height 53
click at [347, 454] on input "d. Perform a stakeholder analysis to determine if the feature meets the expecta…" at bounding box center [347, 449] width 0 height 10
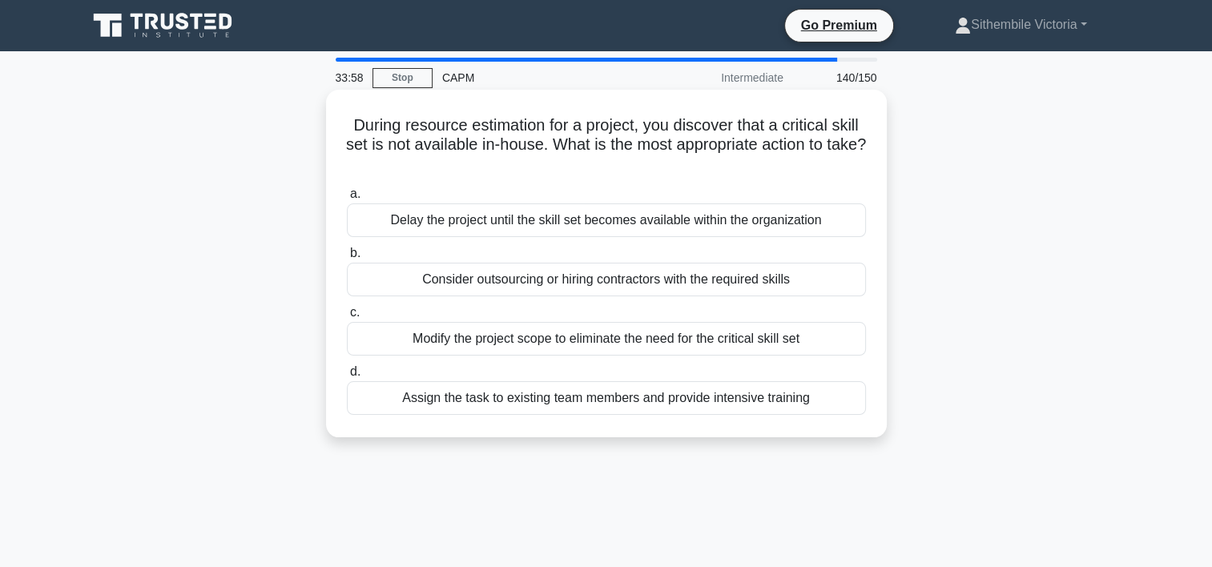
click at [612, 285] on div "Consider outsourcing or hiring contractors with the required skills" at bounding box center [606, 280] width 519 height 34
click at [347, 259] on input "b. Consider outsourcing or hiring contractors with the required skills" at bounding box center [347, 253] width 0 height 10
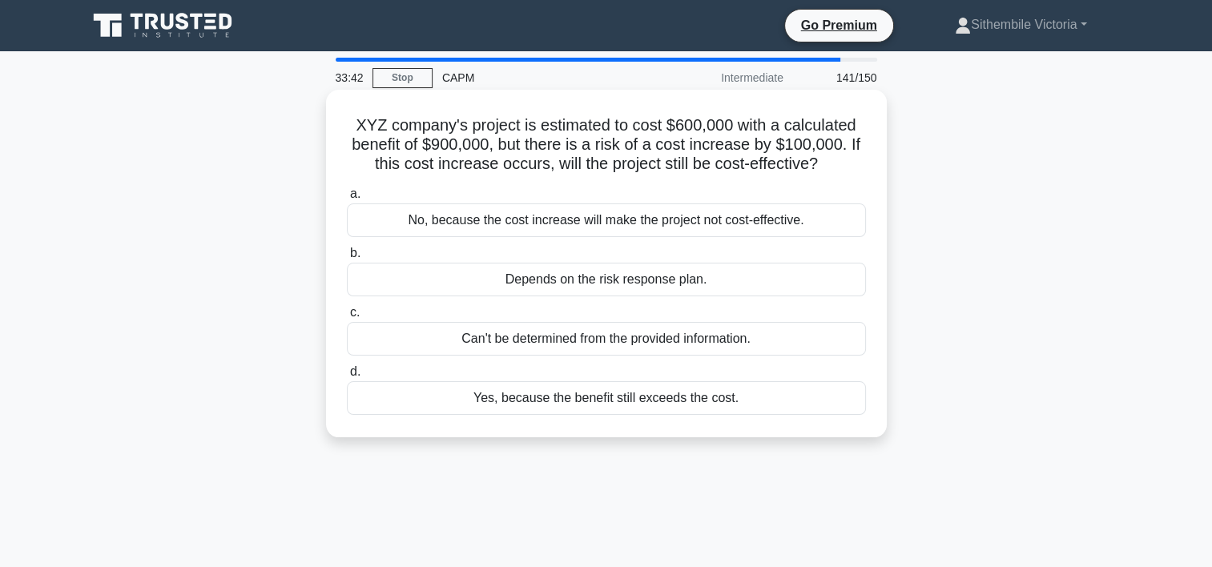
click at [545, 398] on div "Yes, because the benefit still exceeds the cost." at bounding box center [606, 398] width 519 height 34
click at [347, 377] on input "d. Yes, because the benefit still exceeds the cost." at bounding box center [347, 372] width 0 height 10
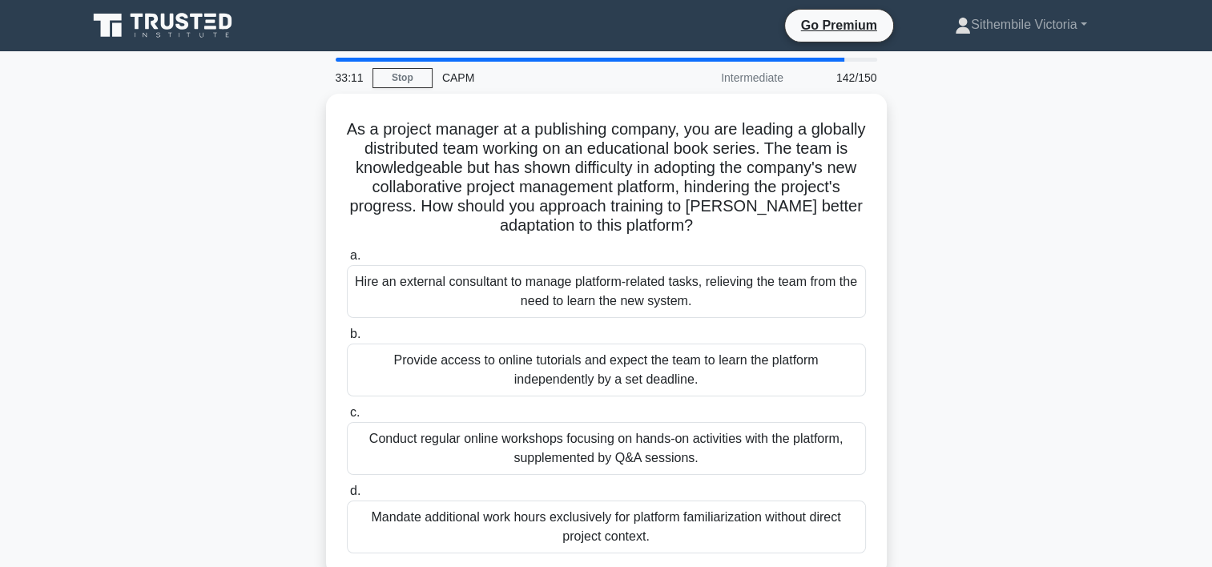
click at [1105, 430] on div "As a project manager at a publishing company, you are leading a globally distri…" at bounding box center [607, 345] width 1058 height 502
drag, startPoint x: 1217, startPoint y: 554, endPoint x: 923, endPoint y: 563, distance: 294.2
click at [923, 563] on div "As a project manager at a publishing company, you are leading a globally distri…" at bounding box center [607, 345] width 1058 height 502
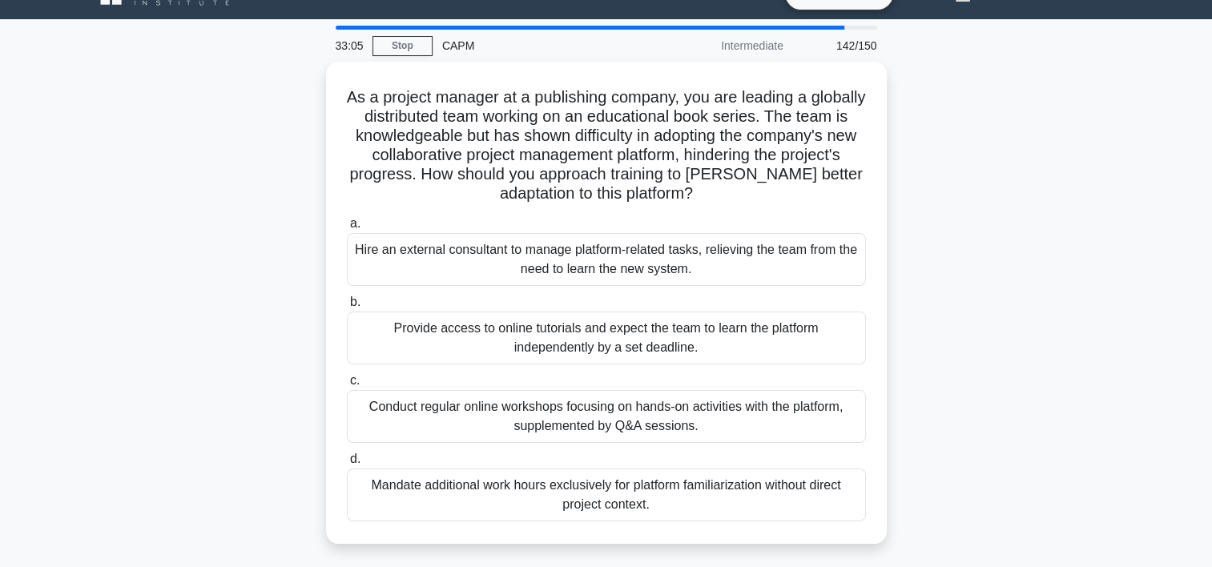
scroll to position [64, 0]
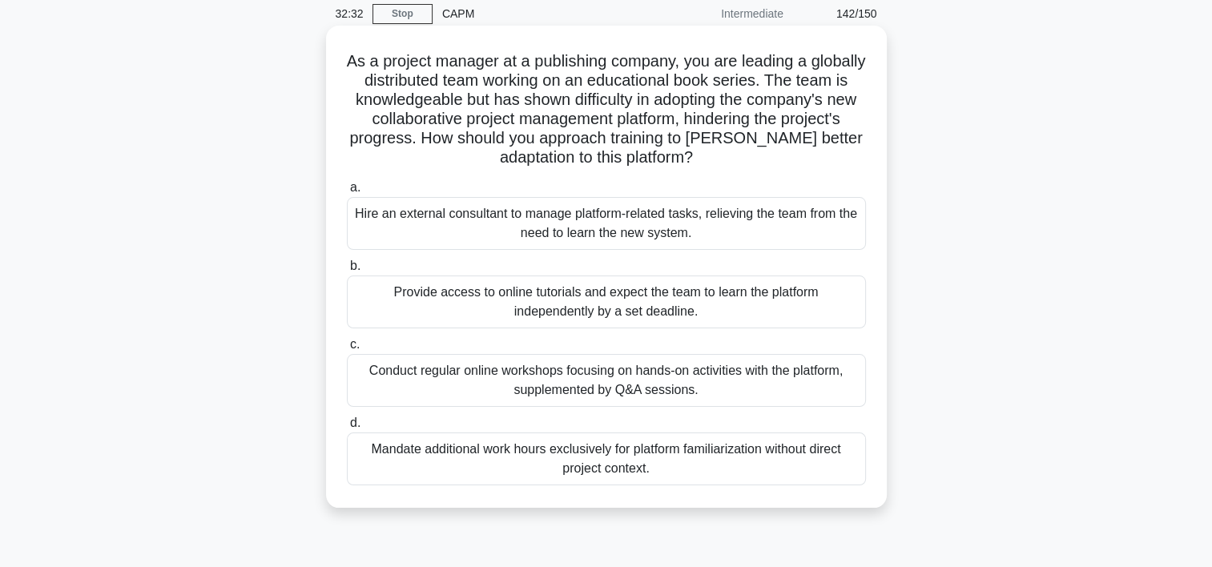
click at [615, 308] on div "Provide access to online tutorials and expect the team to learn the platform in…" at bounding box center [606, 302] width 519 height 53
click at [347, 272] on input "b. Provide access to online tutorials and expect the team to learn the platform…" at bounding box center [347, 266] width 0 height 10
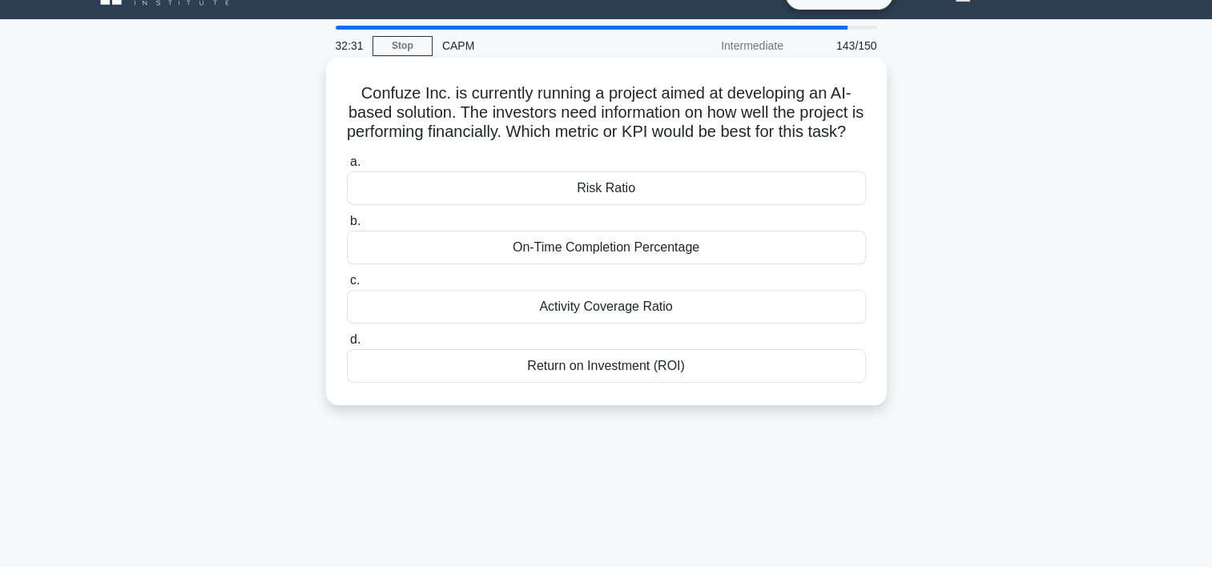
scroll to position [0, 0]
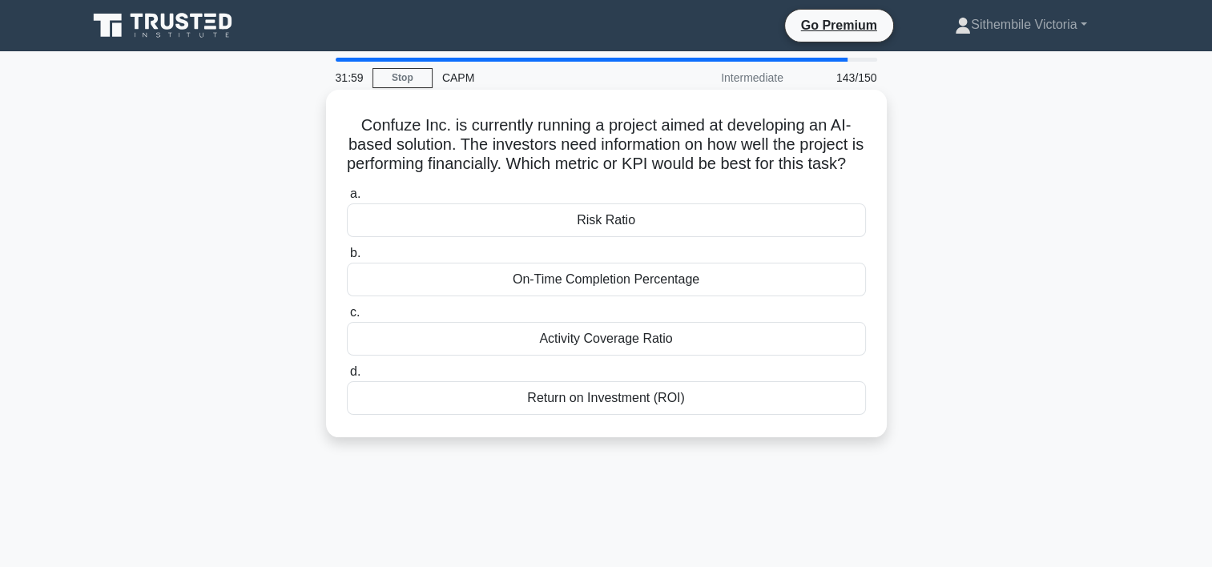
click at [600, 415] on div "Return on Investment (ROI)" at bounding box center [606, 398] width 519 height 34
click at [347, 377] on input "d. Return on Investment (ROI)" at bounding box center [347, 372] width 0 height 10
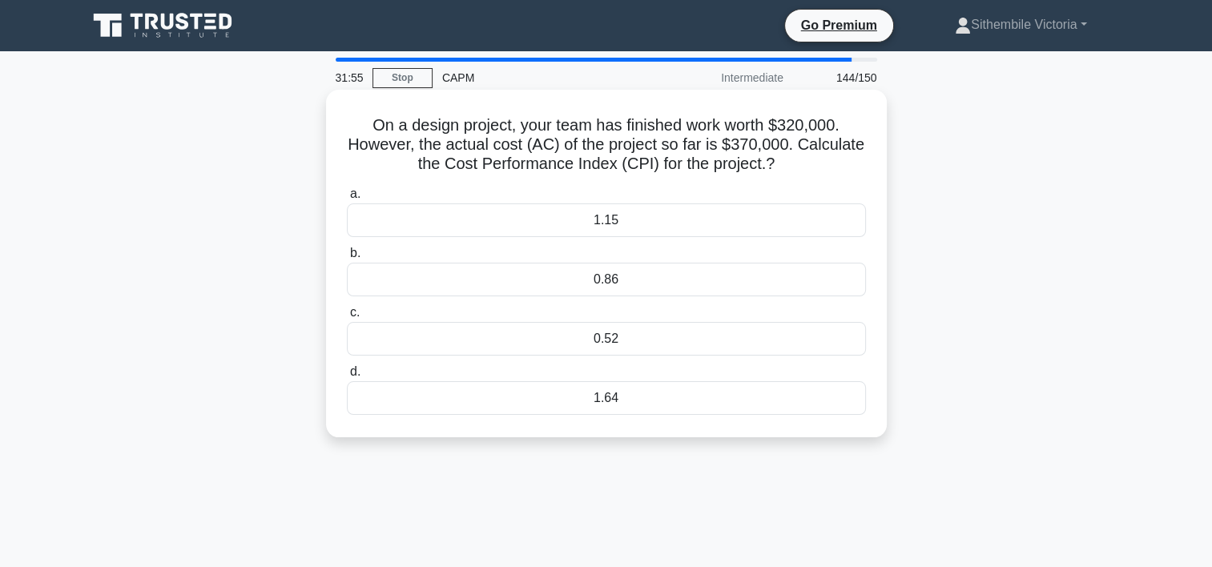
click at [606, 221] on div "1.15" at bounding box center [606, 221] width 519 height 34
click at [347, 200] on input "a. 1.15" at bounding box center [347, 194] width 0 height 10
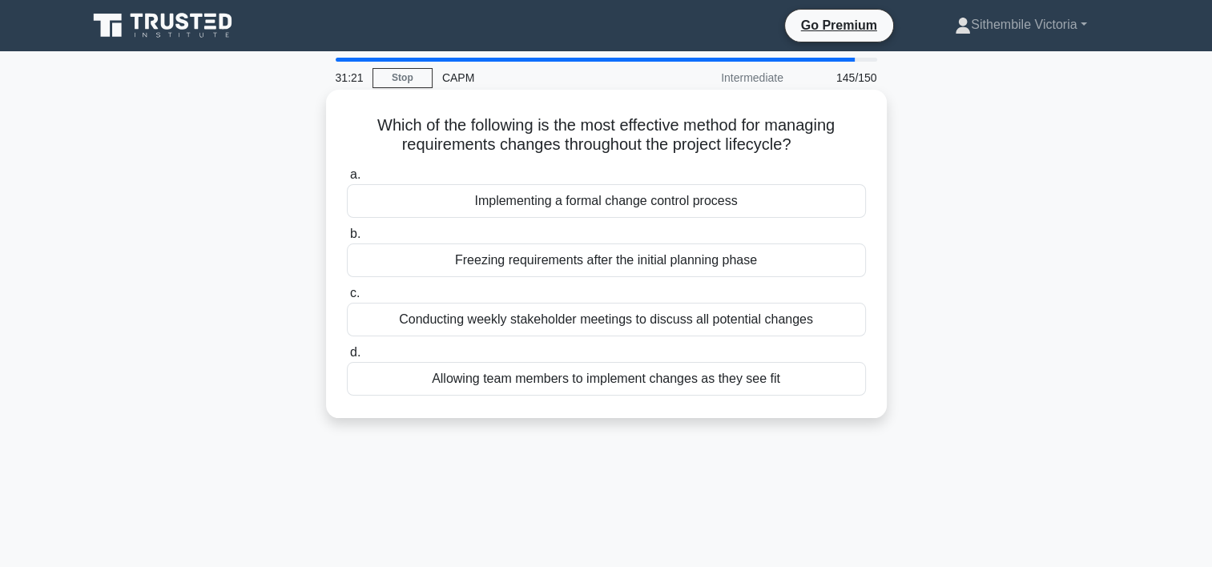
click at [591, 320] on div "Conducting weekly stakeholder meetings to discuss all potential changes" at bounding box center [606, 320] width 519 height 34
click at [347, 299] on input "c. Conducting weekly stakeholder meetings to discuss all potential changes" at bounding box center [347, 293] width 0 height 10
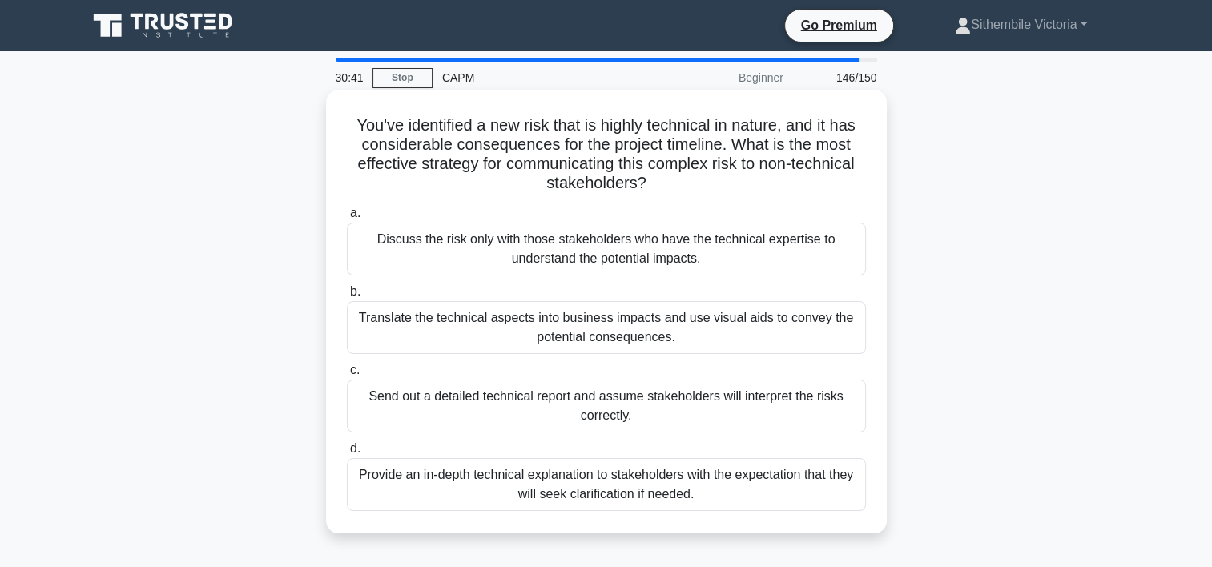
click at [632, 335] on div "Translate the technical aspects into business impacts and use visual aids to co…" at bounding box center [606, 327] width 519 height 53
click at [347, 297] on input "b. Translate the technical aspects into business impacts and use visual aids to…" at bounding box center [347, 292] width 0 height 10
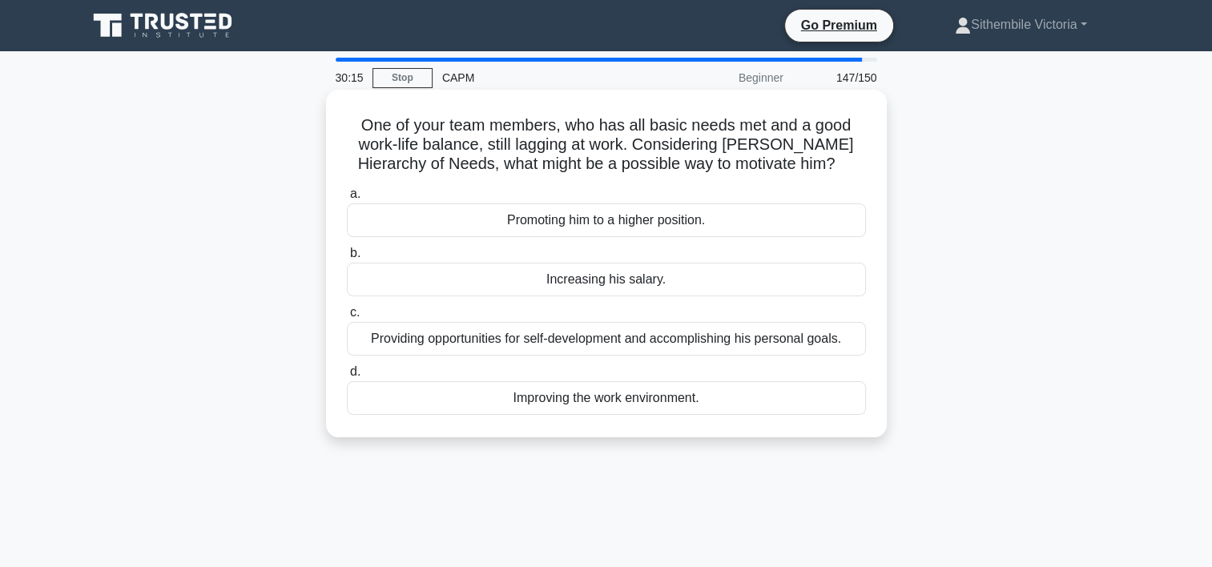
click at [580, 340] on div "Providing opportunities for self-development and accomplishing his personal goa…" at bounding box center [606, 339] width 519 height 34
click at [347, 318] on input "c. Providing opportunities for self-development and accomplishing his personal …" at bounding box center [347, 313] width 0 height 10
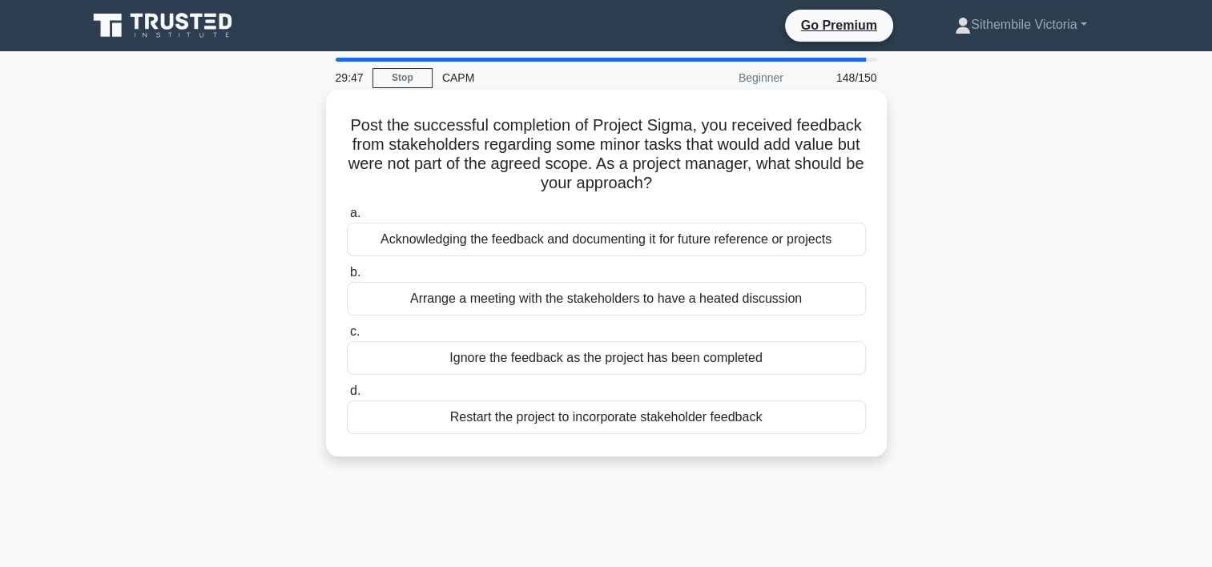
click at [504, 241] on div "Acknowledging the feedback and documenting it for future reference or projects" at bounding box center [606, 240] width 519 height 34
click at [347, 219] on input "a. Acknowledging the feedback and documenting it for future reference or projec…" at bounding box center [347, 213] width 0 height 10
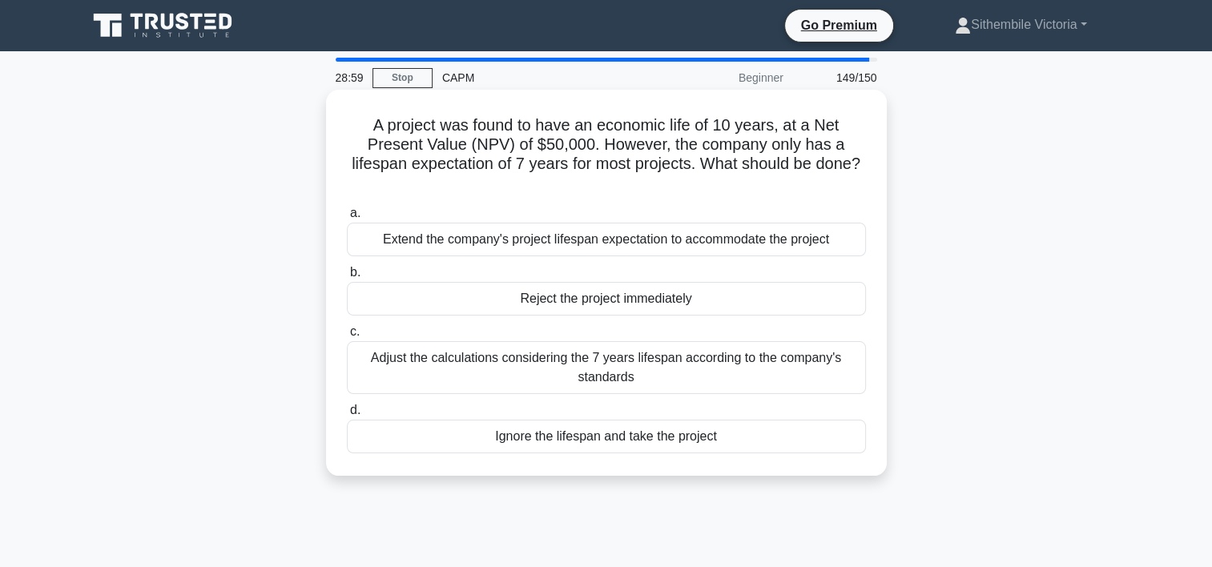
click at [596, 377] on div "Adjust the calculations considering the 7 years lifespan according to the compa…" at bounding box center [606, 367] width 519 height 53
click at [347, 337] on input "c. Adjust the calculations considering the 7 years lifespan according to the co…" at bounding box center [347, 332] width 0 height 10
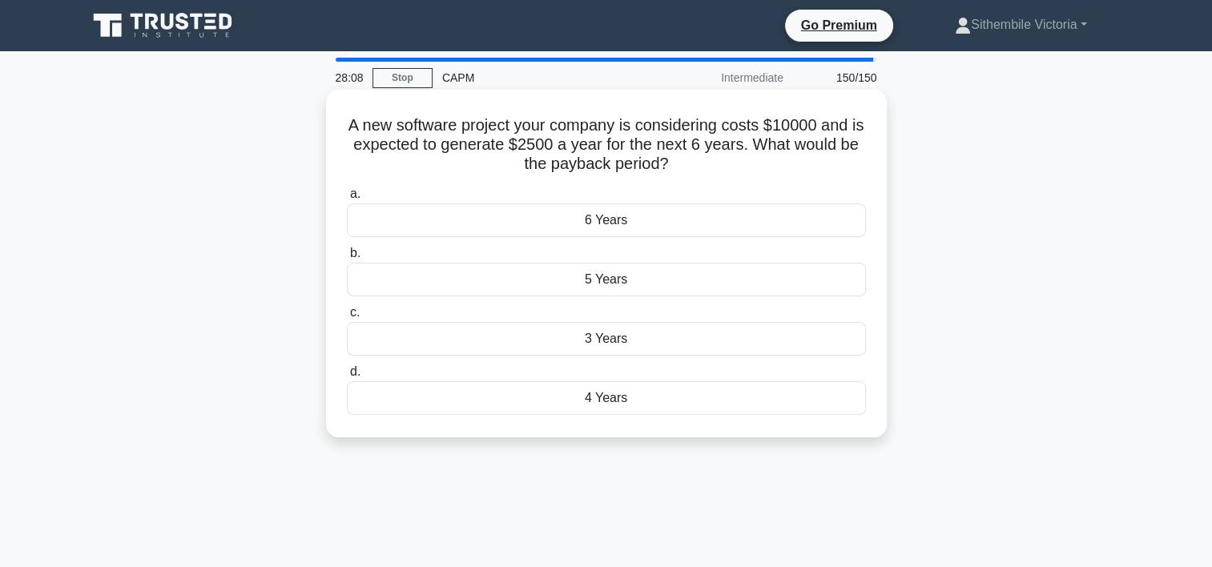
click at [606, 340] on div "3 Years" at bounding box center [606, 339] width 519 height 34
click at [347, 318] on input "c. 3 Years" at bounding box center [347, 313] width 0 height 10
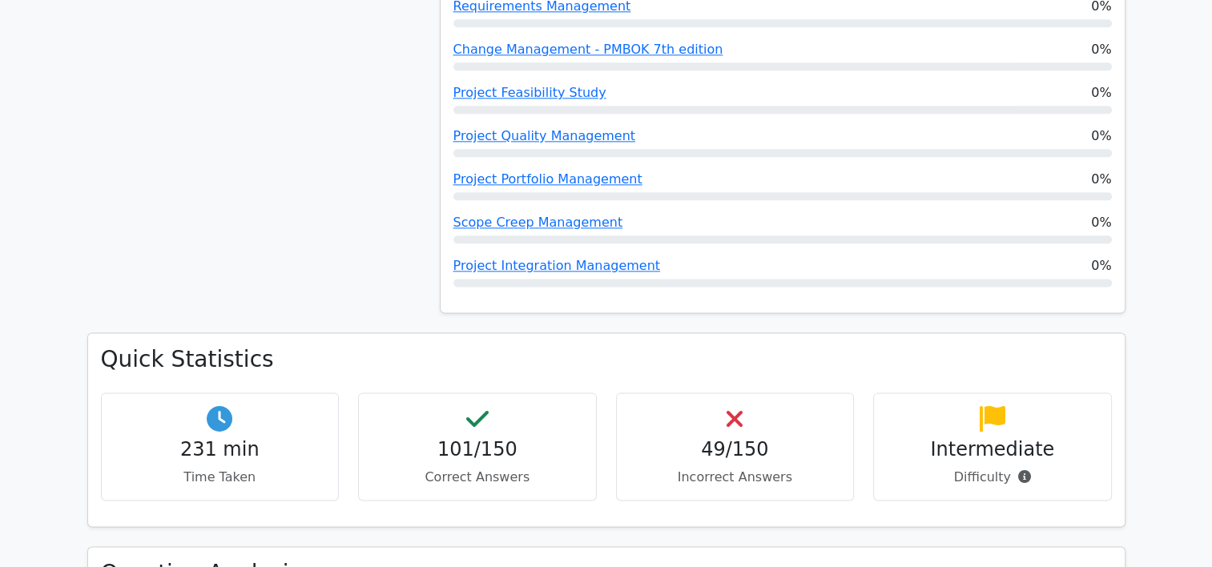
scroll to position [2039, 0]
